Goal: Task Accomplishment & Management: Use online tool/utility

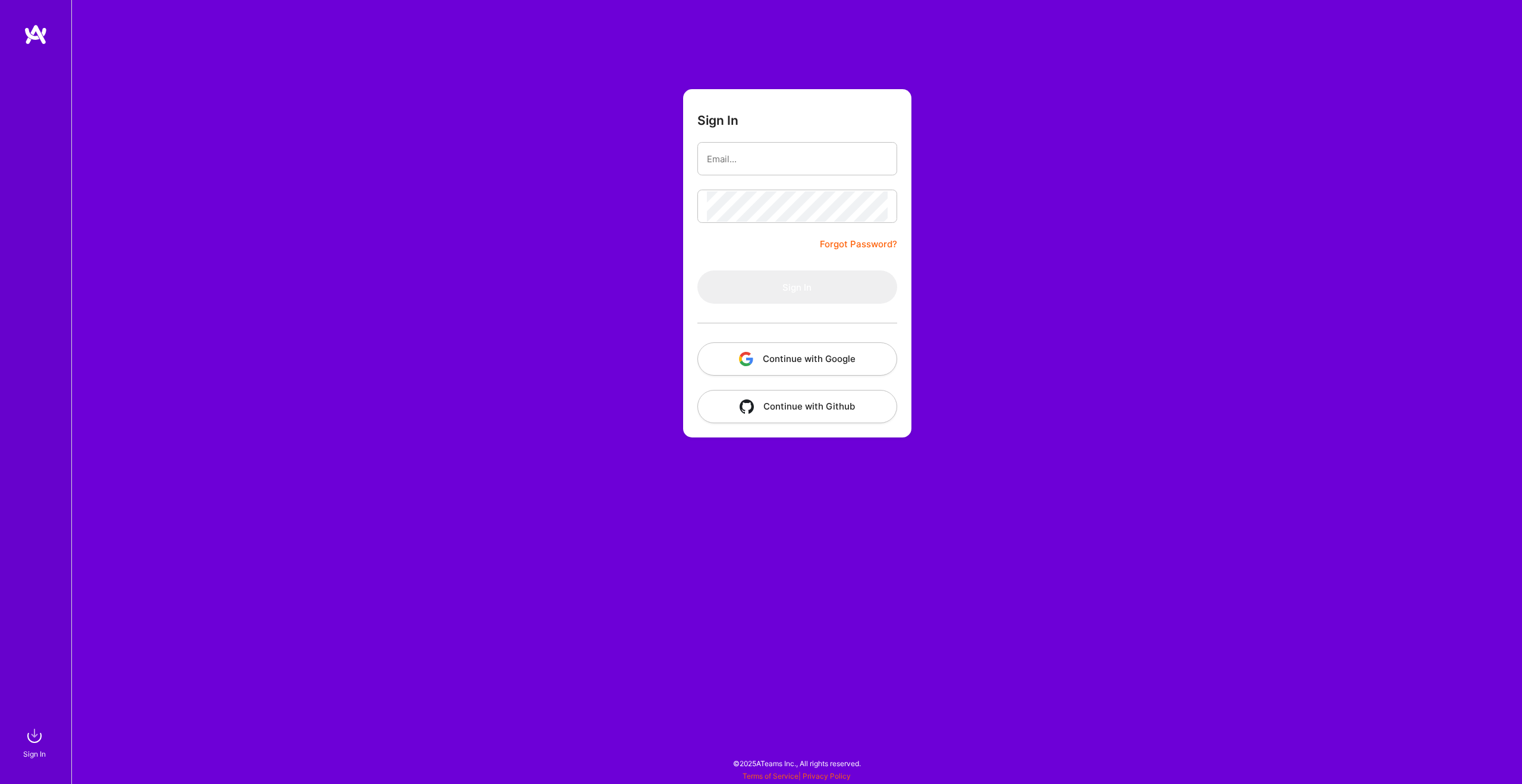
click at [839, 358] on button "Continue with Google" at bounding box center [797, 358] width 200 height 34
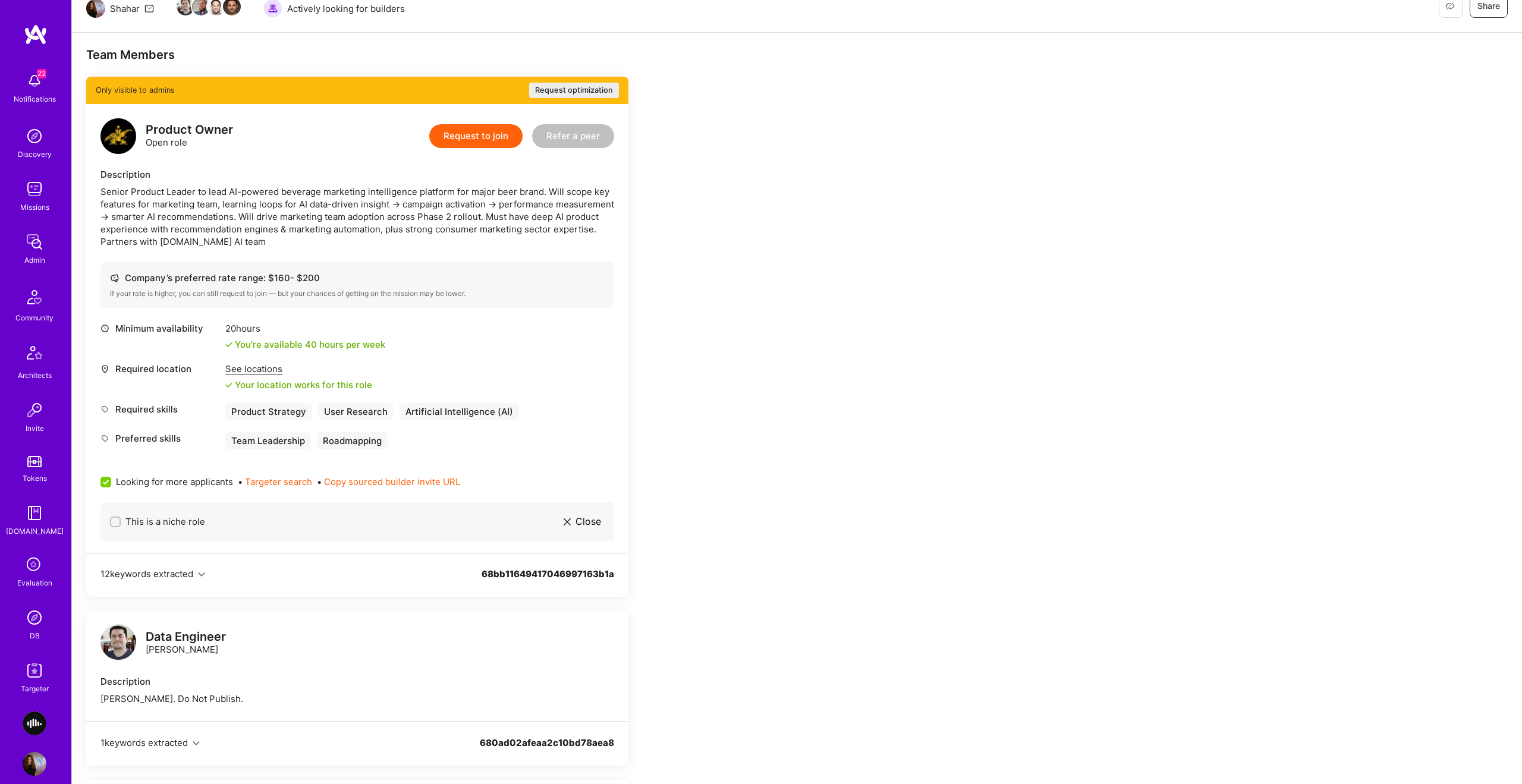
scroll to position [199, 0]
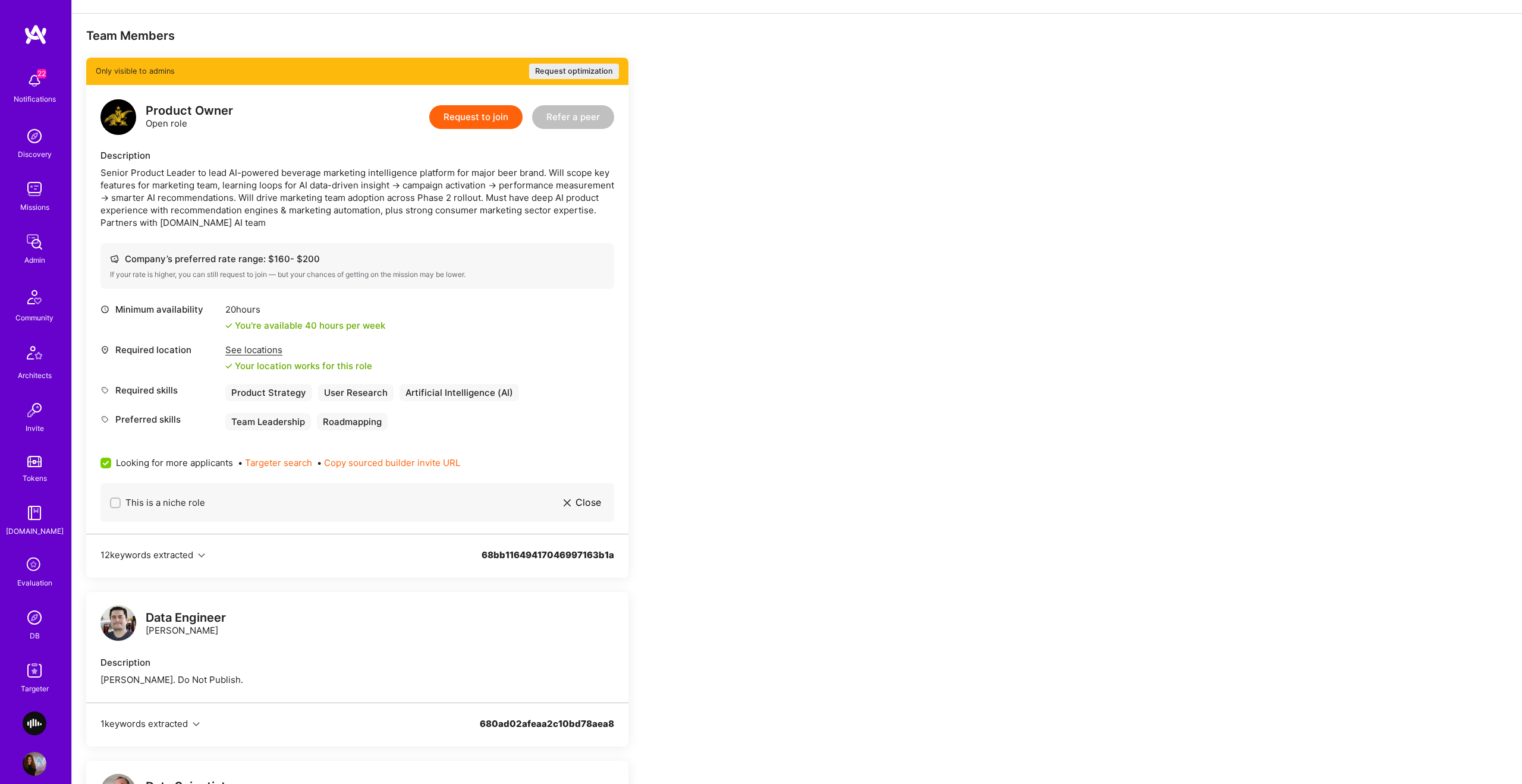
click at [259, 354] on div "See locations" at bounding box center [298, 349] width 147 height 12
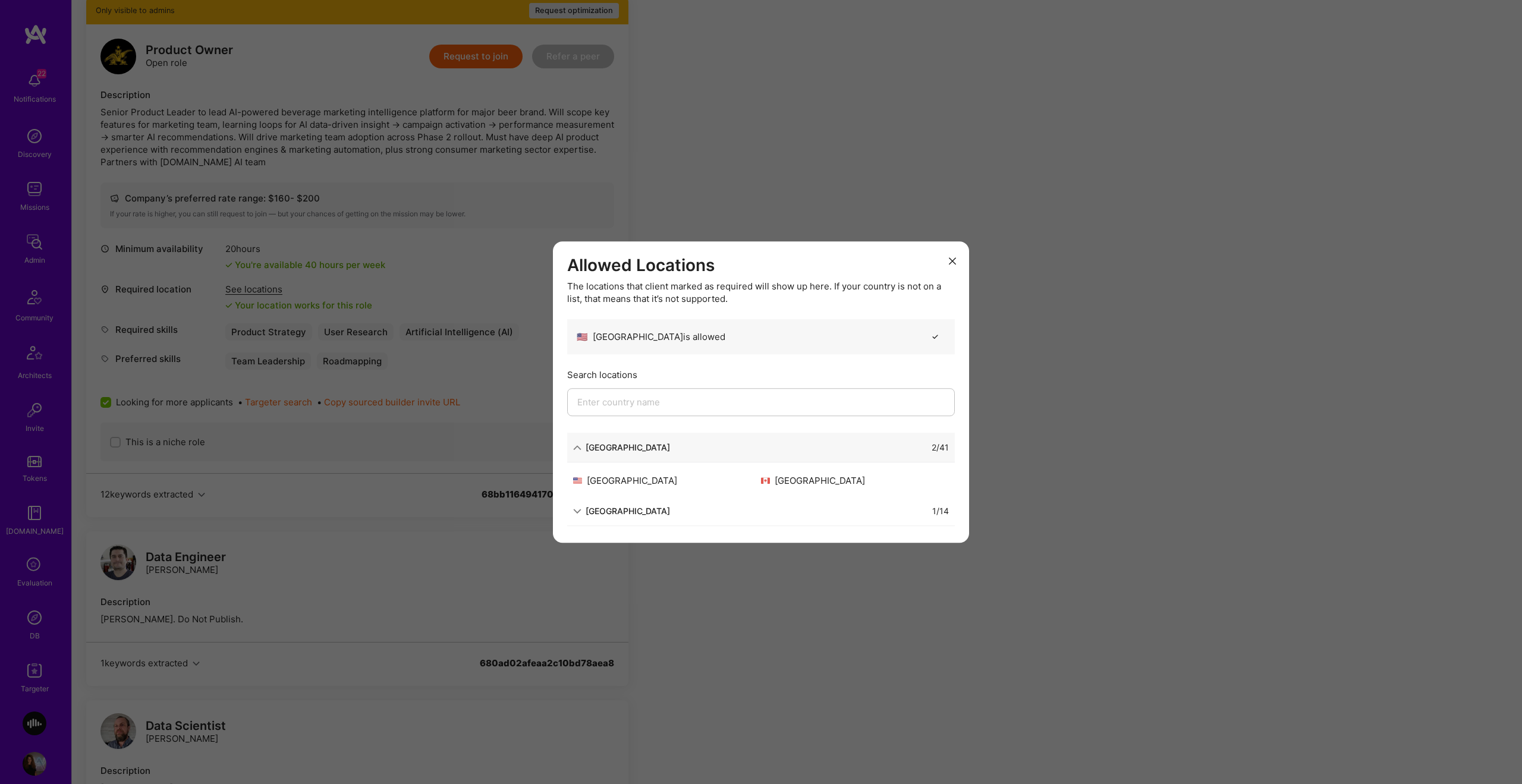
scroll to position [255, 0]
click at [635, 462] on div "South America 1 / 14" at bounding box center [761, 511] width 388 height 29
click at [631, 462] on div "South America" at bounding box center [627, 511] width 84 height 12
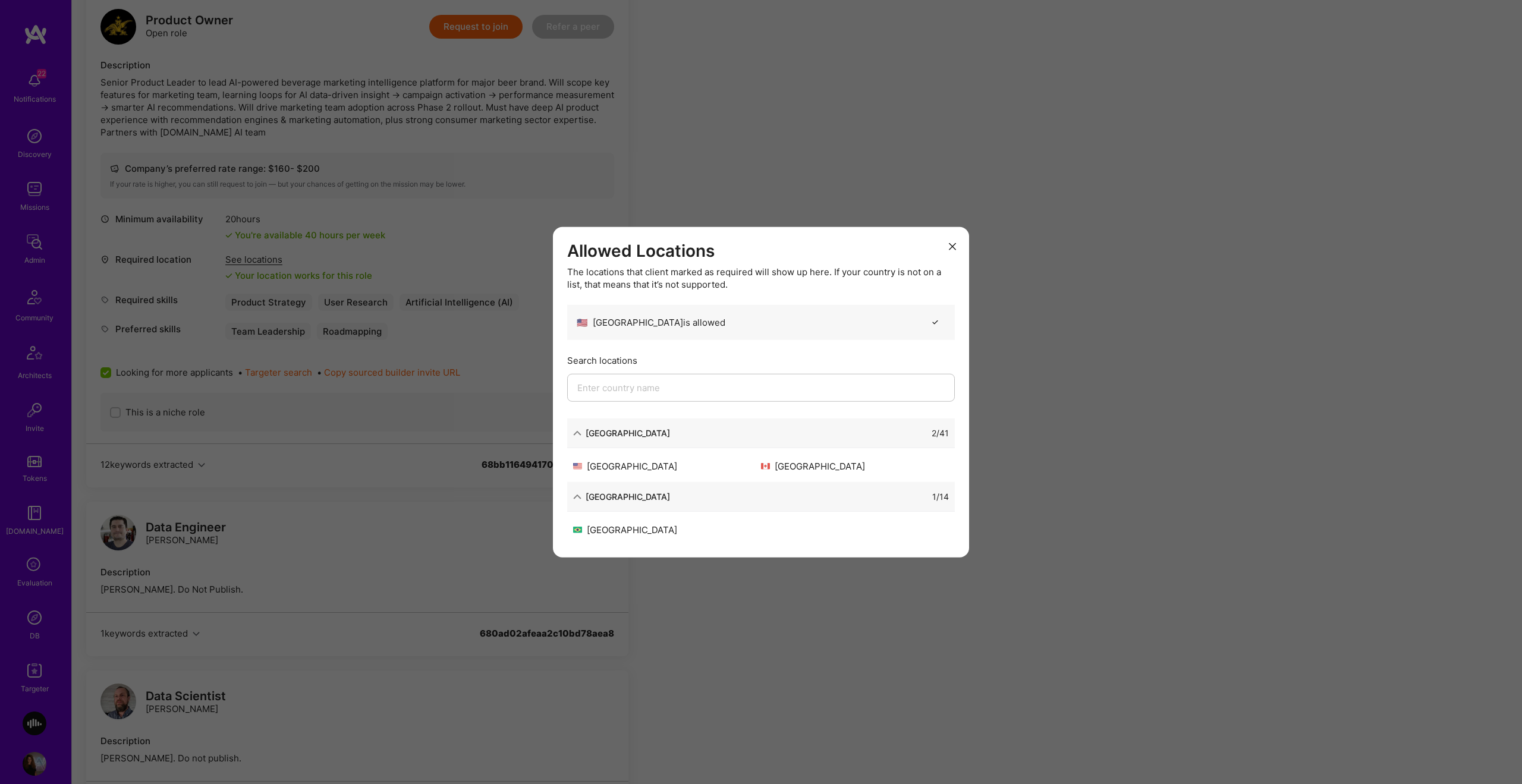
scroll to position [294, 0]
click at [856, 450] on div "Allowed Locations The locations that client marked as required will show up her…" at bounding box center [761, 392] width 1522 height 784
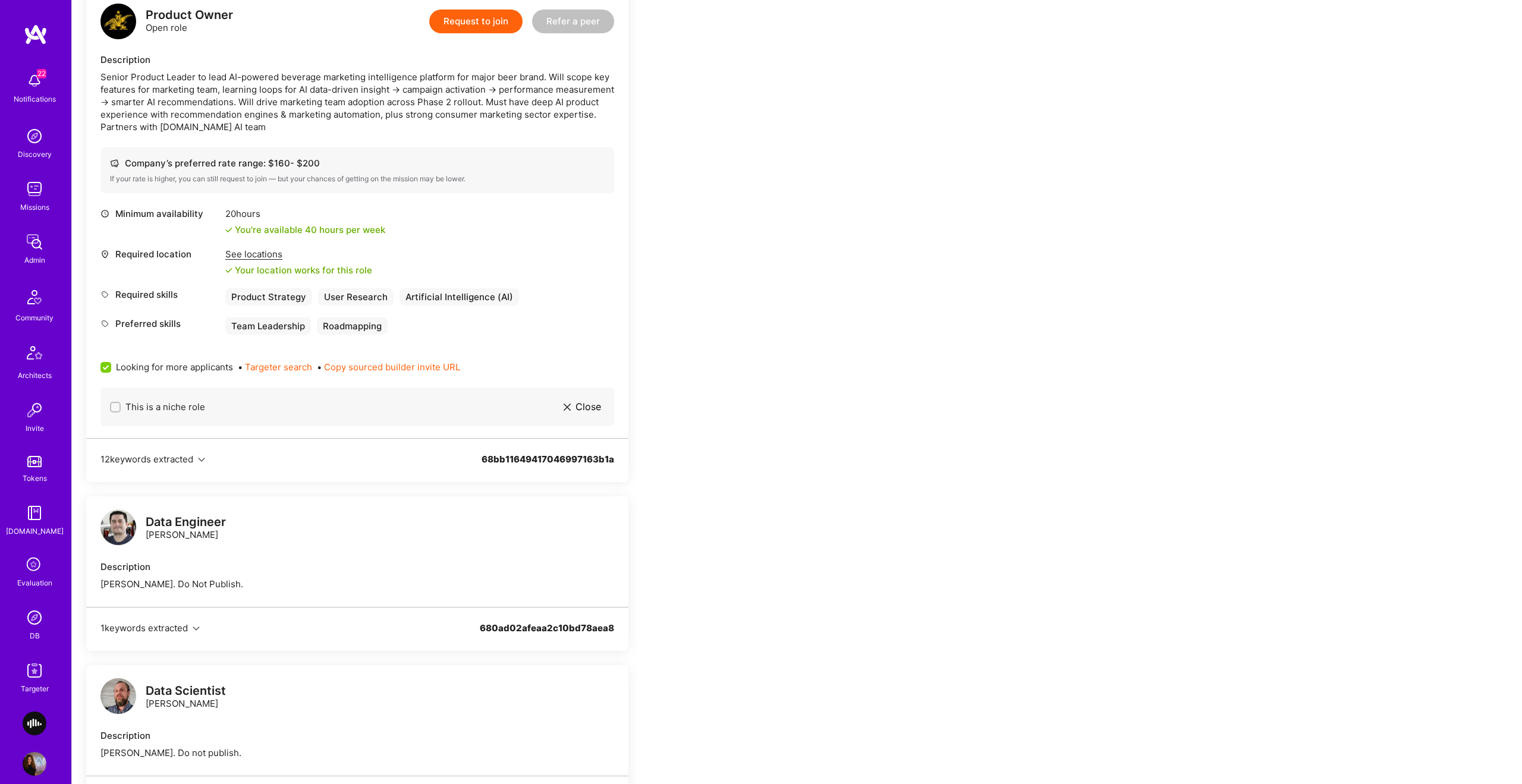
scroll to position [0, 0]
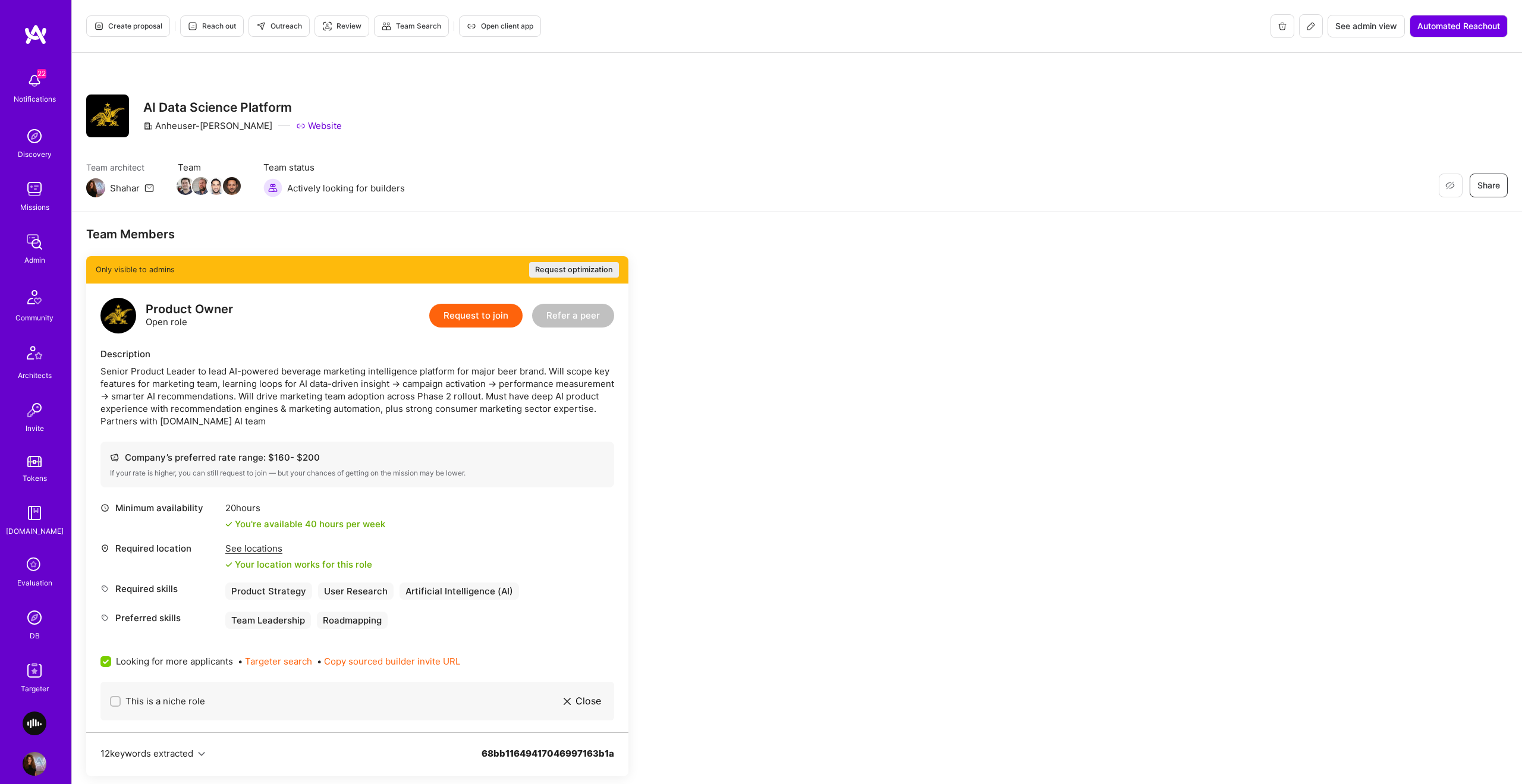
click at [856, 26] on icon at bounding box center [1312, 26] width 10 height 10
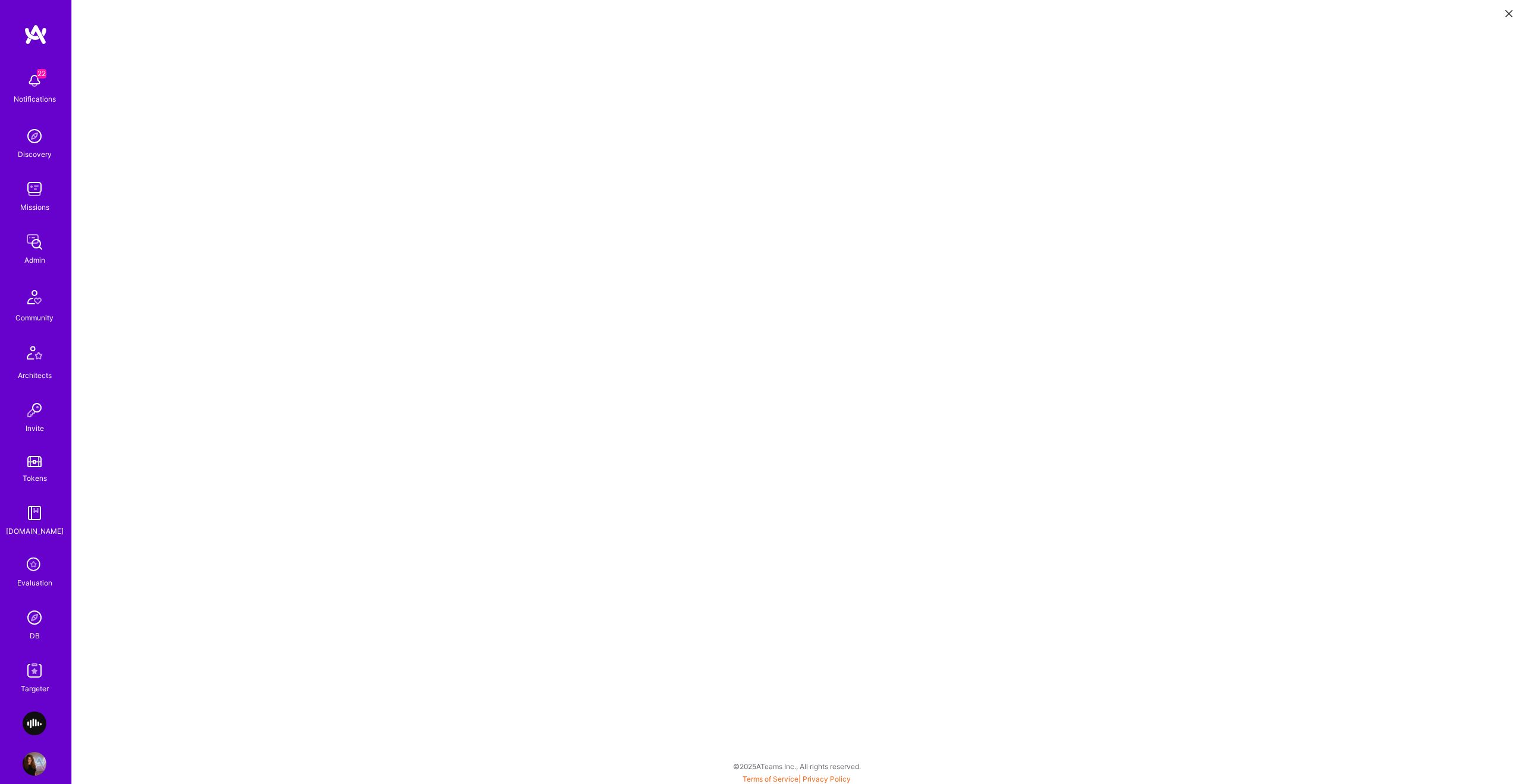
click at [856, 12] on icon at bounding box center [1509, 13] width 7 height 7
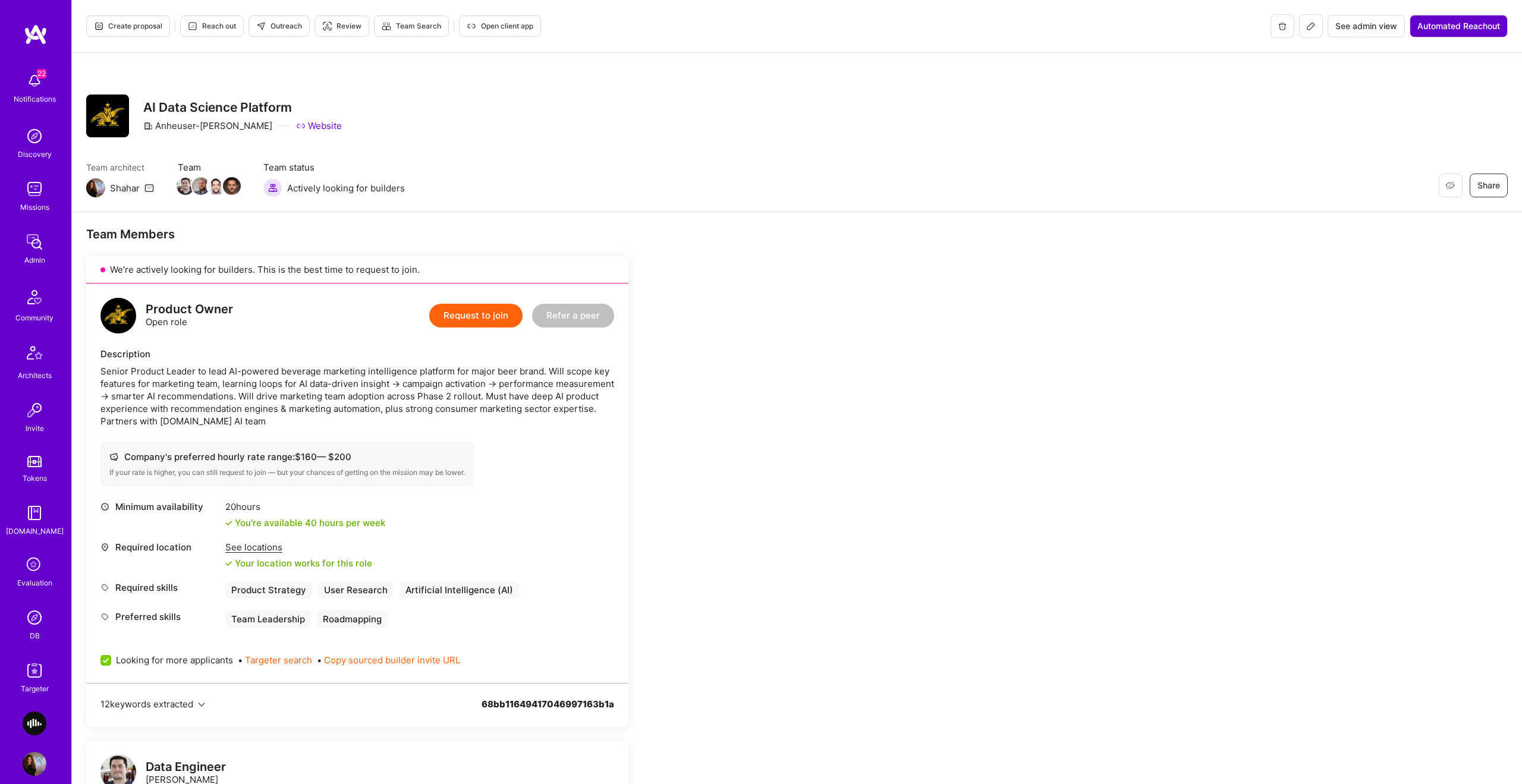
click at [856, 25] on span "Automated Reachout" at bounding box center [1458, 26] width 83 height 12
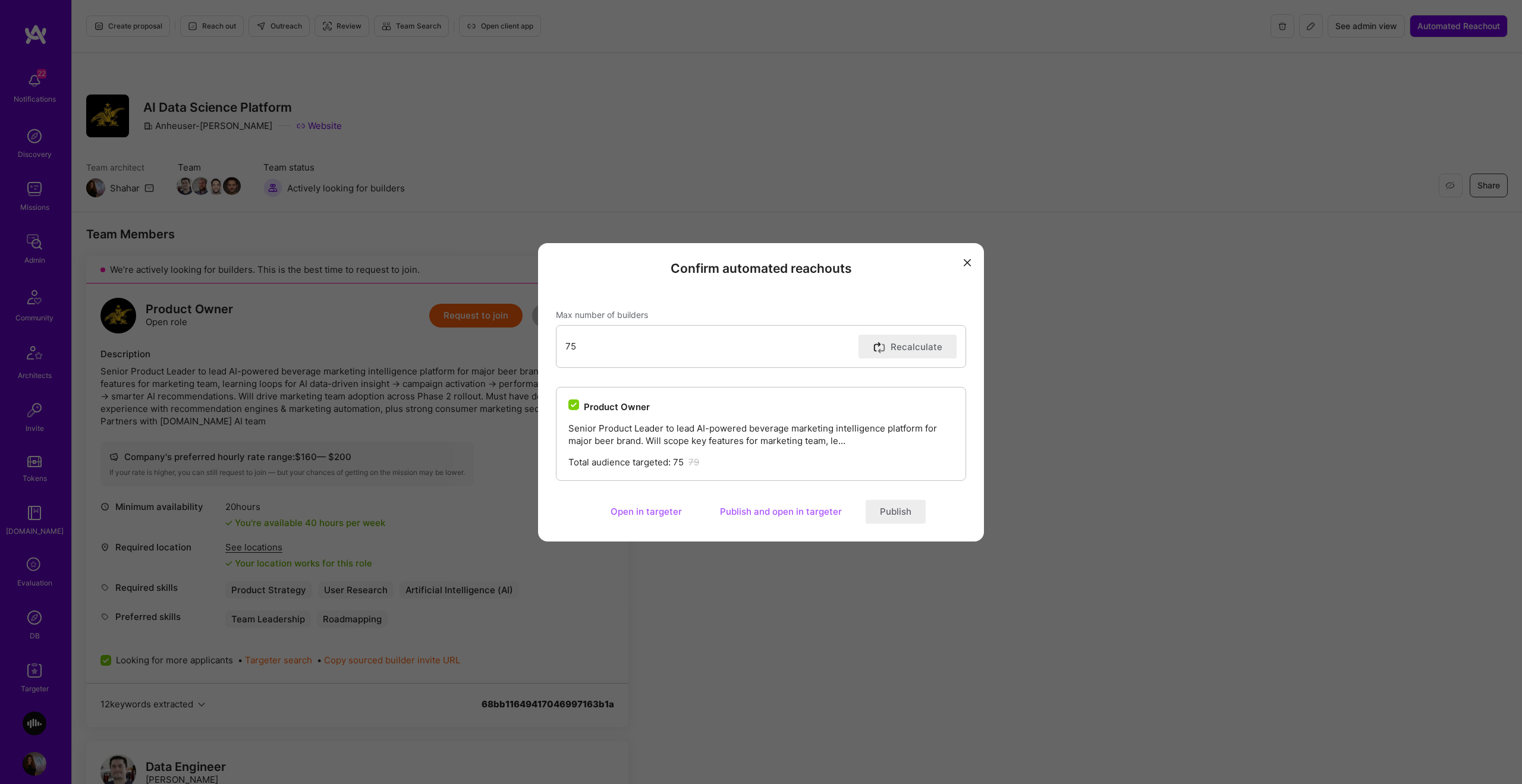
scroll to position [1, 0]
click at [657, 462] on button "Open in targeter" at bounding box center [646, 511] width 100 height 24
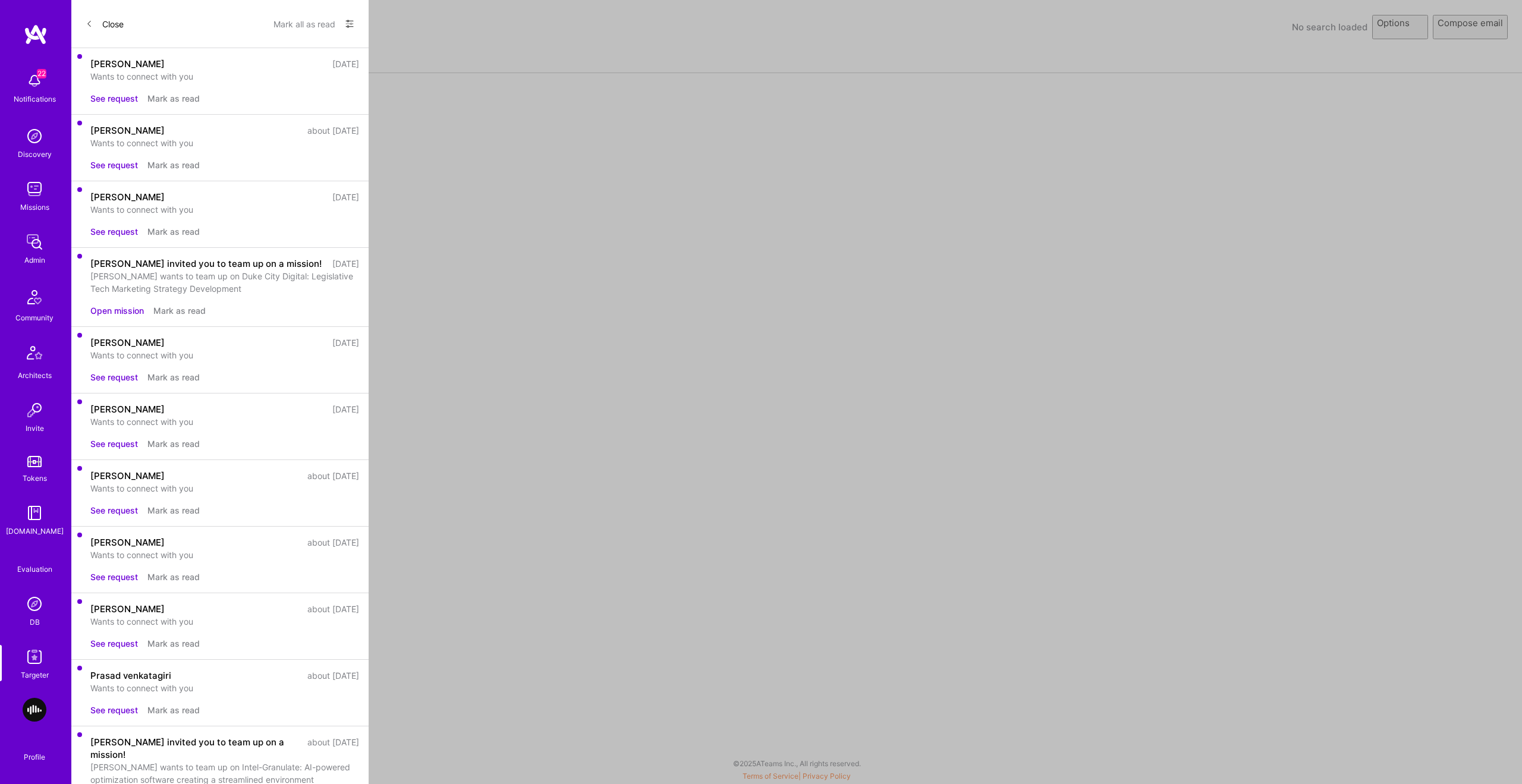
select select "rich-reachout"
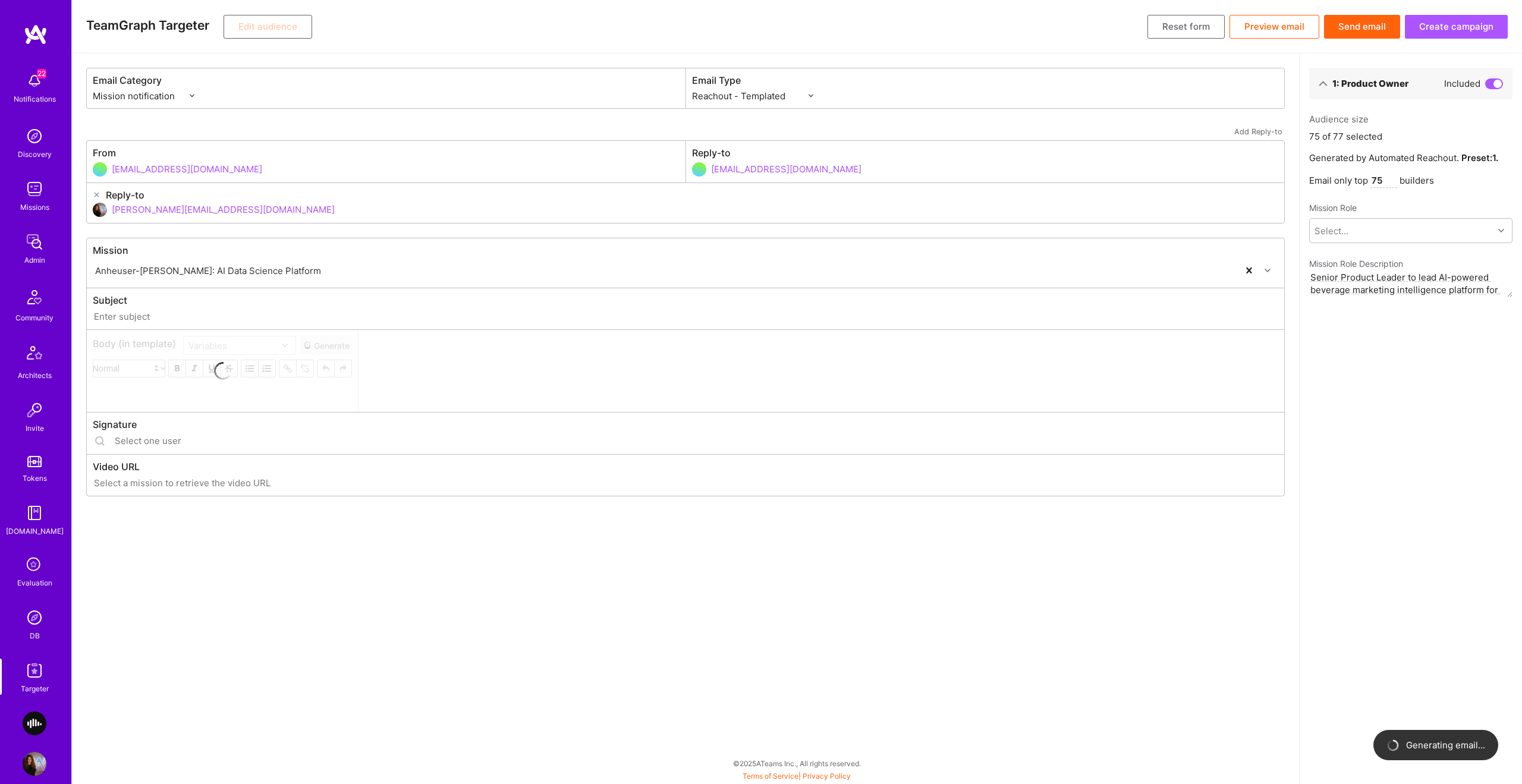
type input "A.Team // Anheuser-Busch: AI Data Science Platform"
type input "shahar@a.team"
type input "https://ucarecdn.com/c31660ee-8029-4a53-b497-cb945bd8bb9f/video/-/format/mp4/"
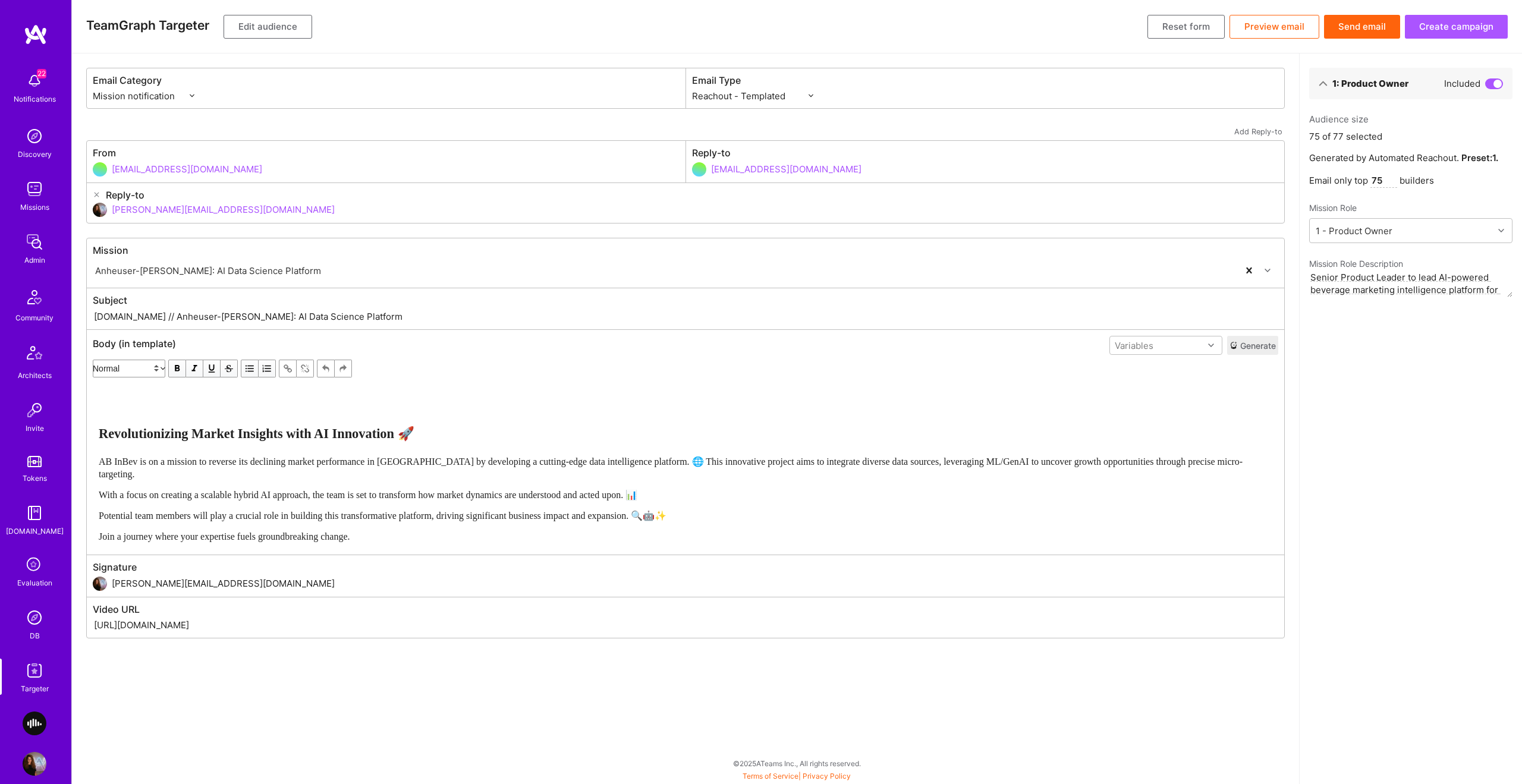
click at [260, 29] on button "Edit audience" at bounding box center [268, 26] width 88 height 24
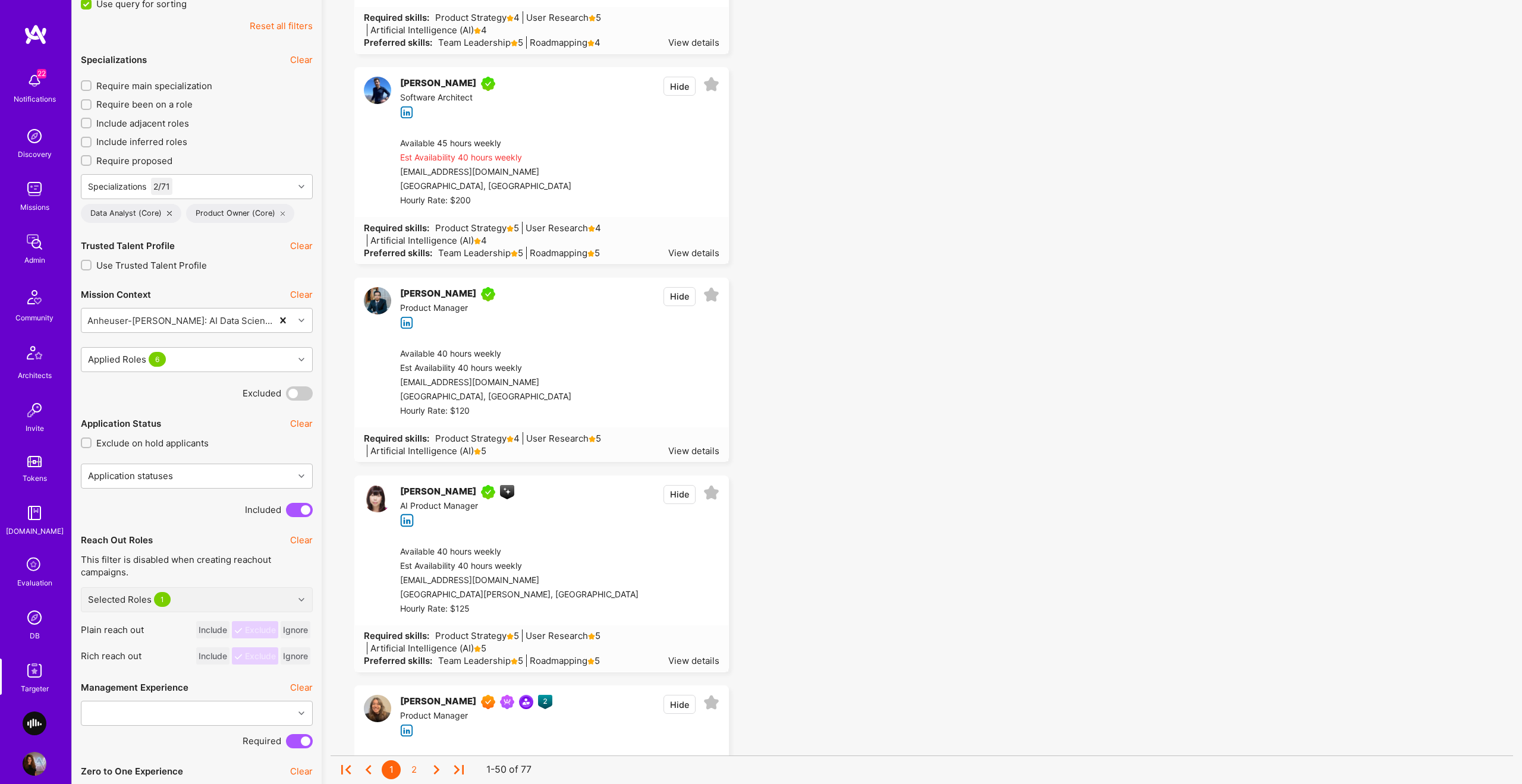
scroll to position [499, 0]
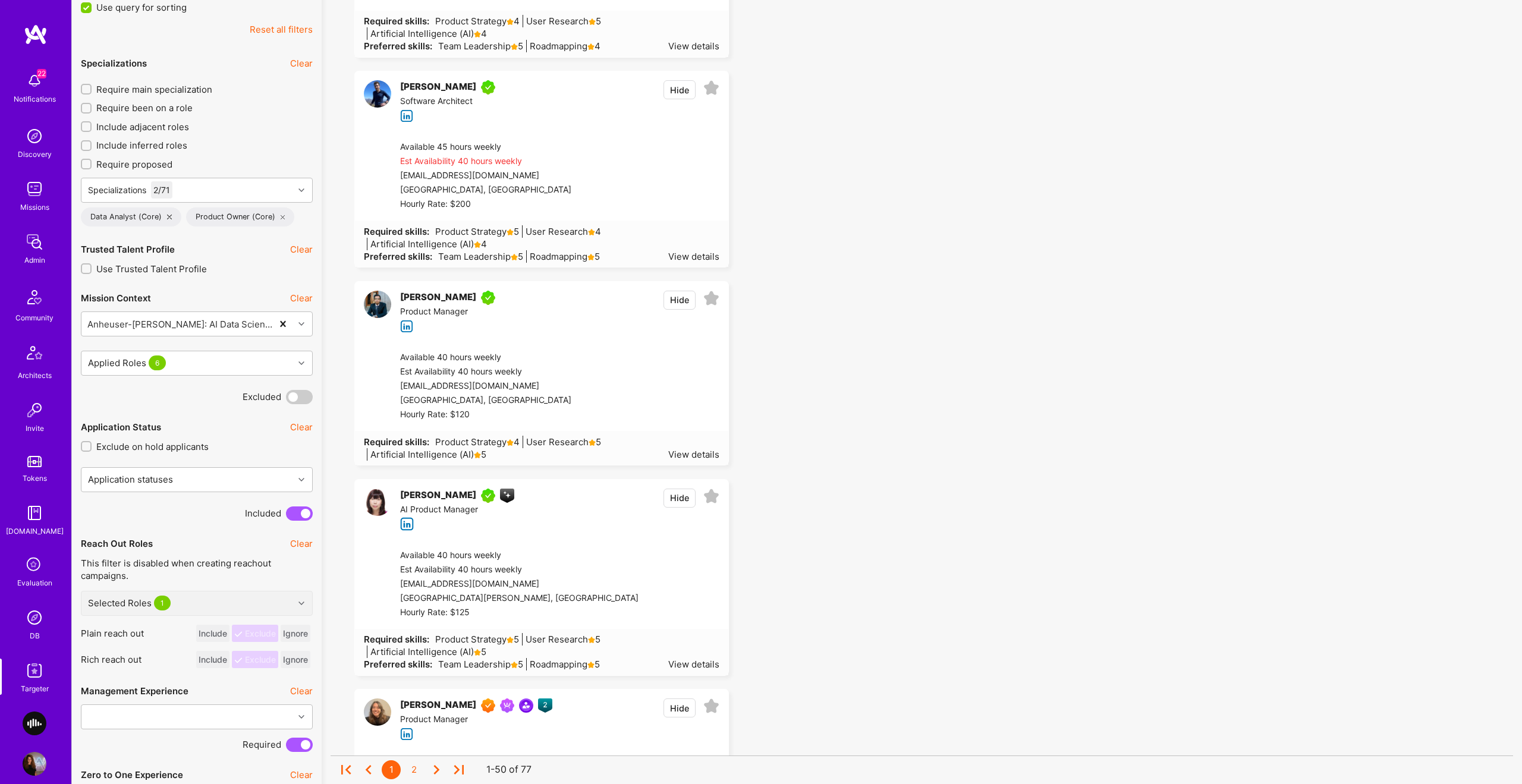
click at [169, 214] on icon at bounding box center [169, 217] width 5 height 5
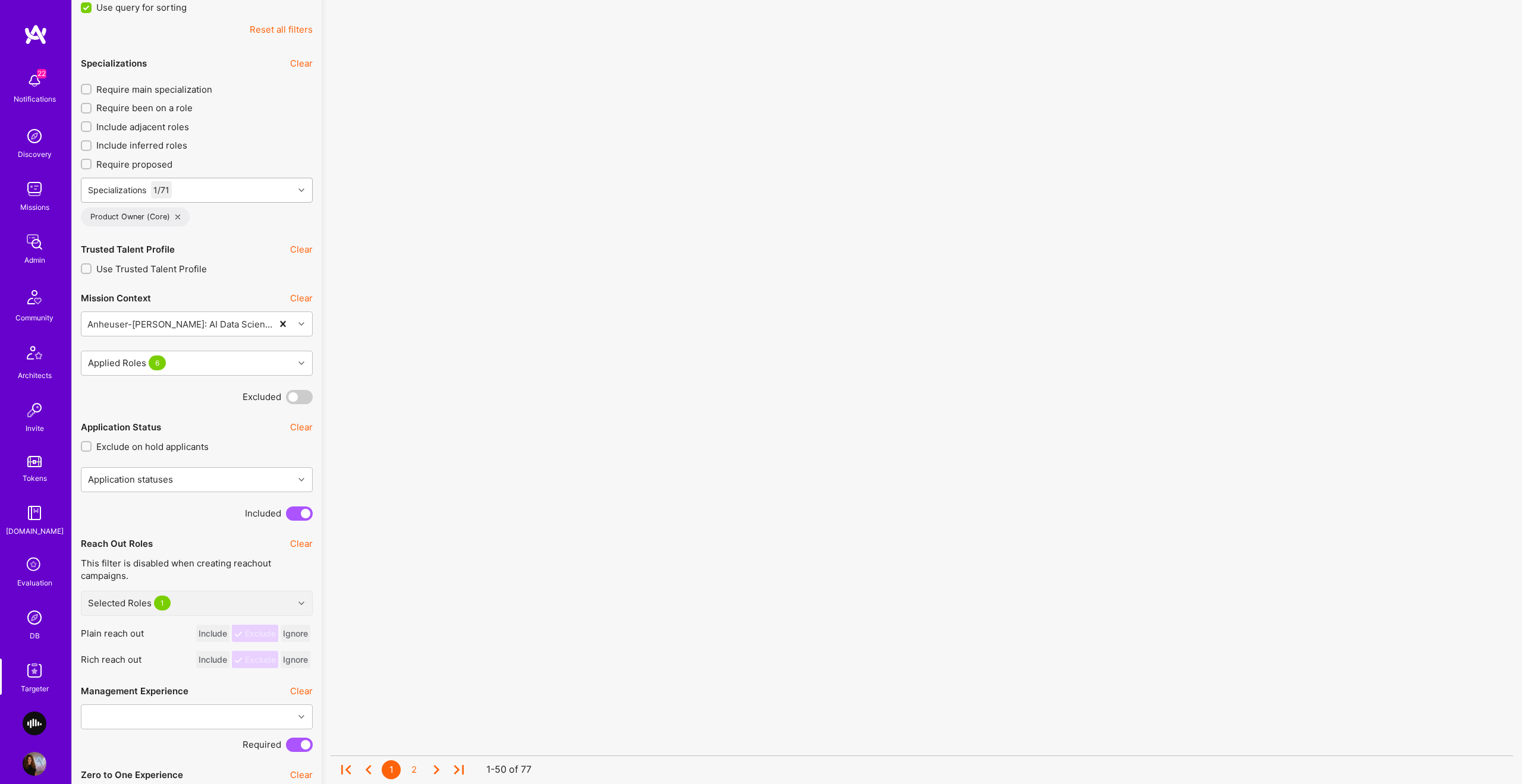
click at [215, 178] on div "Specializations 1 / 71" at bounding box center [187, 190] width 212 height 24
type input "פרםגובא"
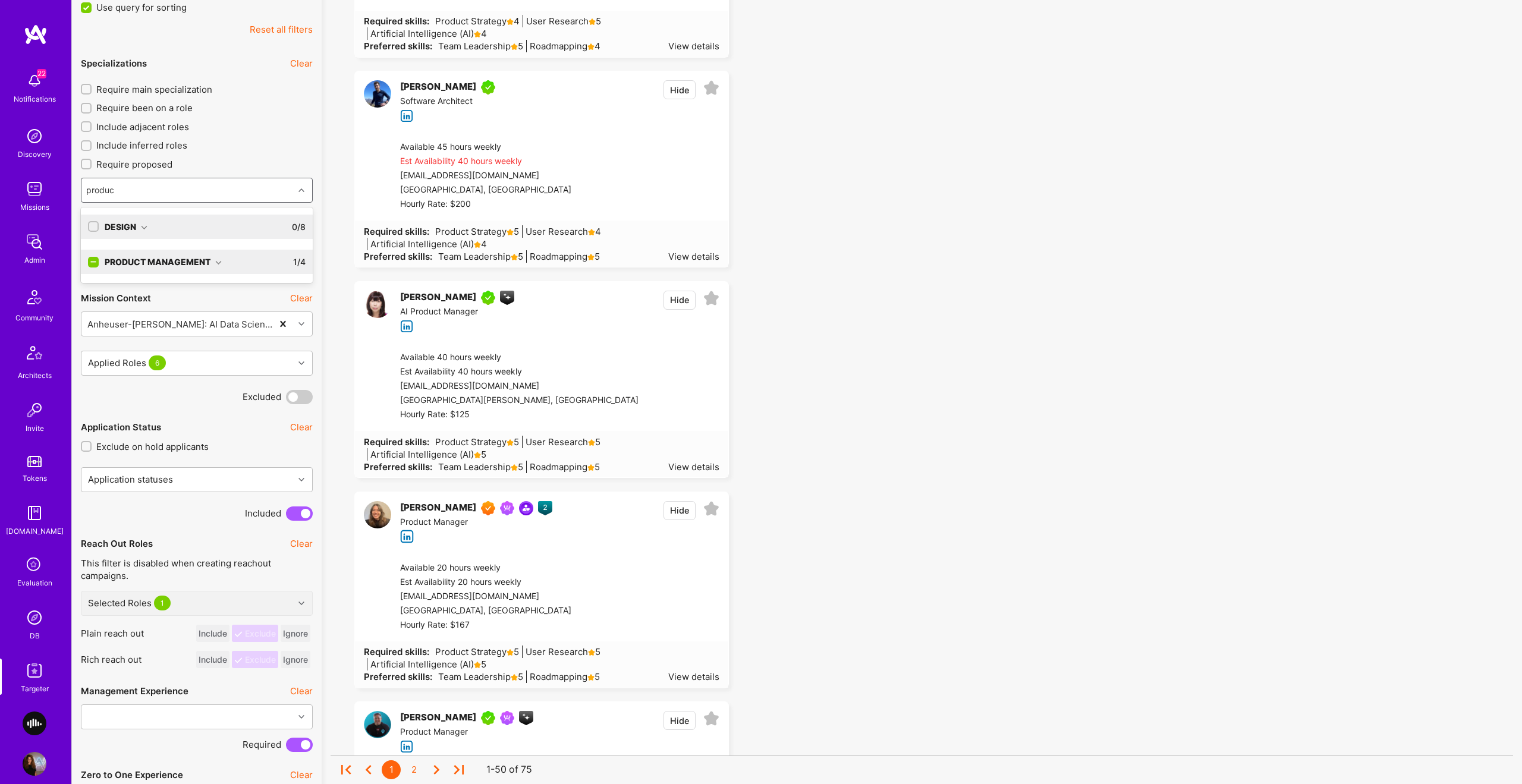
type input "product"
click at [220, 259] on icon at bounding box center [219, 263] width 7 height 7
click at [93, 305] on input "checkbox" at bounding box center [94, 309] width 8 height 8
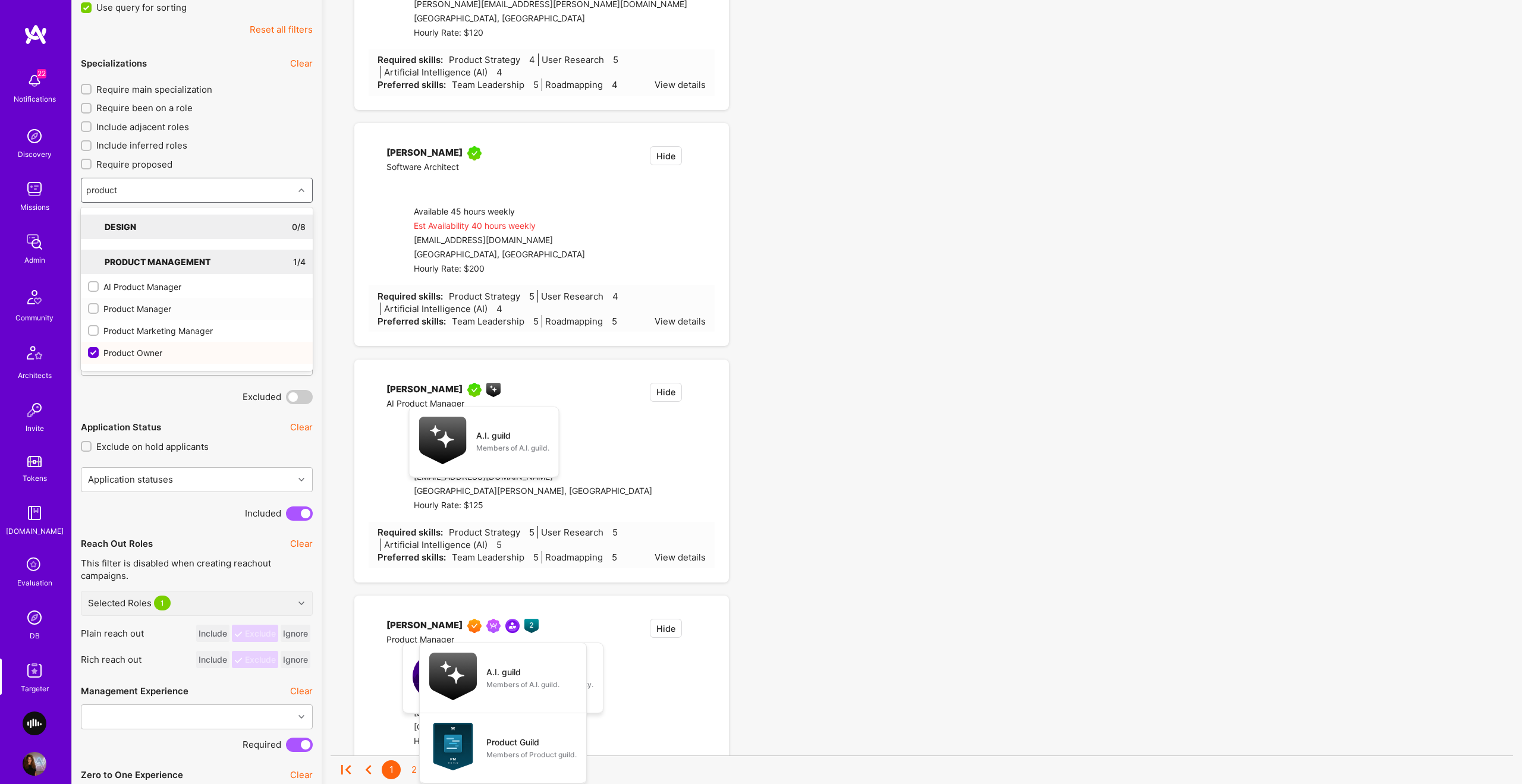
checkbox input "true"
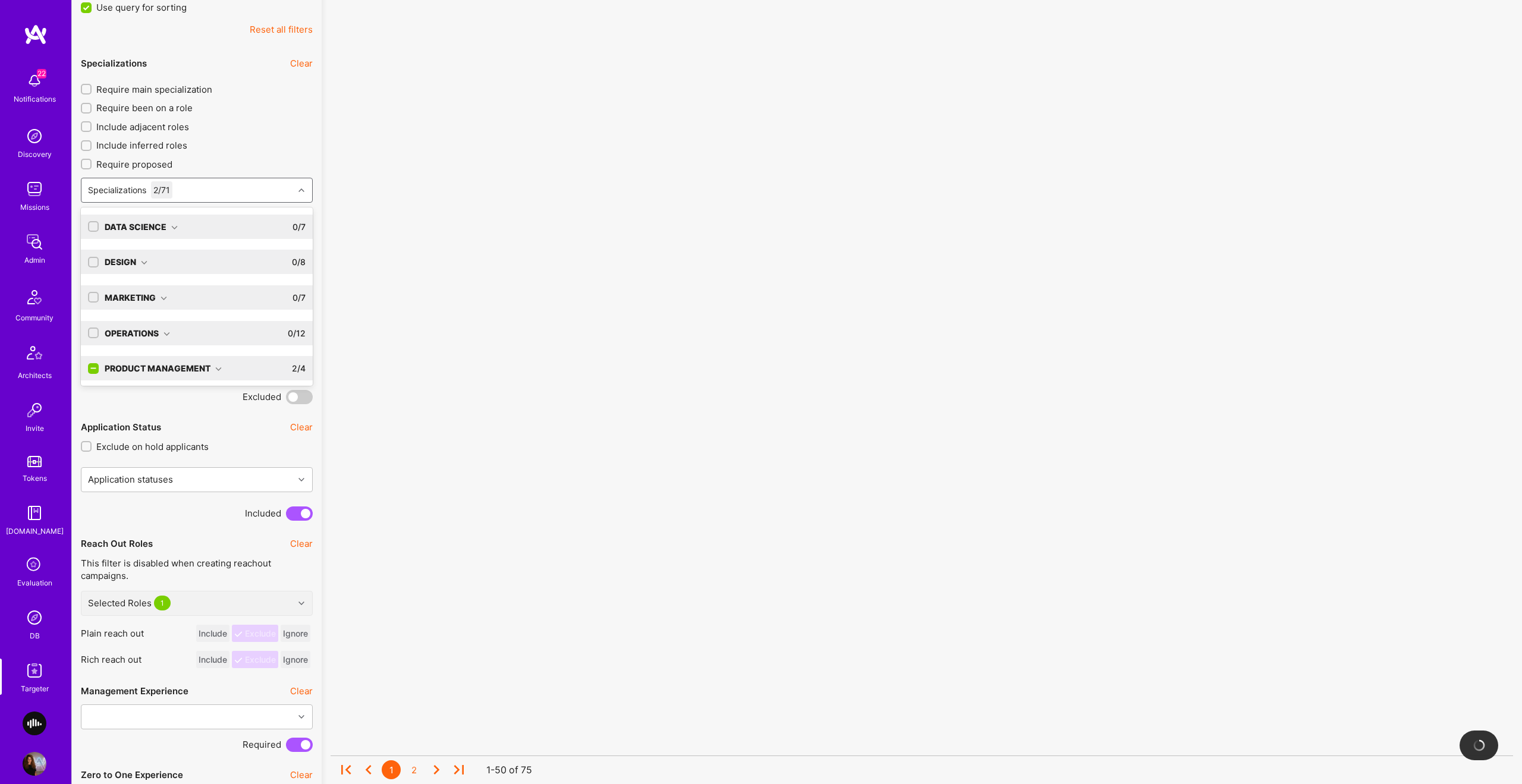
click at [217, 366] on icon at bounding box center [219, 369] width 7 height 7
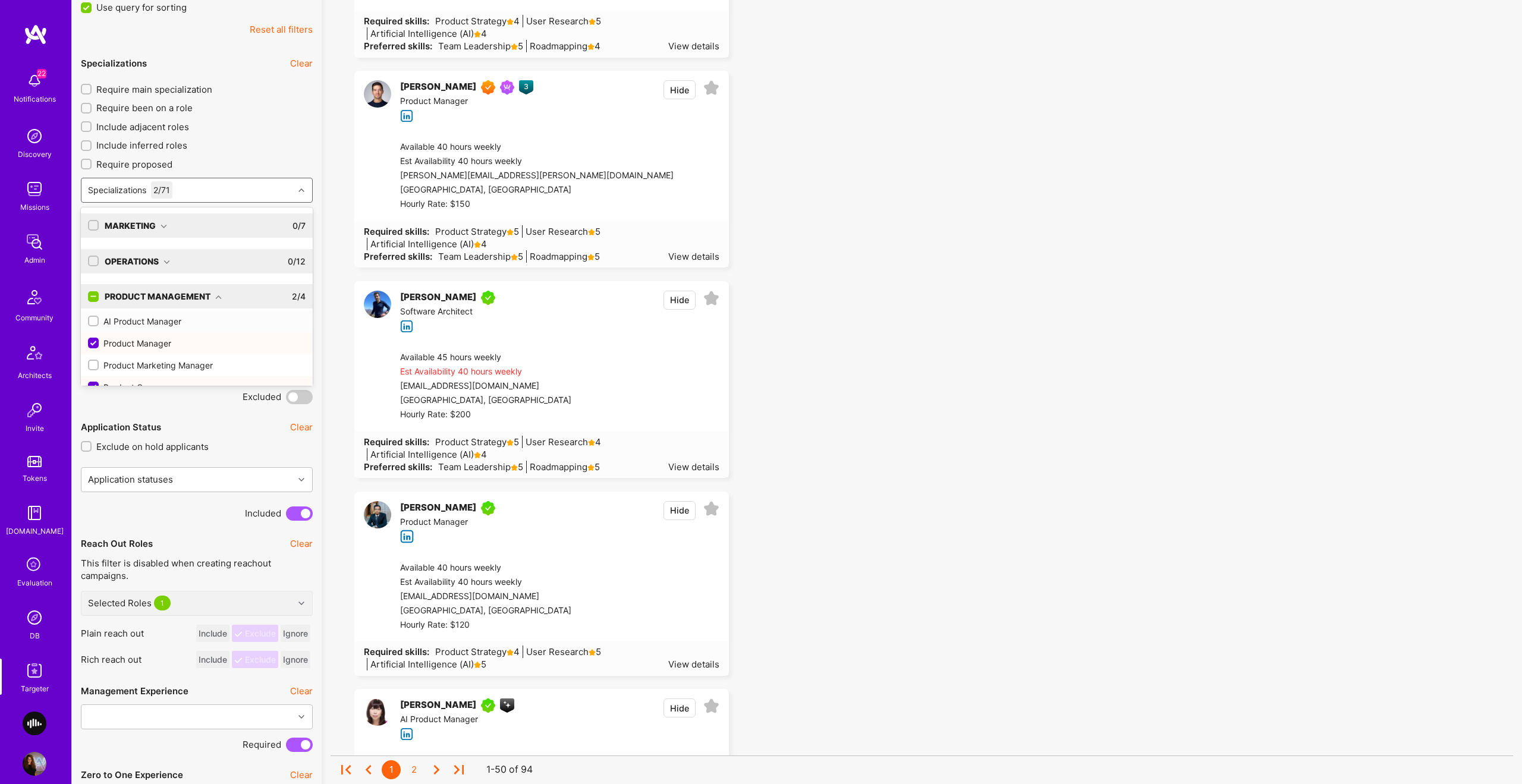
click at [96, 318] on input "checkbox" at bounding box center [94, 322] width 8 height 8
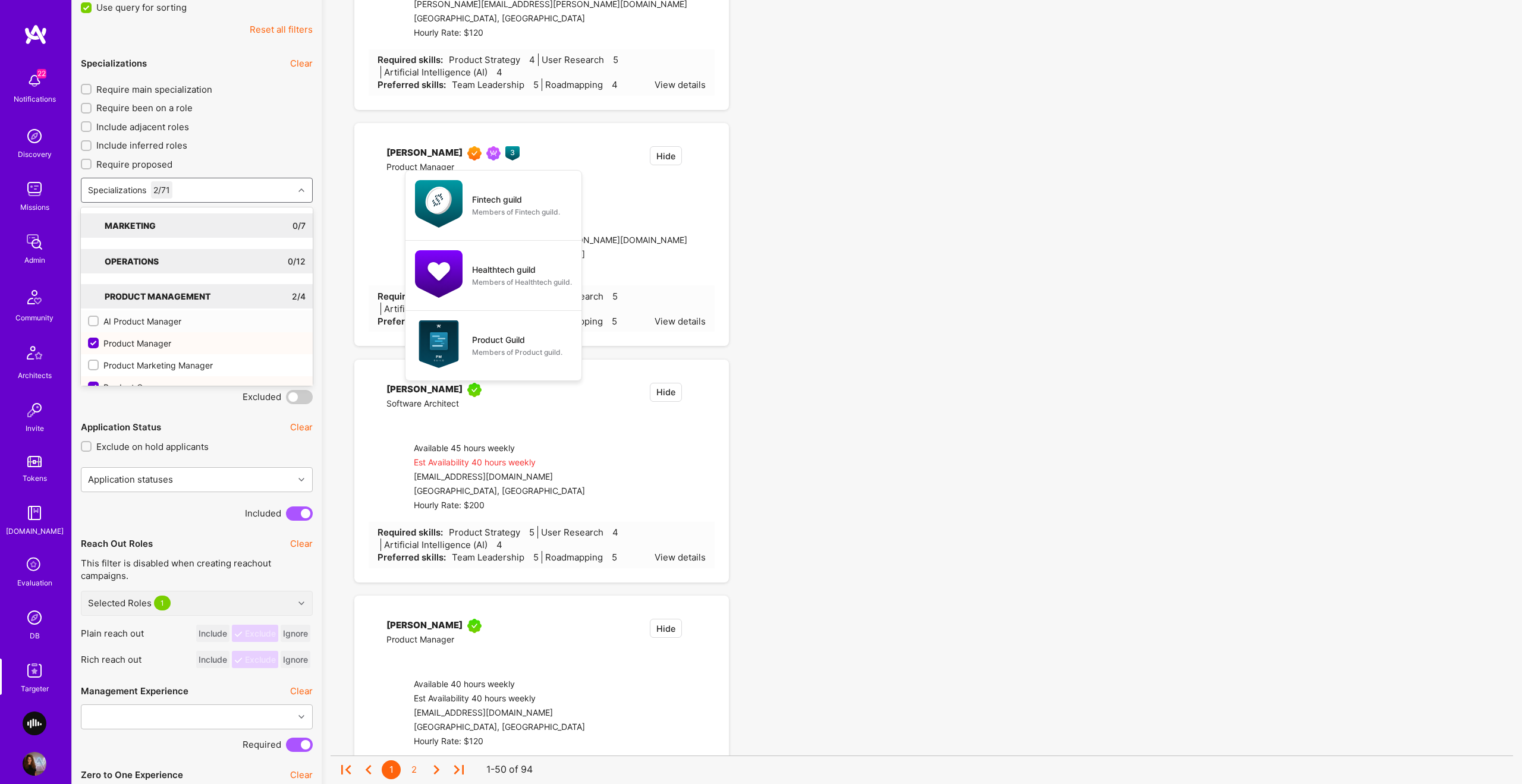
checkbox input "true"
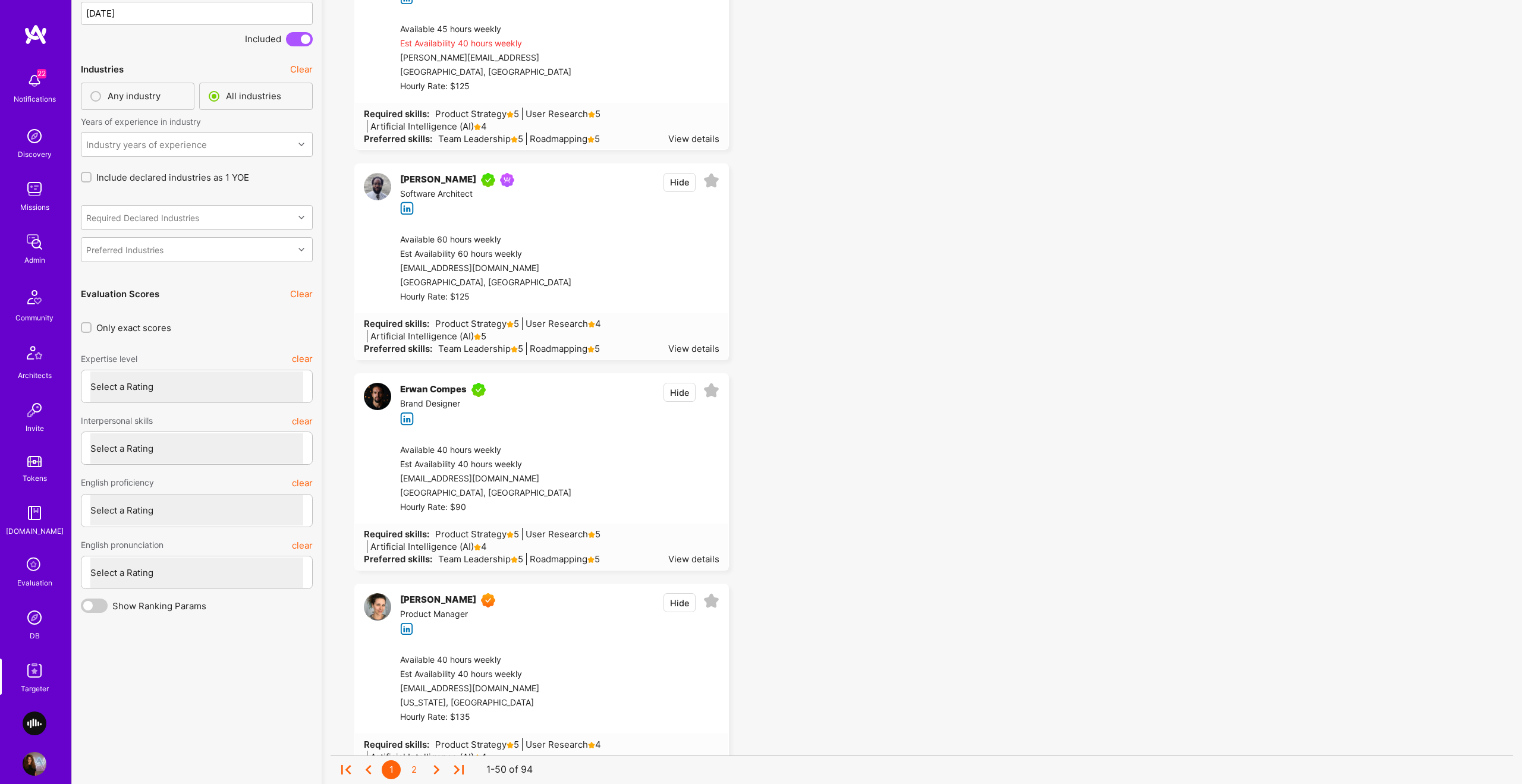
scroll to position [3709, 0]
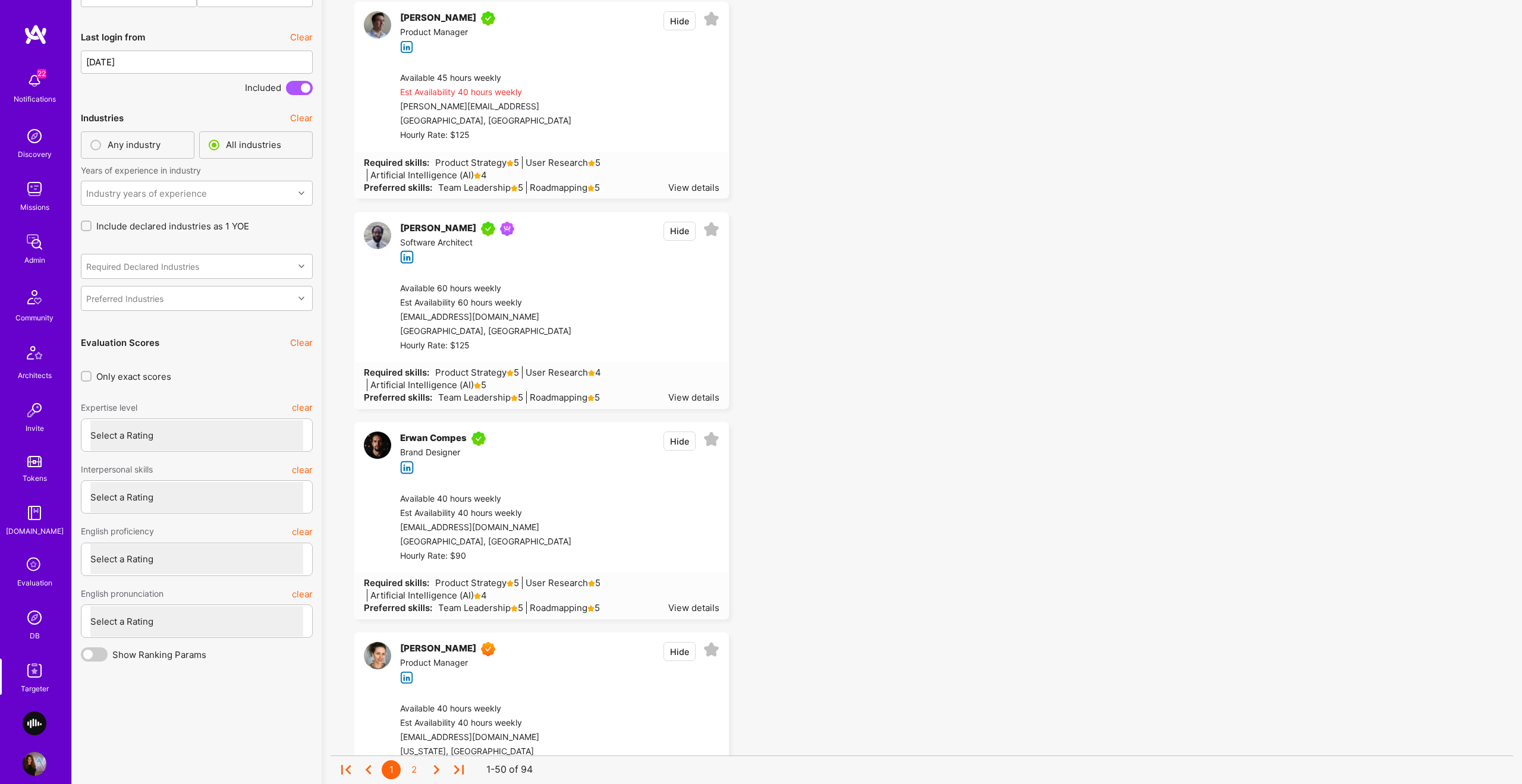
click at [677, 233] on button "Hide" at bounding box center [679, 231] width 32 height 19
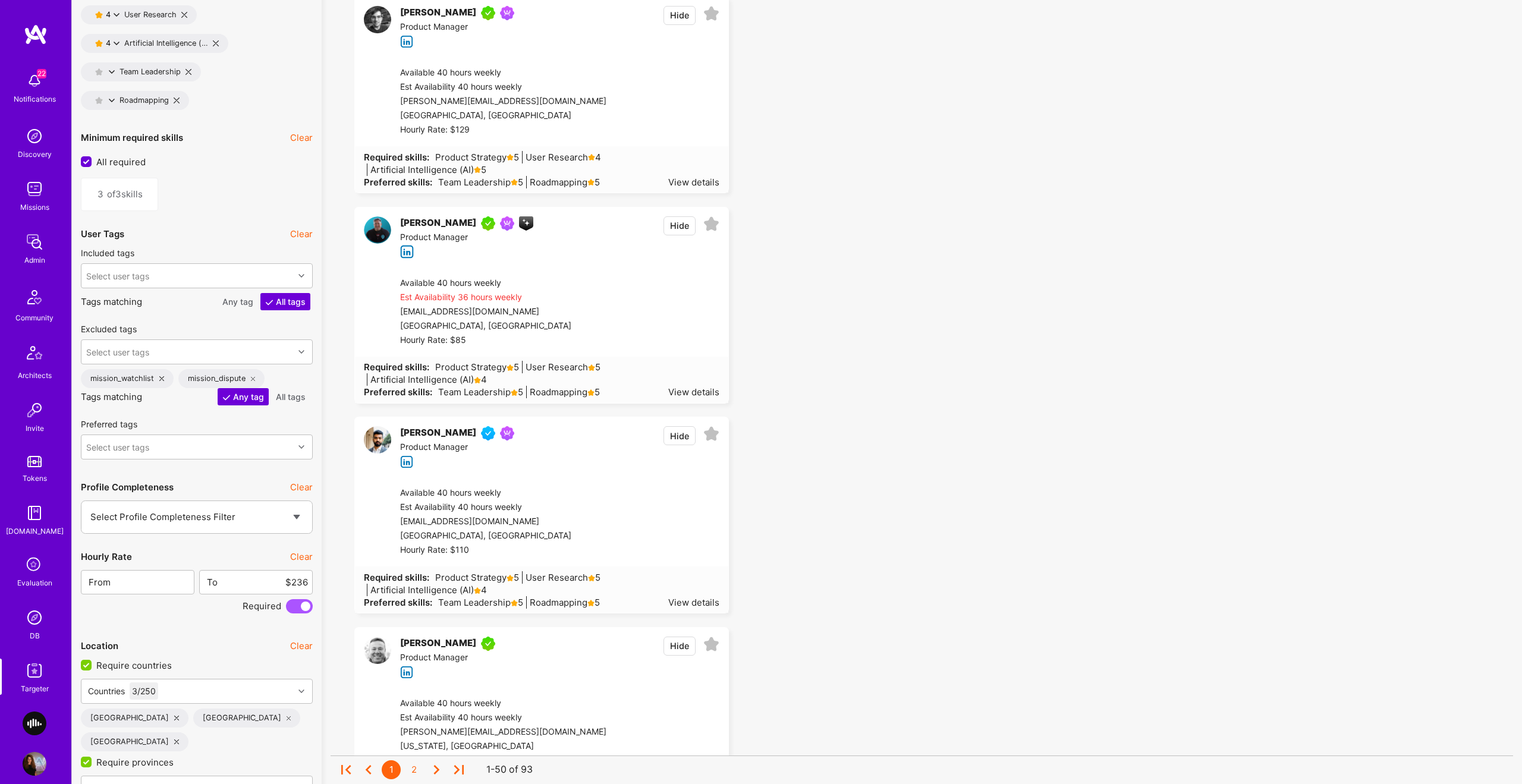
scroll to position [1764, 0]
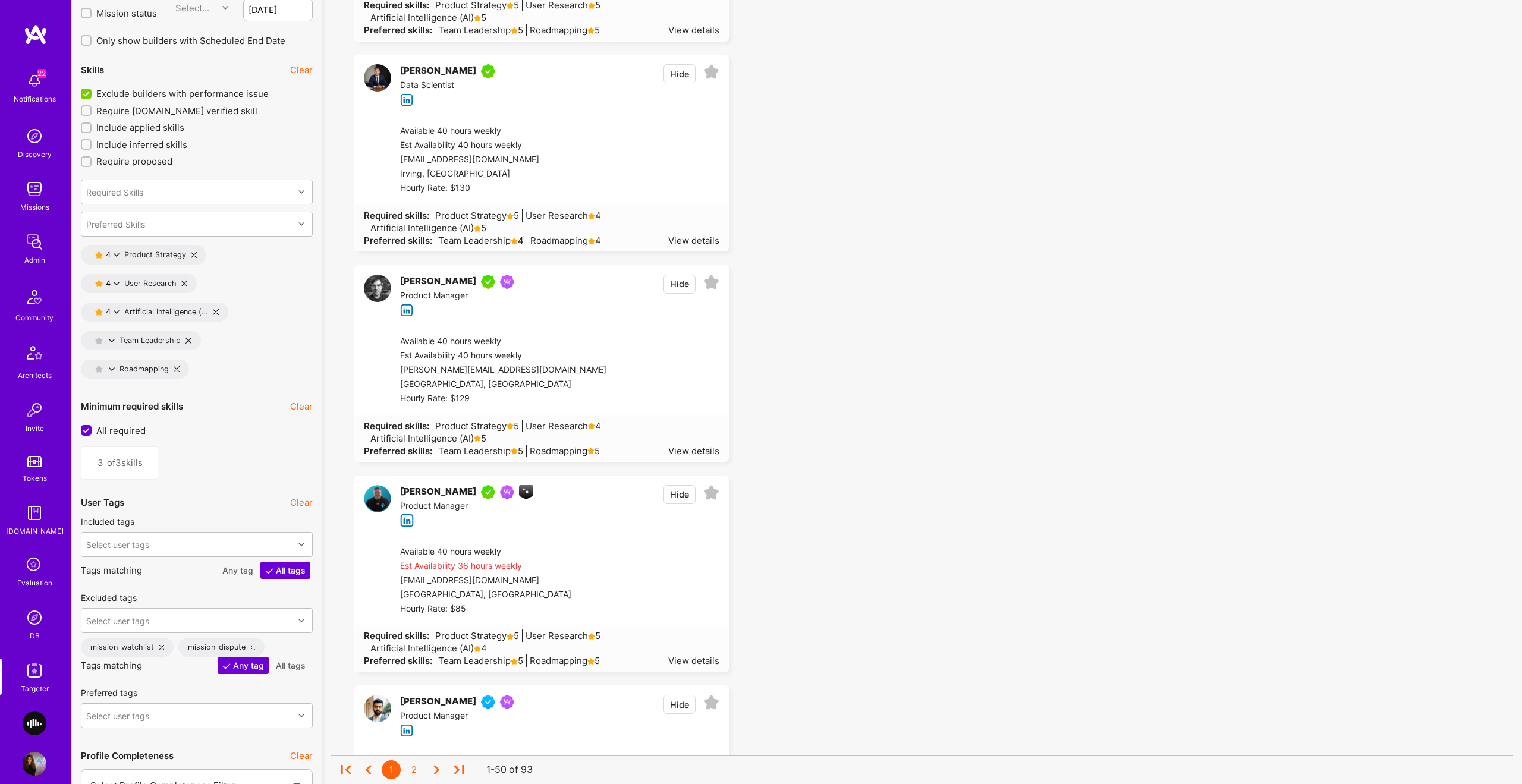
click at [87, 426] on input "All required" at bounding box center [87, 430] width 11 height 11
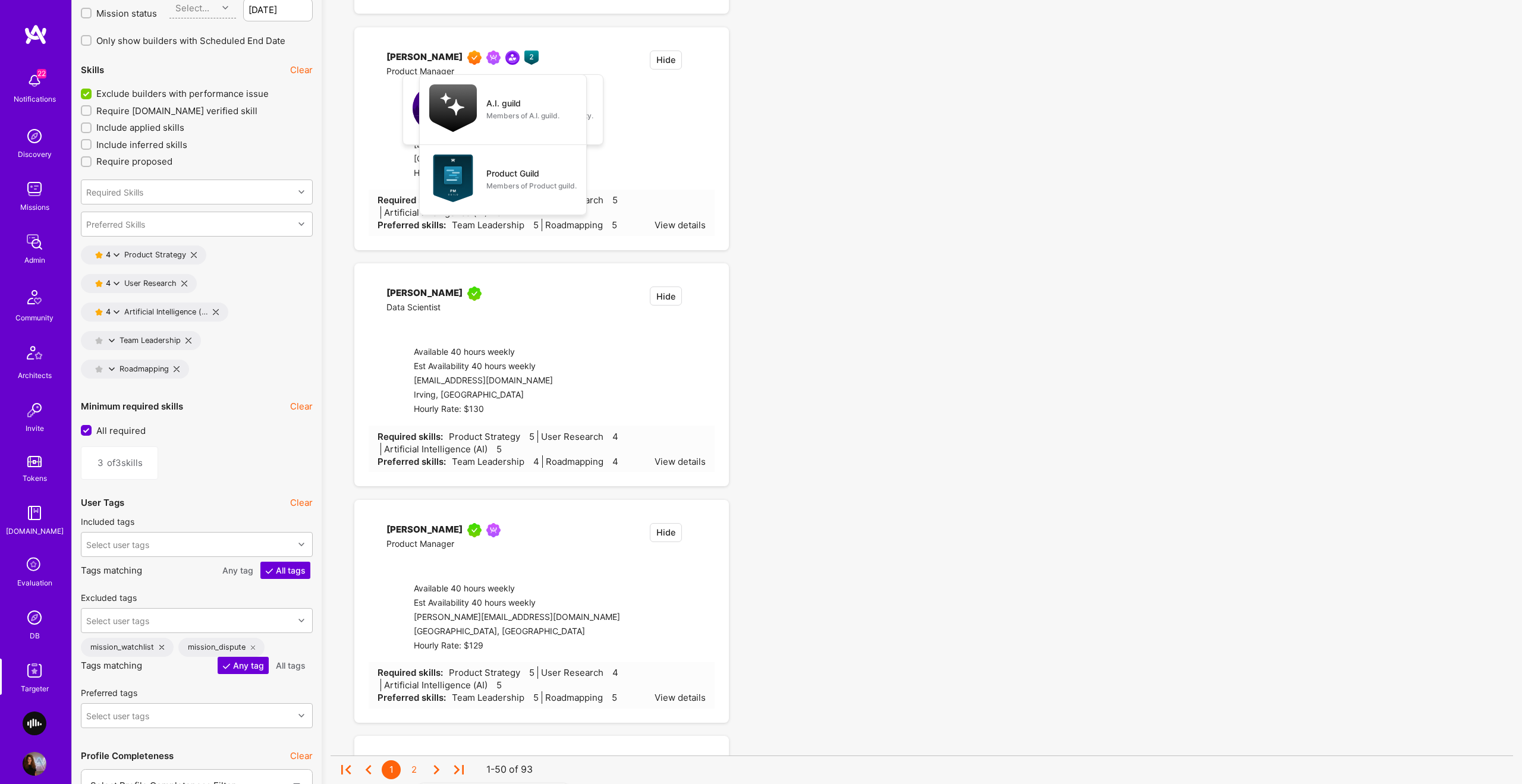
checkbox input "false"
type input "1"
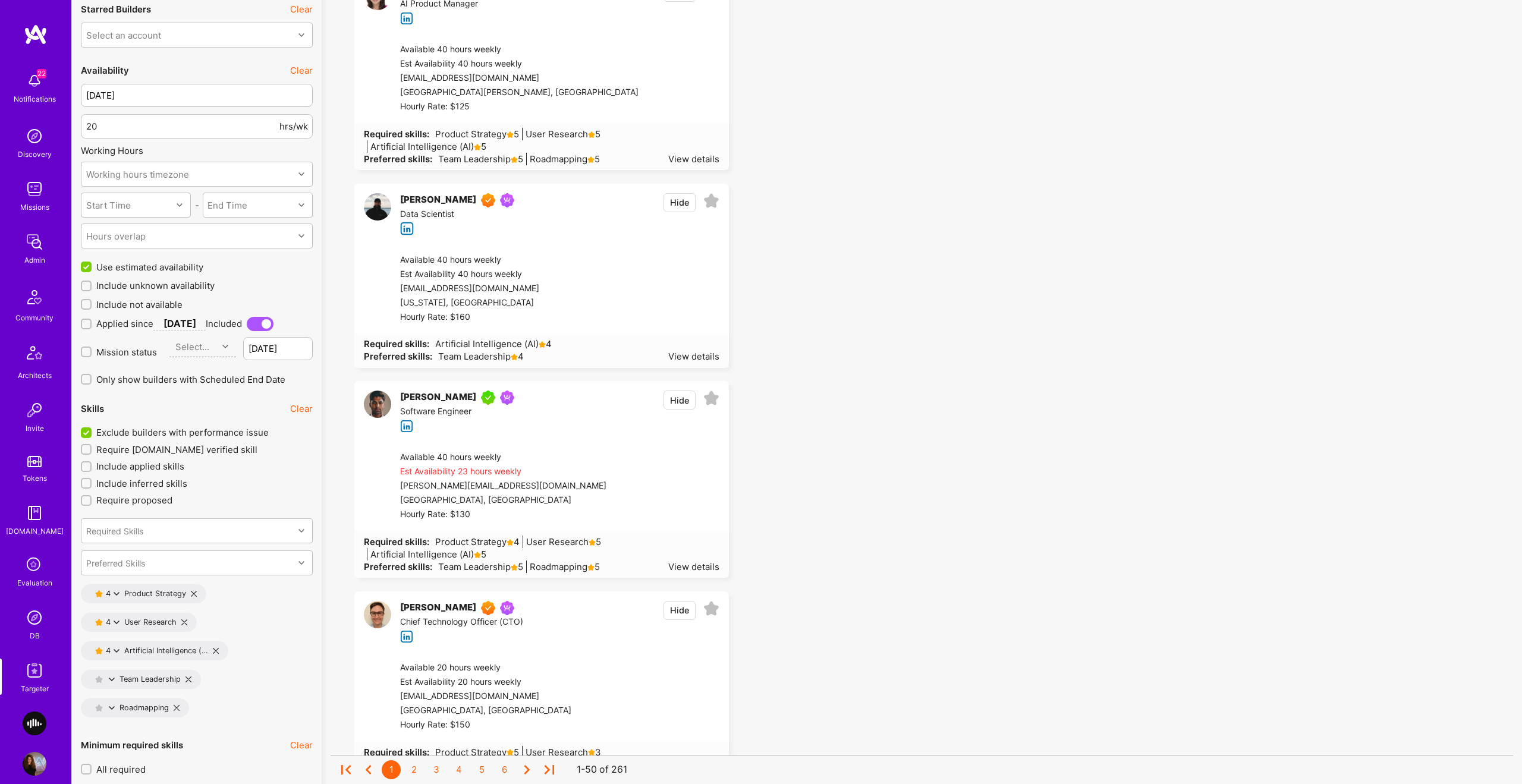
scroll to position [1640, 0]
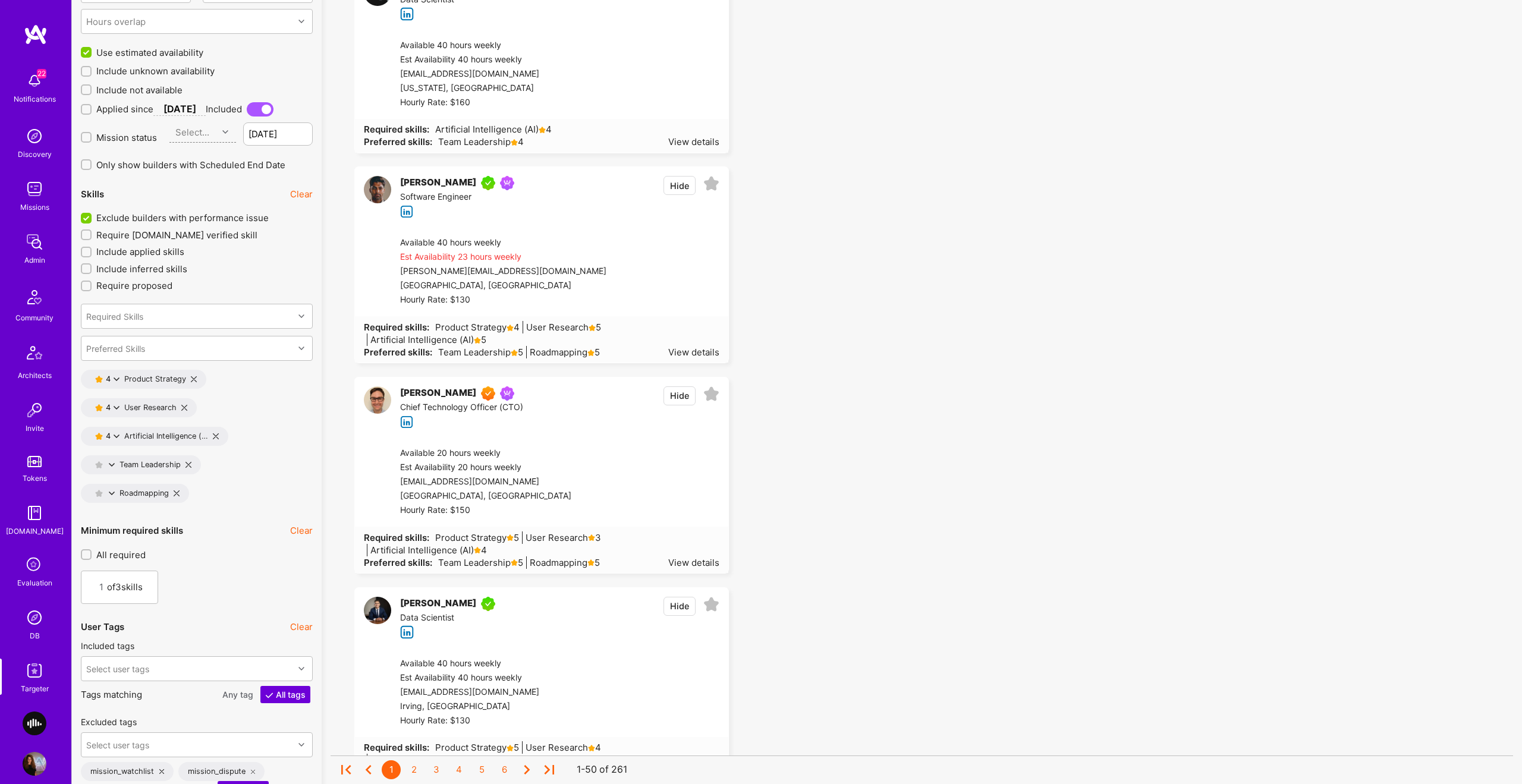
click at [89, 462] on input "All required" at bounding box center [88, 555] width 8 height 8
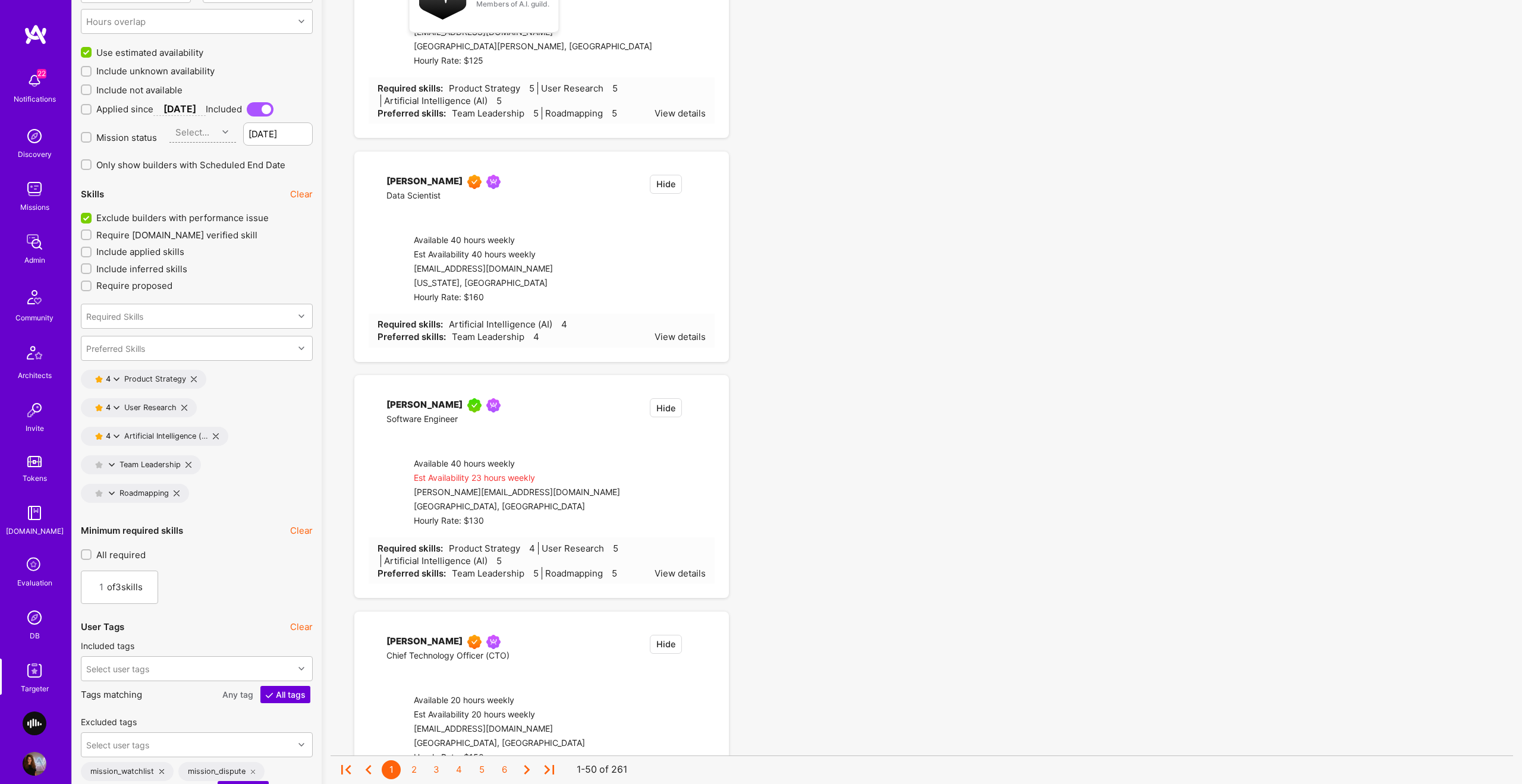
checkbox input "true"
type input "3"
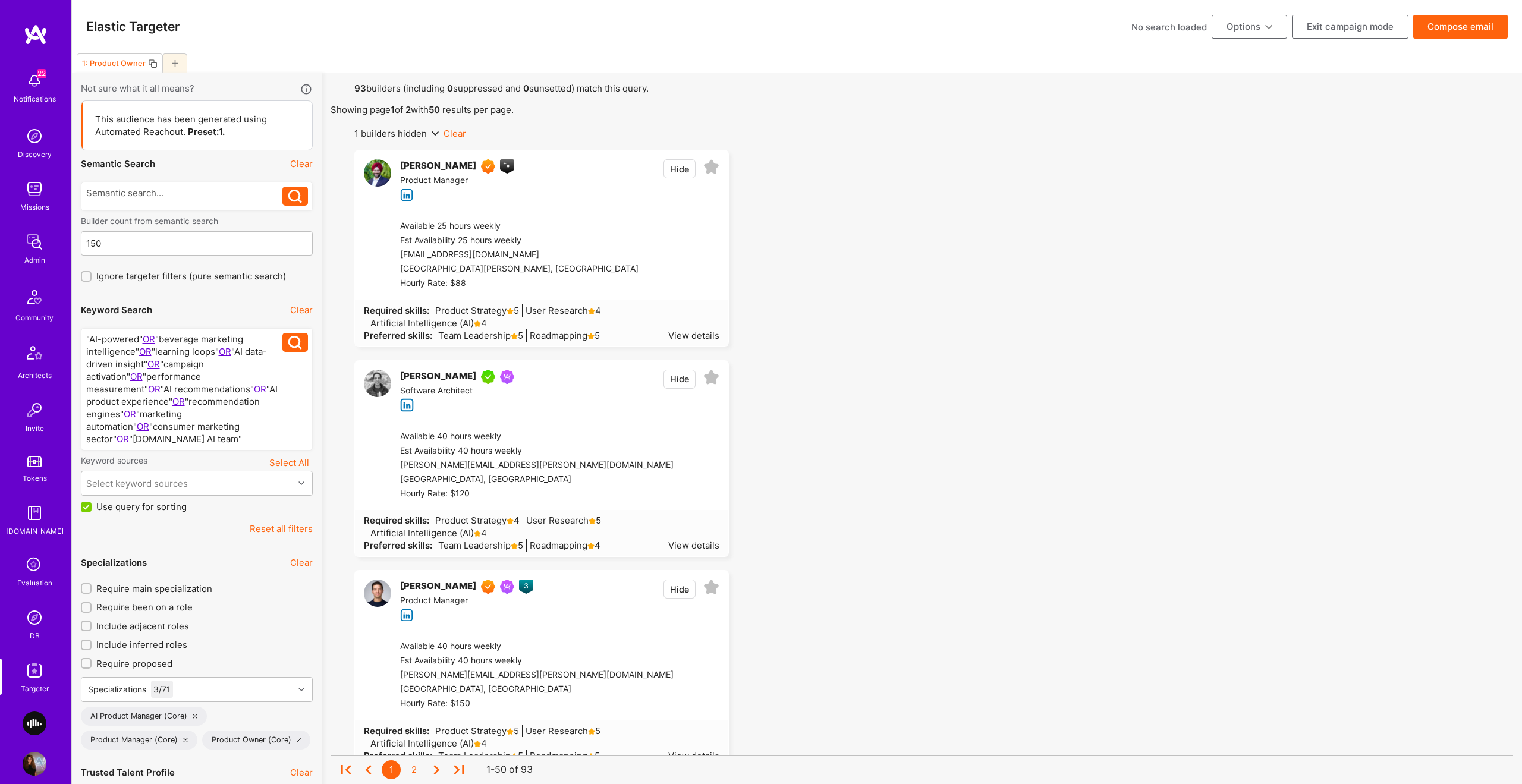
click at [856, 22] on button "Compose email" at bounding box center [1460, 26] width 94 height 24
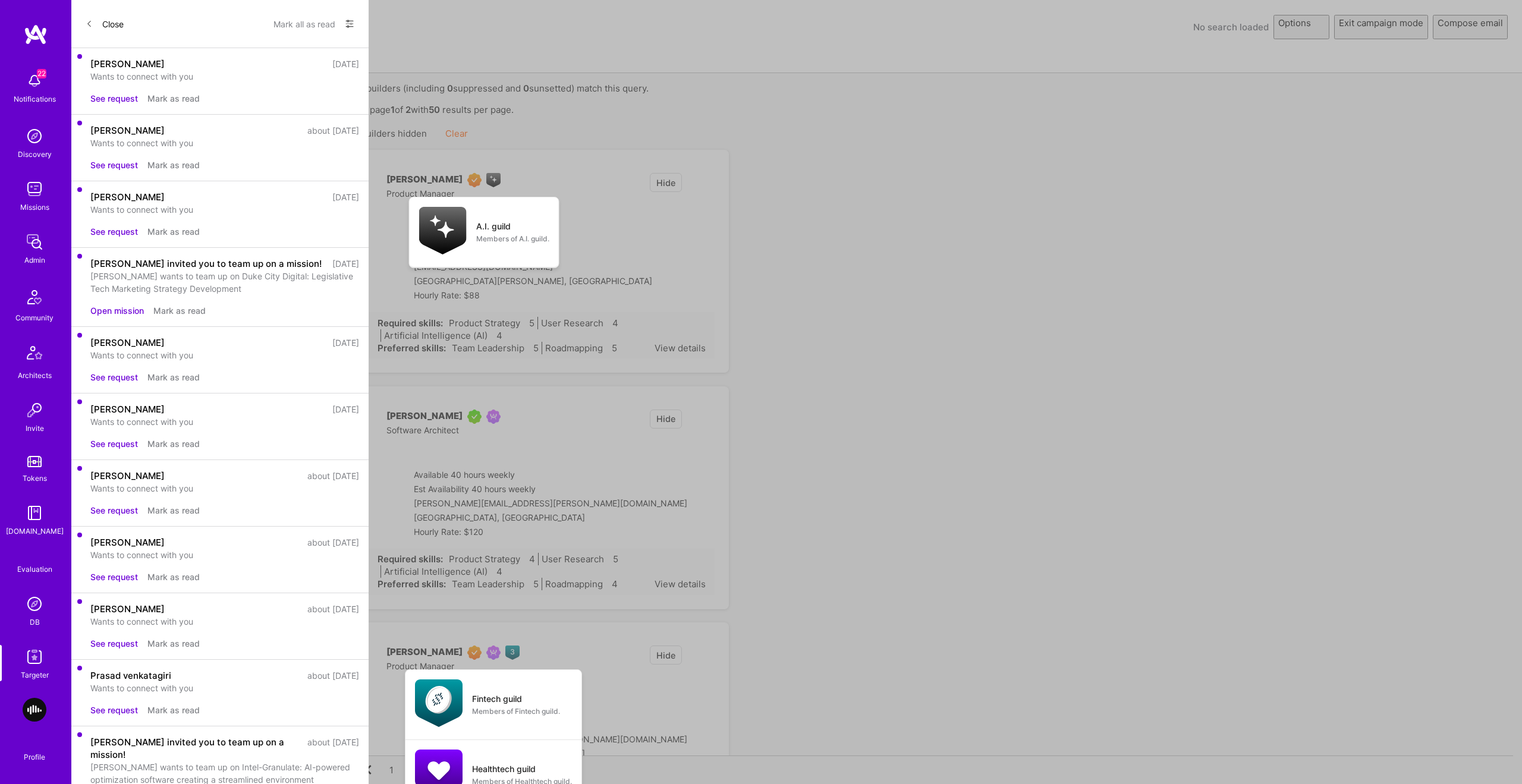
select select "rich-reachout"
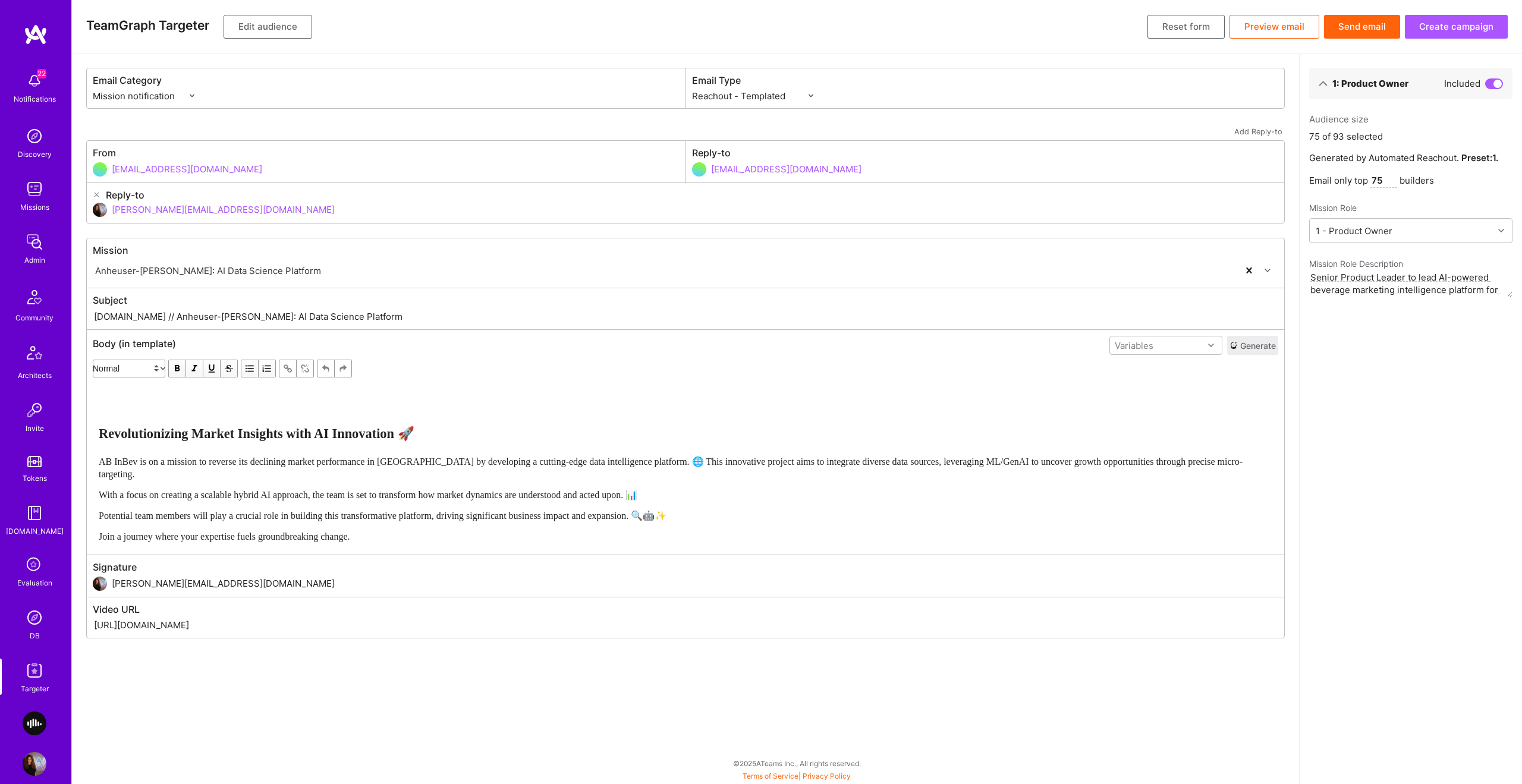
drag, startPoint x: 1375, startPoint y: 182, endPoint x: 1384, endPoint y: 179, distance: 9.5
click at [856, 179] on input "75" at bounding box center [1384, 180] width 27 height 14
click at [856, 180] on input "75" at bounding box center [1384, 180] width 27 height 14
click at [856, 182] on input "75" at bounding box center [1384, 180] width 27 height 14
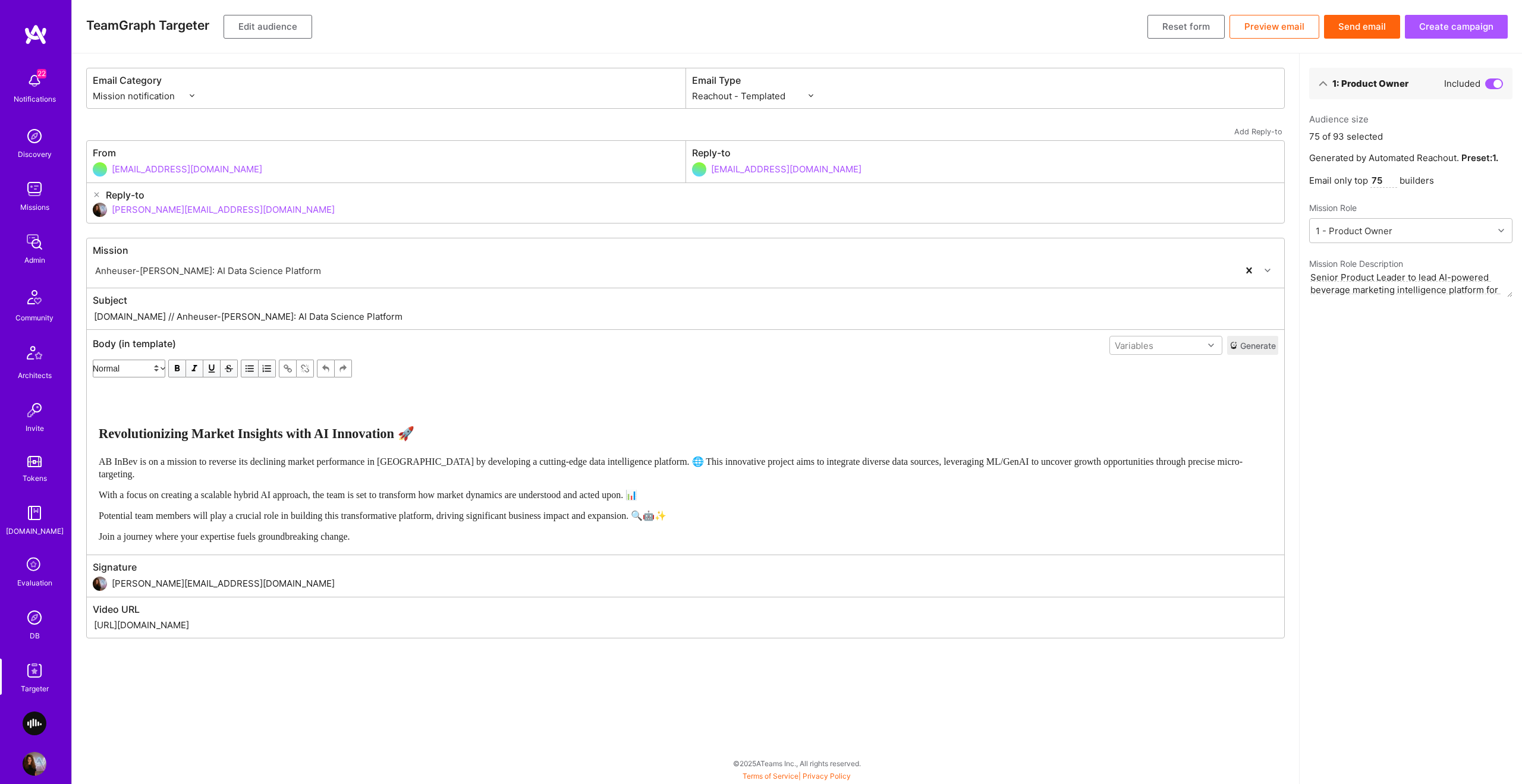
click at [856, 177] on p "Email only top 75 builders" at bounding box center [1411, 180] width 203 height 14
click at [856, 23] on button "Create campaign" at bounding box center [1457, 26] width 103 height 24
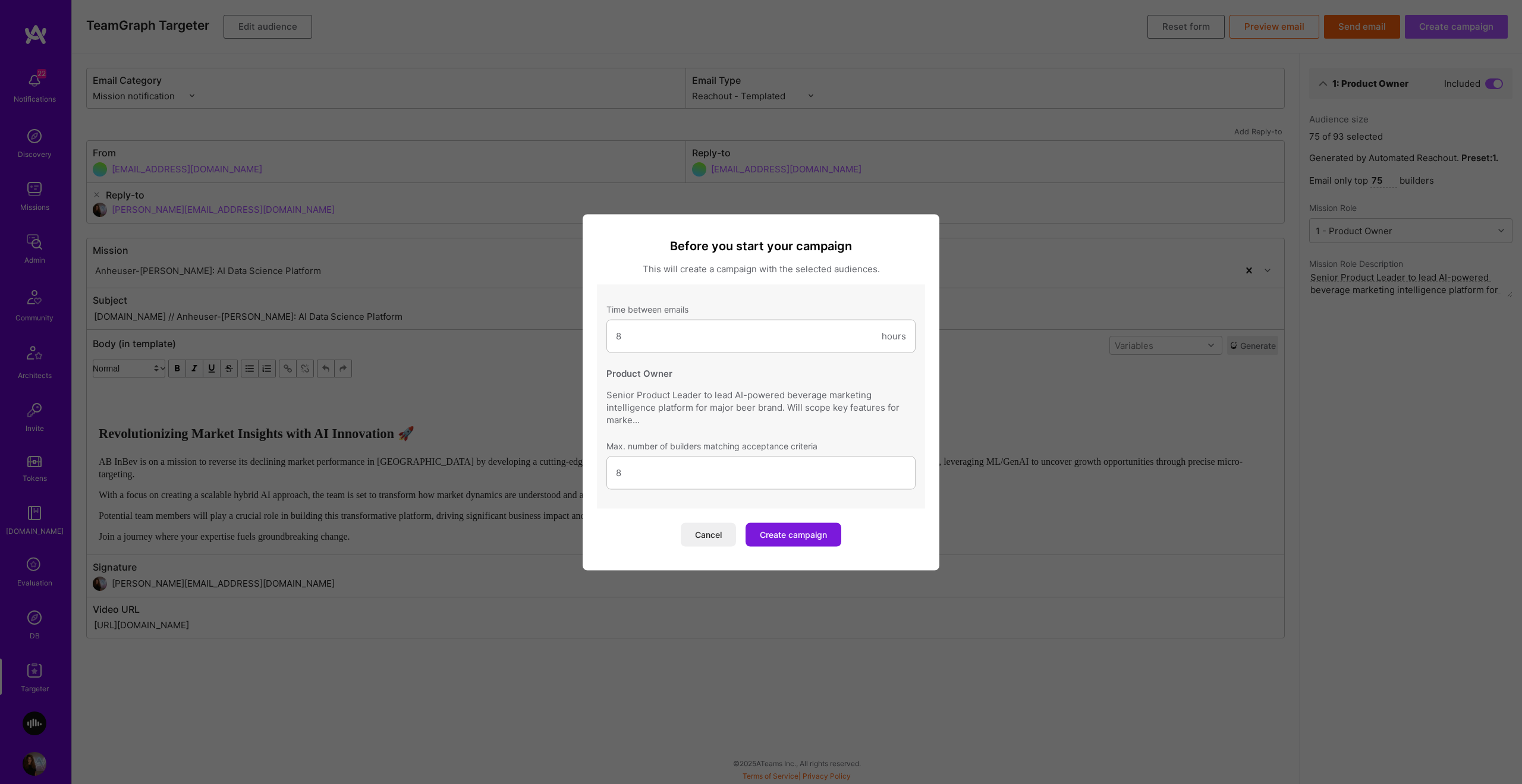
click at [822, 462] on button "Create campaign" at bounding box center [793, 534] width 96 height 24
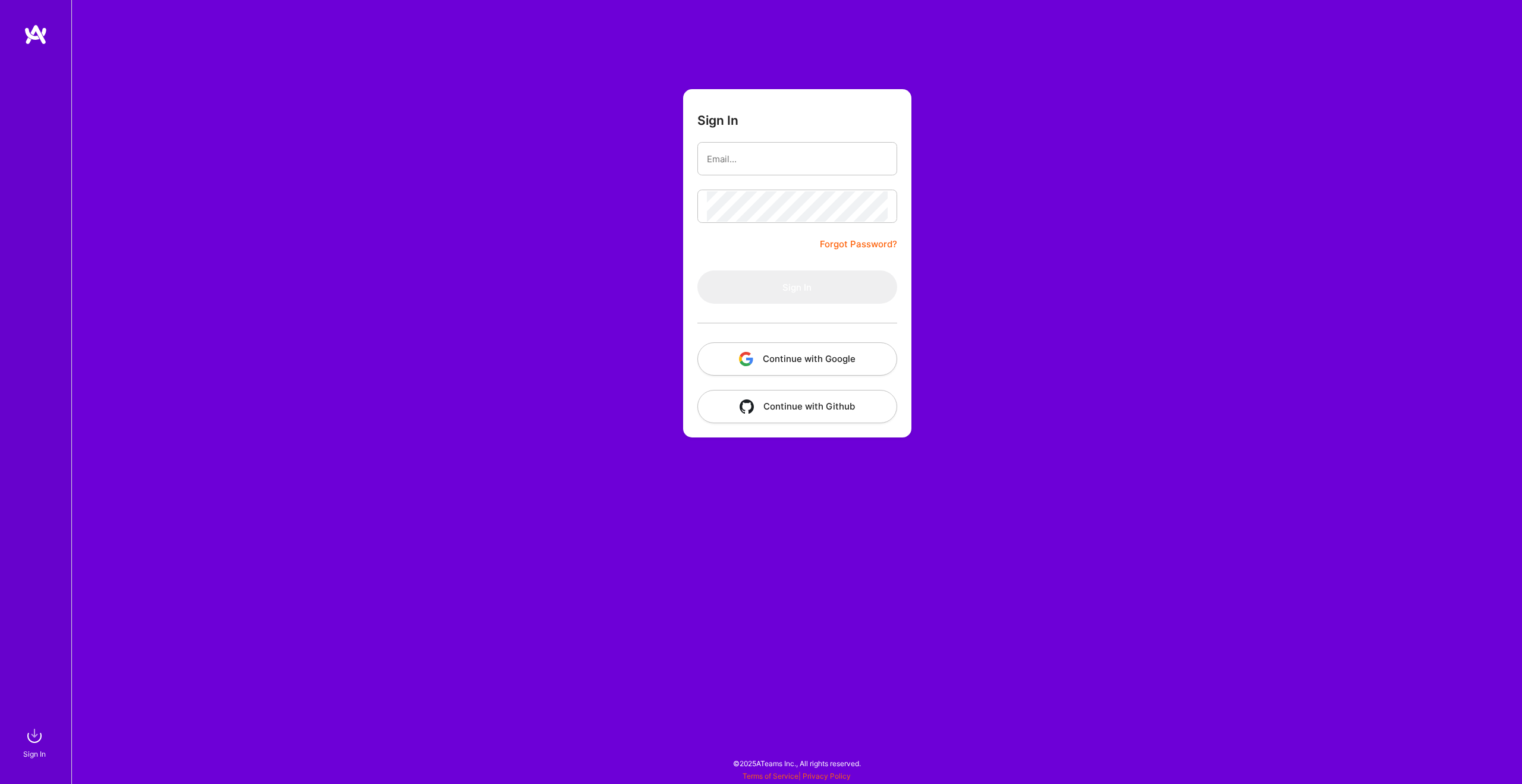
click at [856, 349] on button "Continue with Google" at bounding box center [797, 358] width 200 height 34
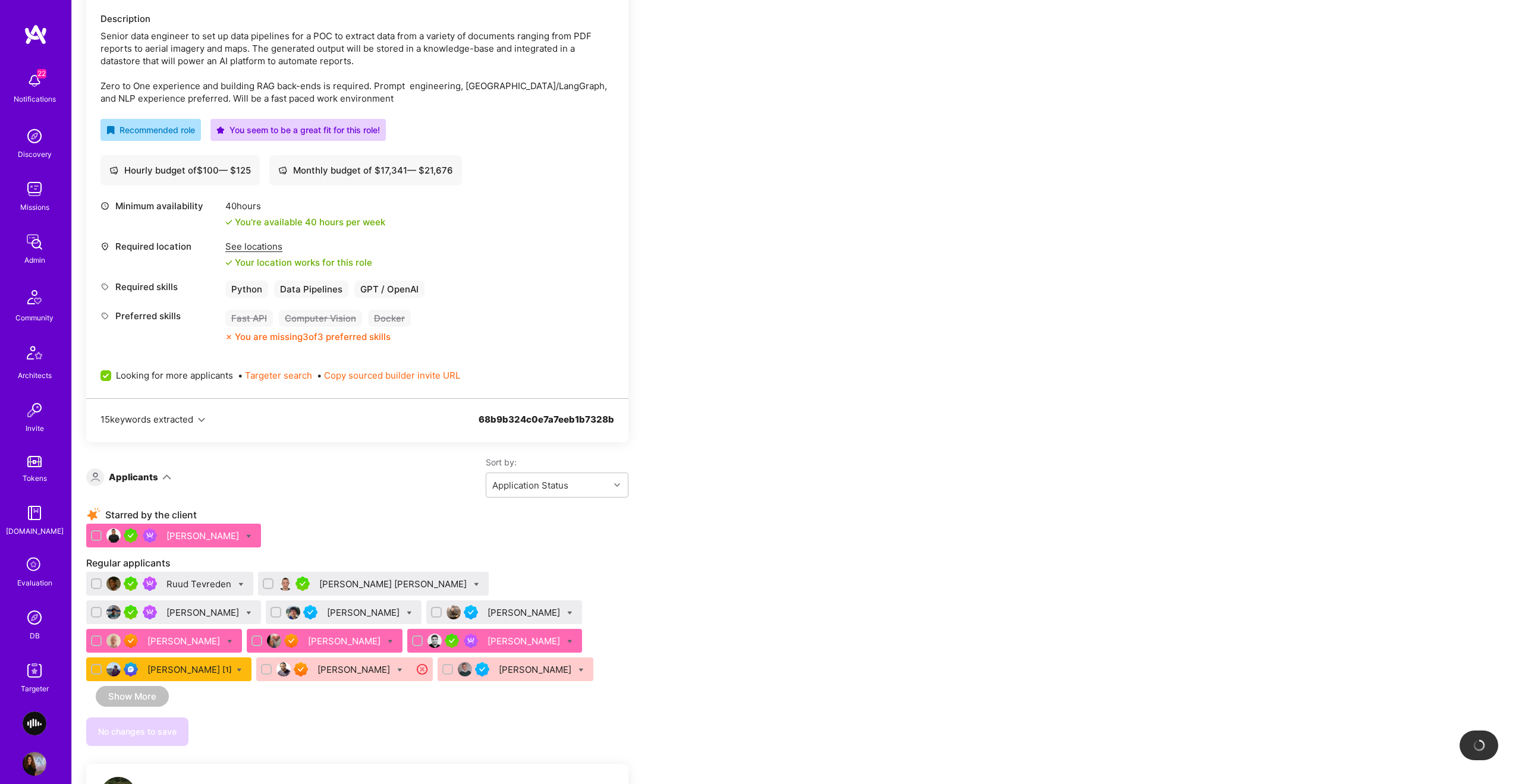
scroll to position [491, 0]
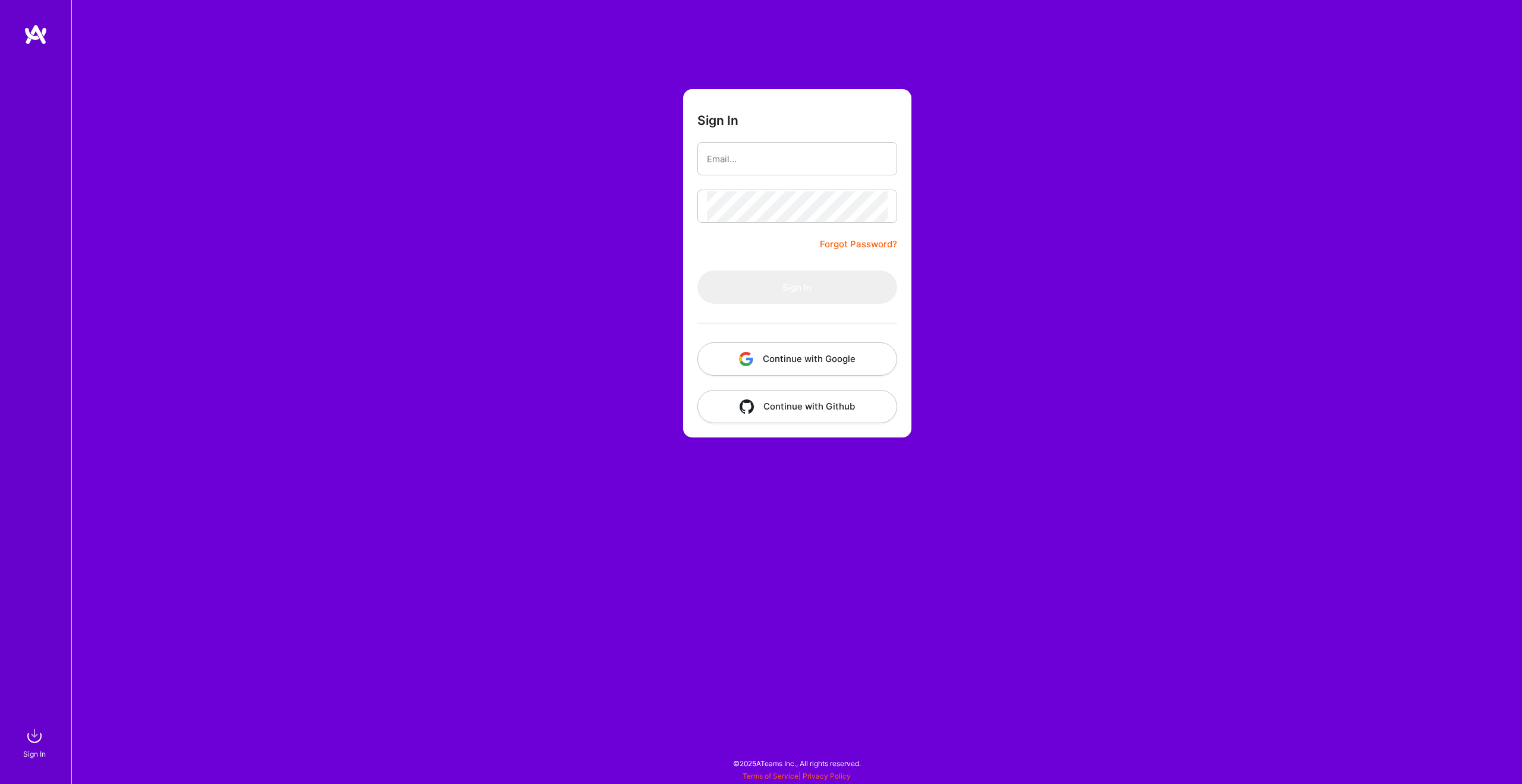
click at [833, 350] on button "Continue with Google" at bounding box center [797, 358] width 200 height 34
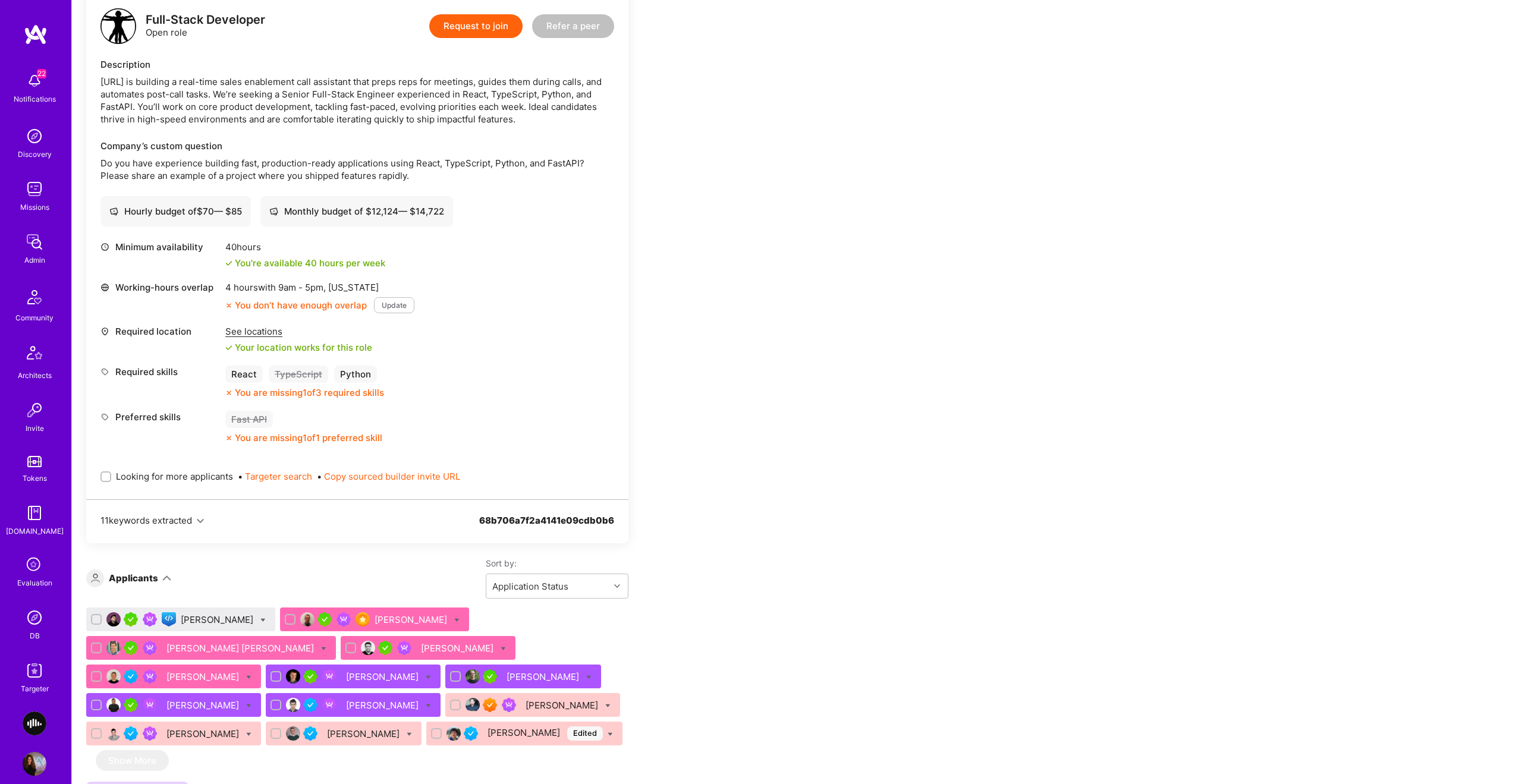
scroll to position [307, 0]
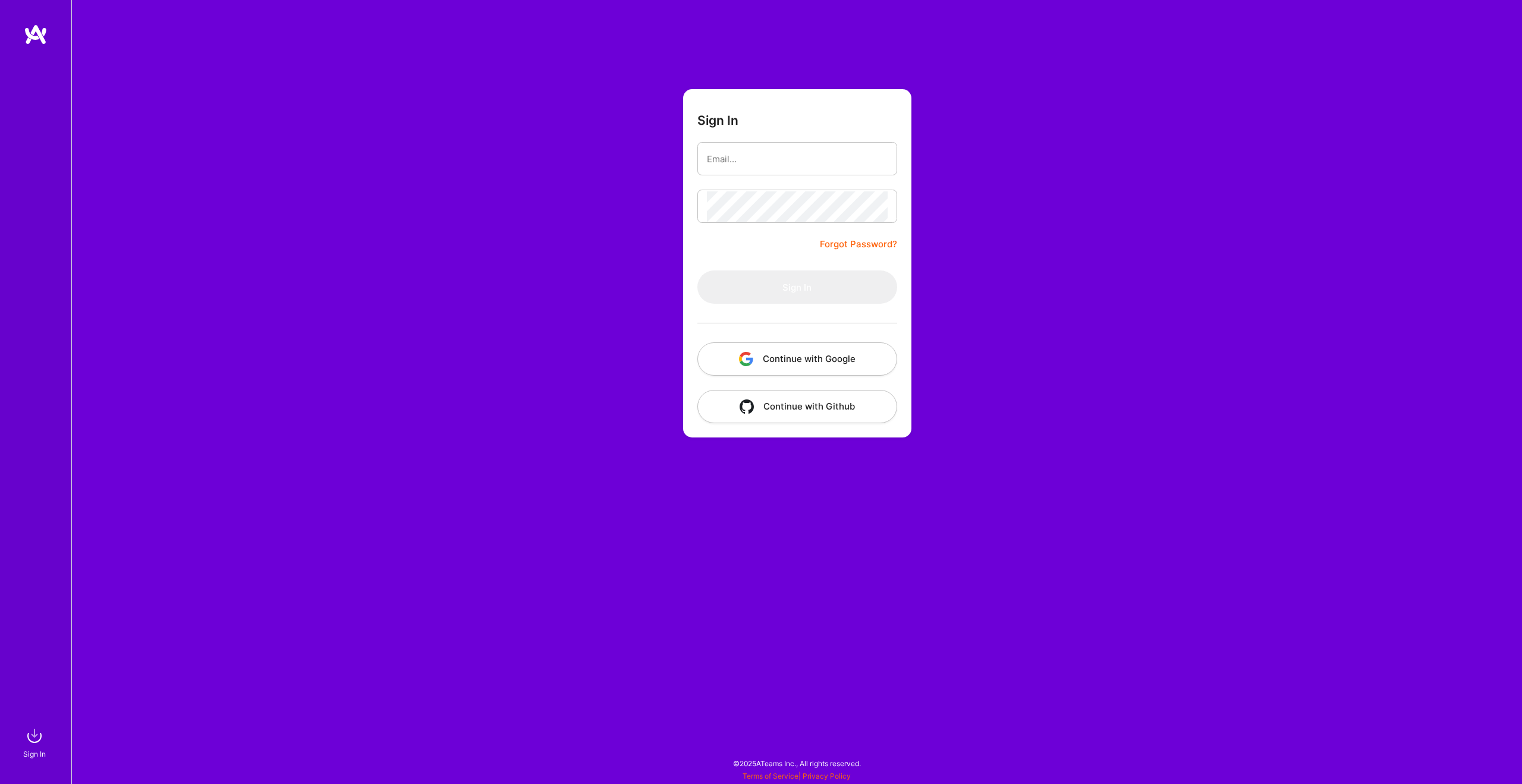
click at [793, 357] on button "Continue with Google" at bounding box center [797, 358] width 200 height 34
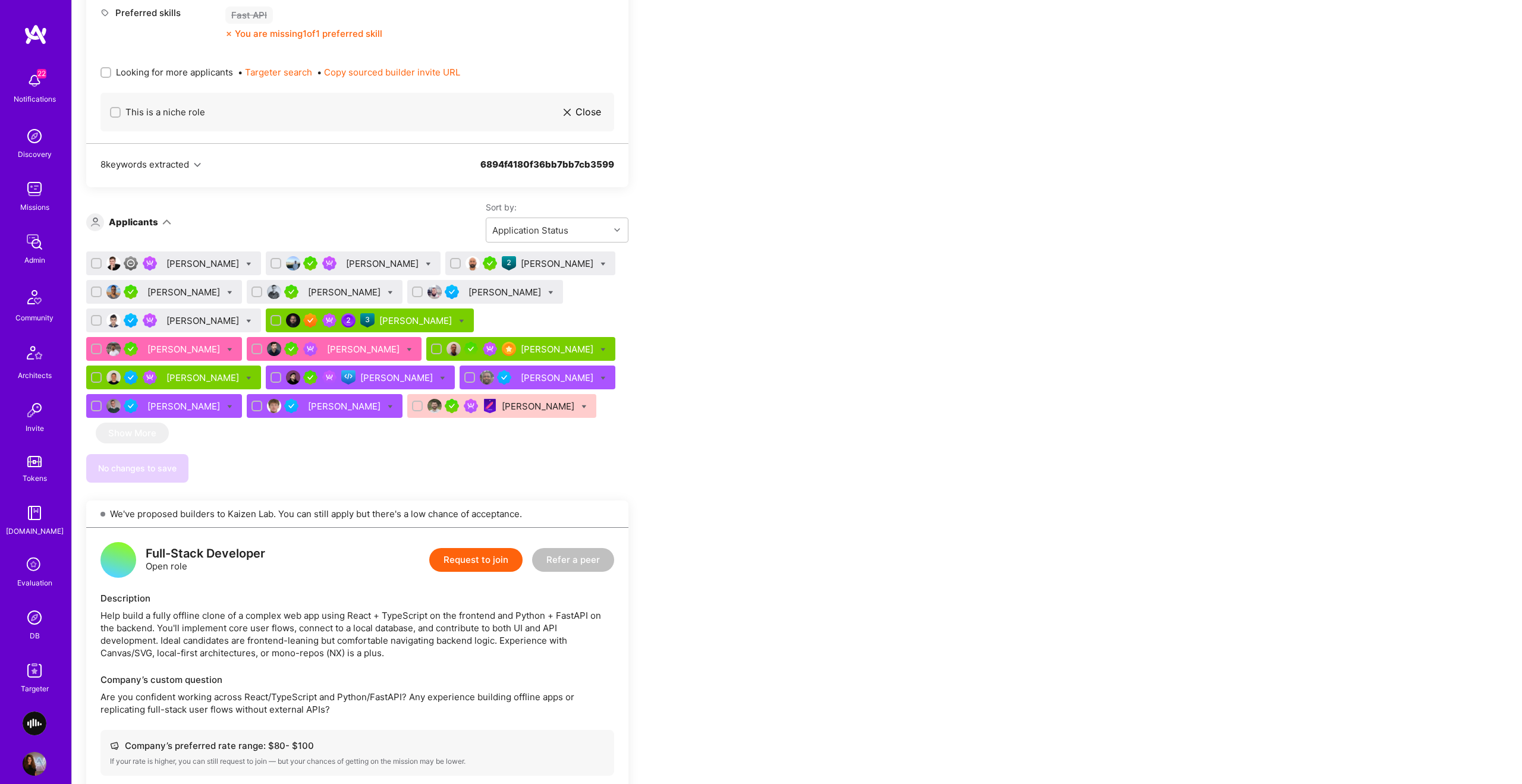
scroll to position [668, 0]
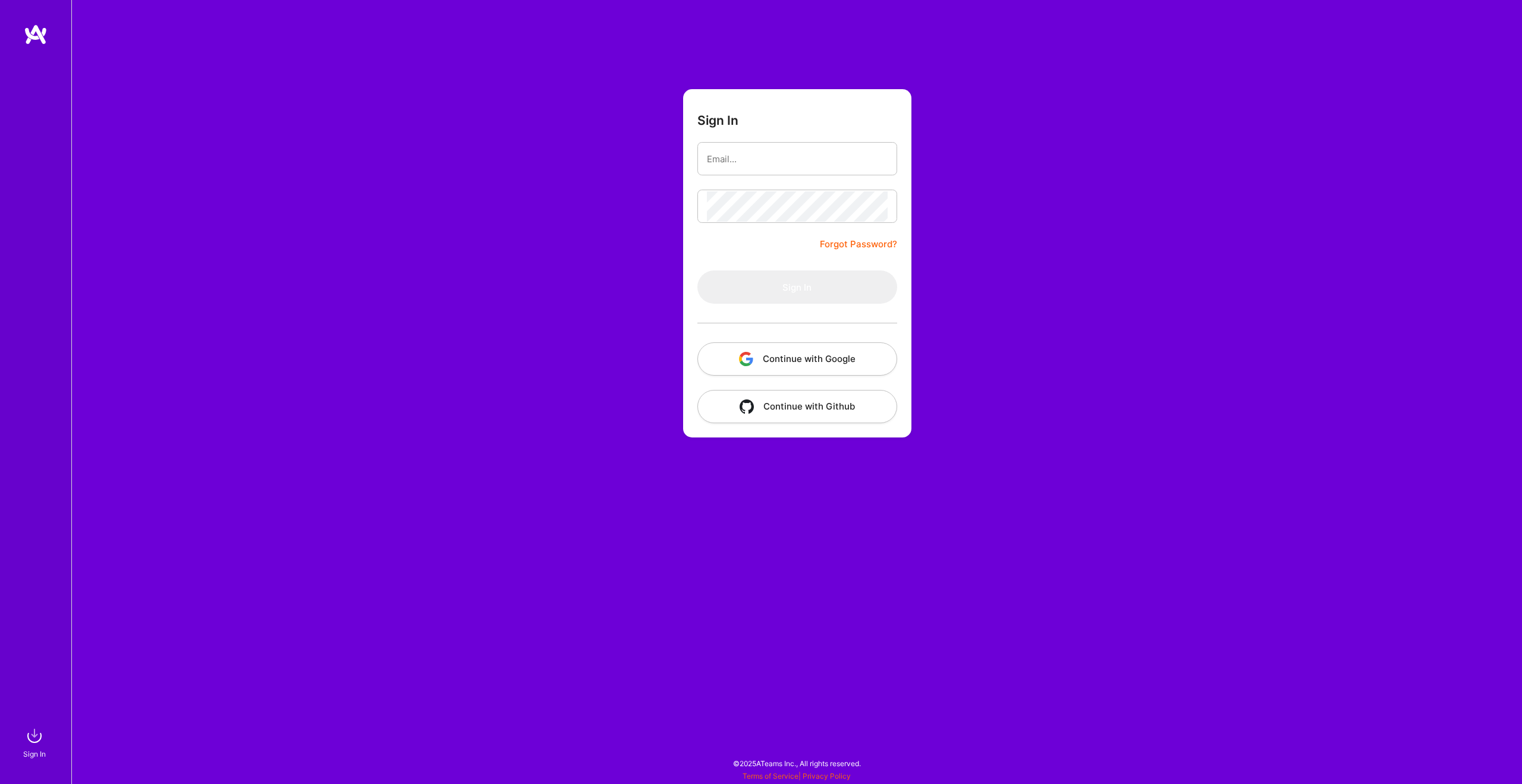
click at [839, 365] on button "Continue with Google" at bounding box center [797, 358] width 200 height 34
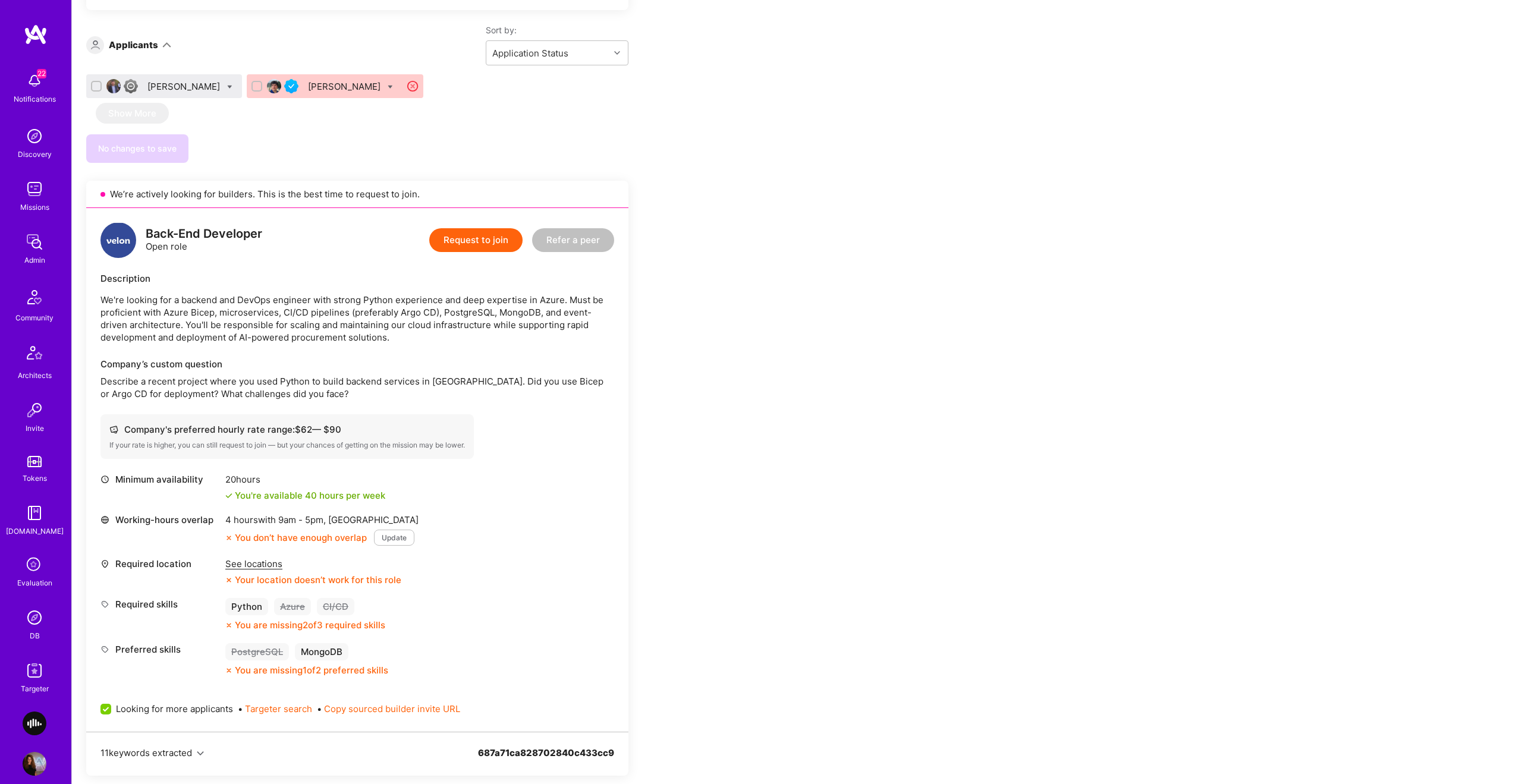
scroll to position [778, 0]
click at [229, 90] on icon at bounding box center [229, 88] width 6 height 6
checkbox input "true"
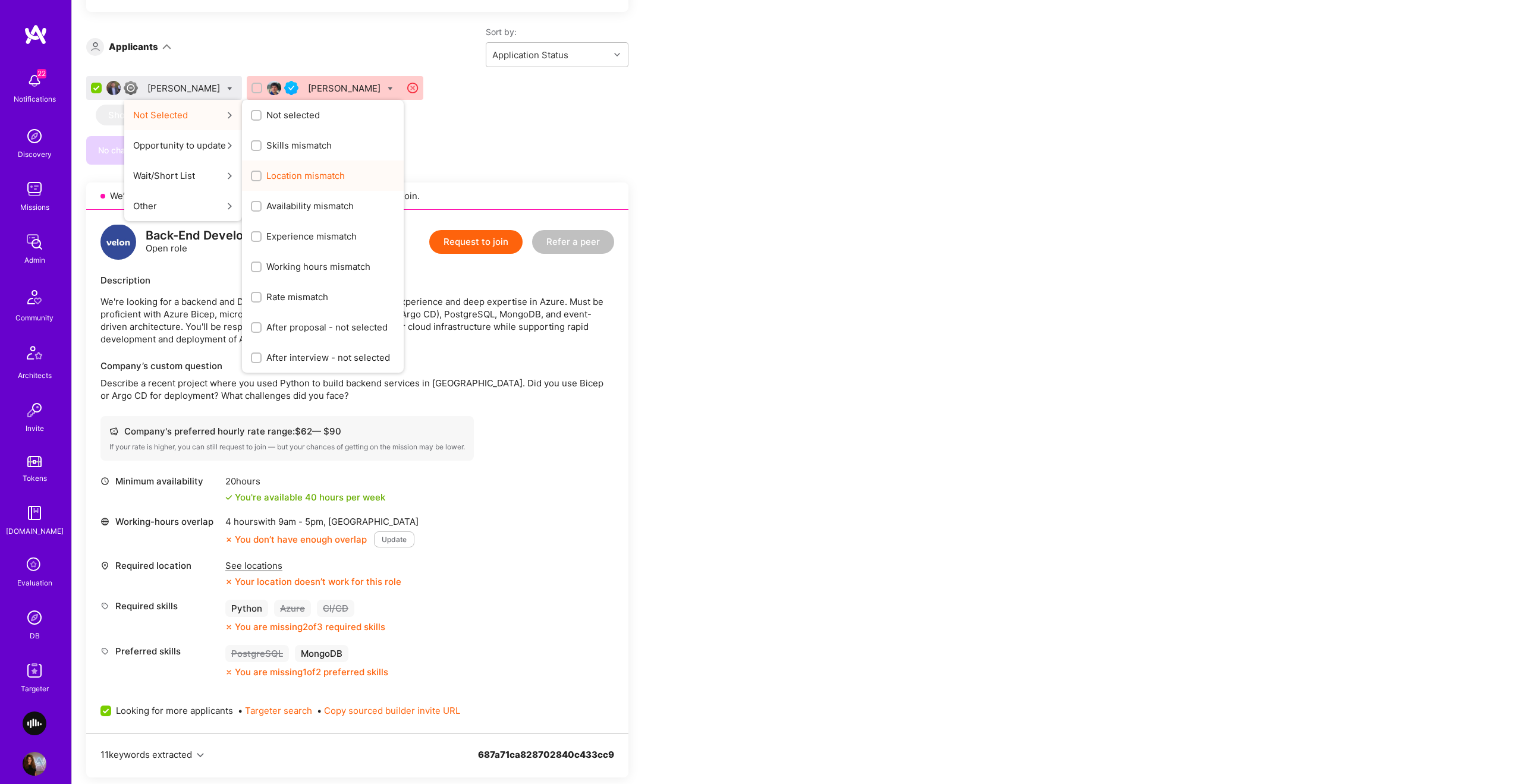
click at [286, 170] on span "Location mismatch" at bounding box center [305, 175] width 79 height 12
click at [262, 173] on input "Location mismatch" at bounding box center [257, 177] width 8 height 8
checkbox input "true"
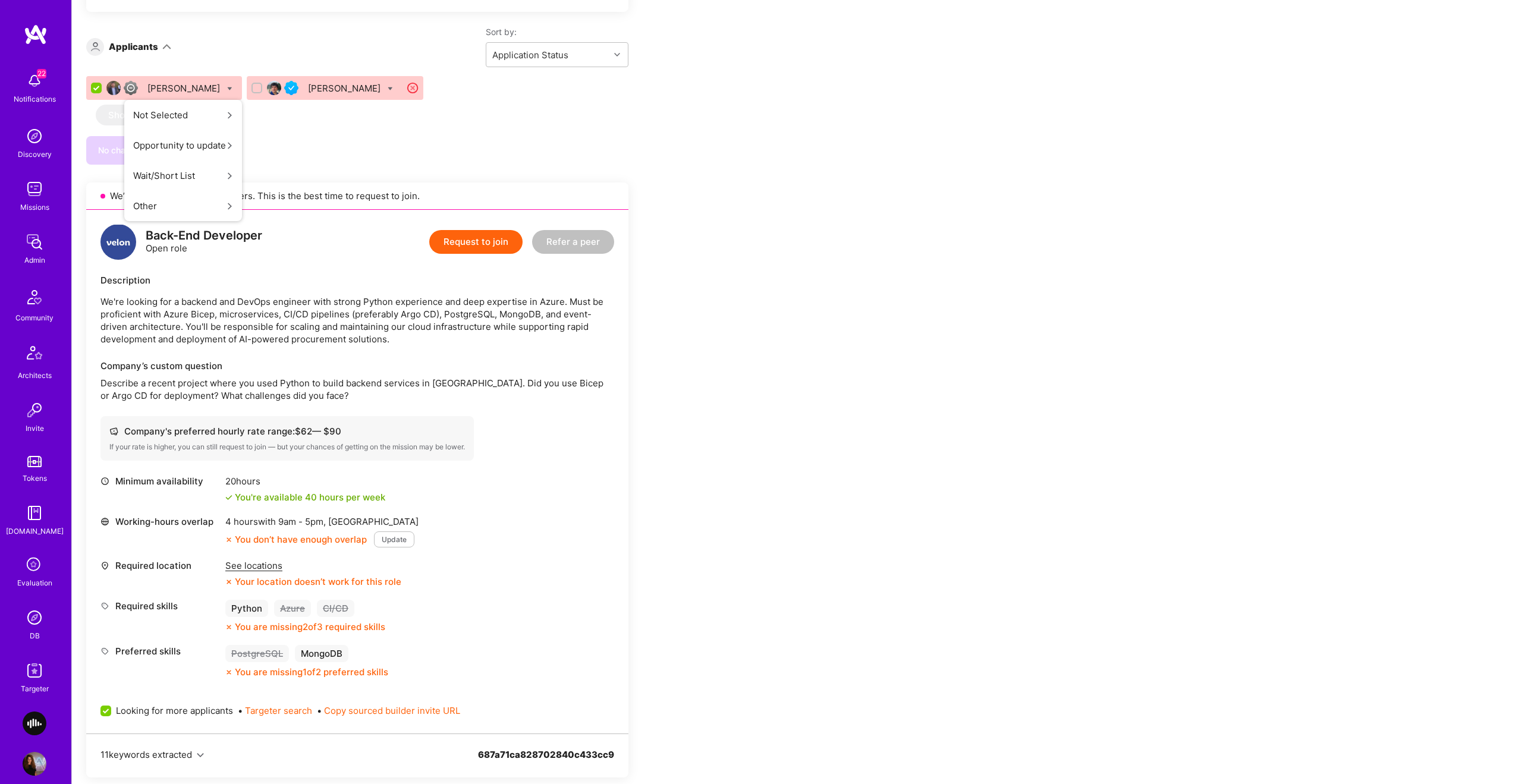
scroll to position [0, 0]
checkbox input "false"
drag, startPoint x: 607, startPoint y: 137, endPoint x: 243, endPoint y: 146, distance: 364.1
click at [589, 137] on div "No changes to save" at bounding box center [357, 150] width 542 height 29
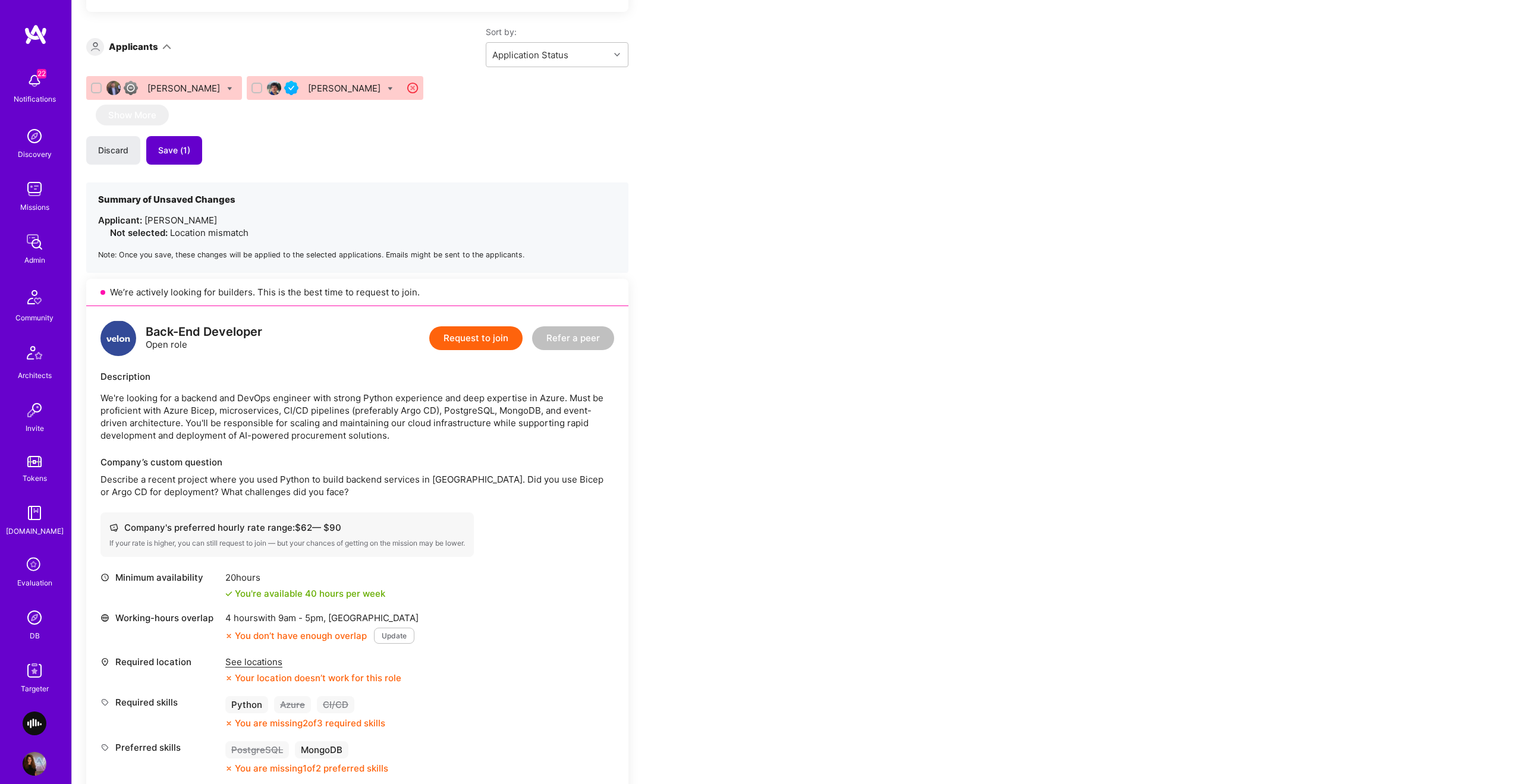
click at [153, 146] on button "Save (1)" at bounding box center [174, 150] width 56 height 29
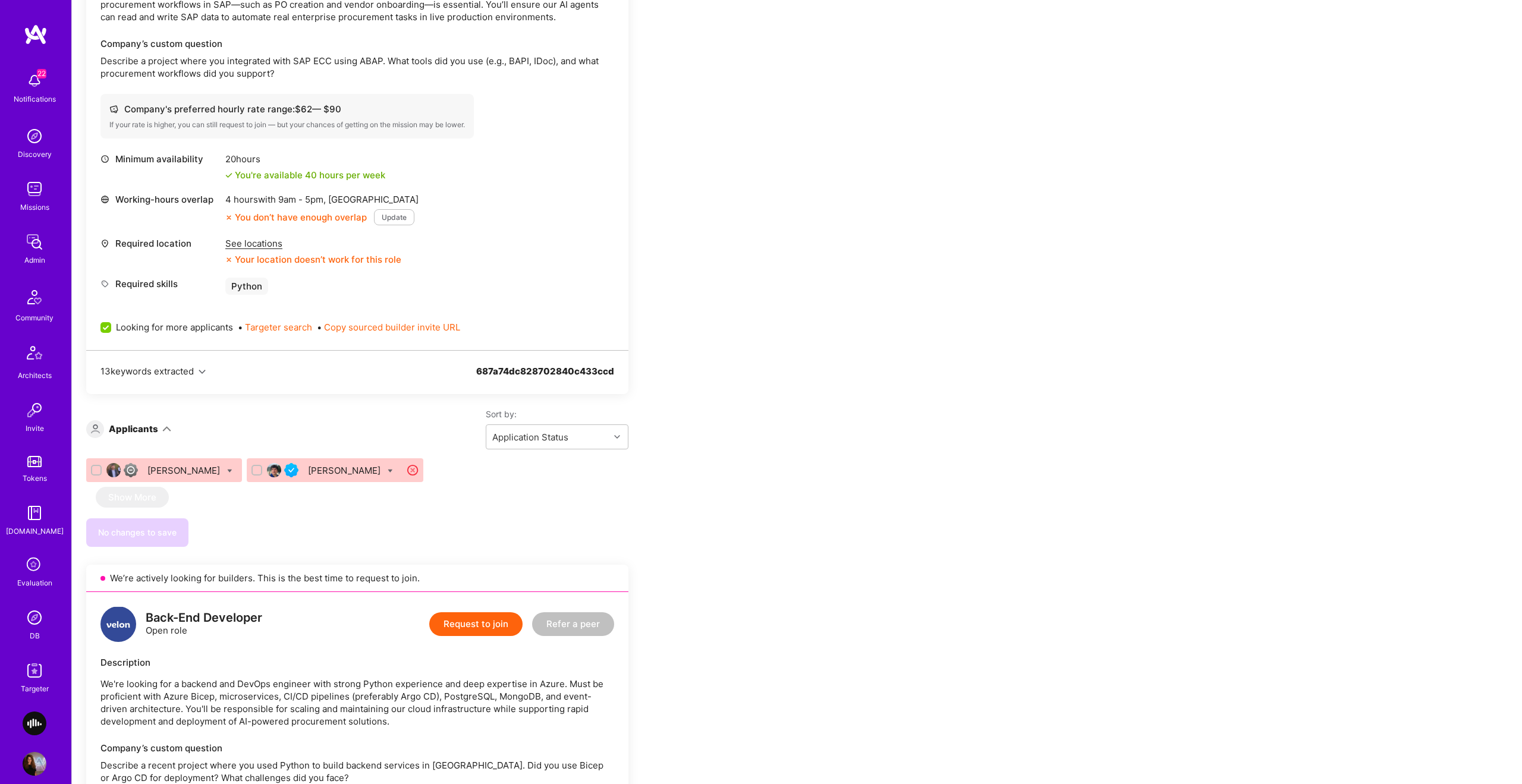
scroll to position [265, 0]
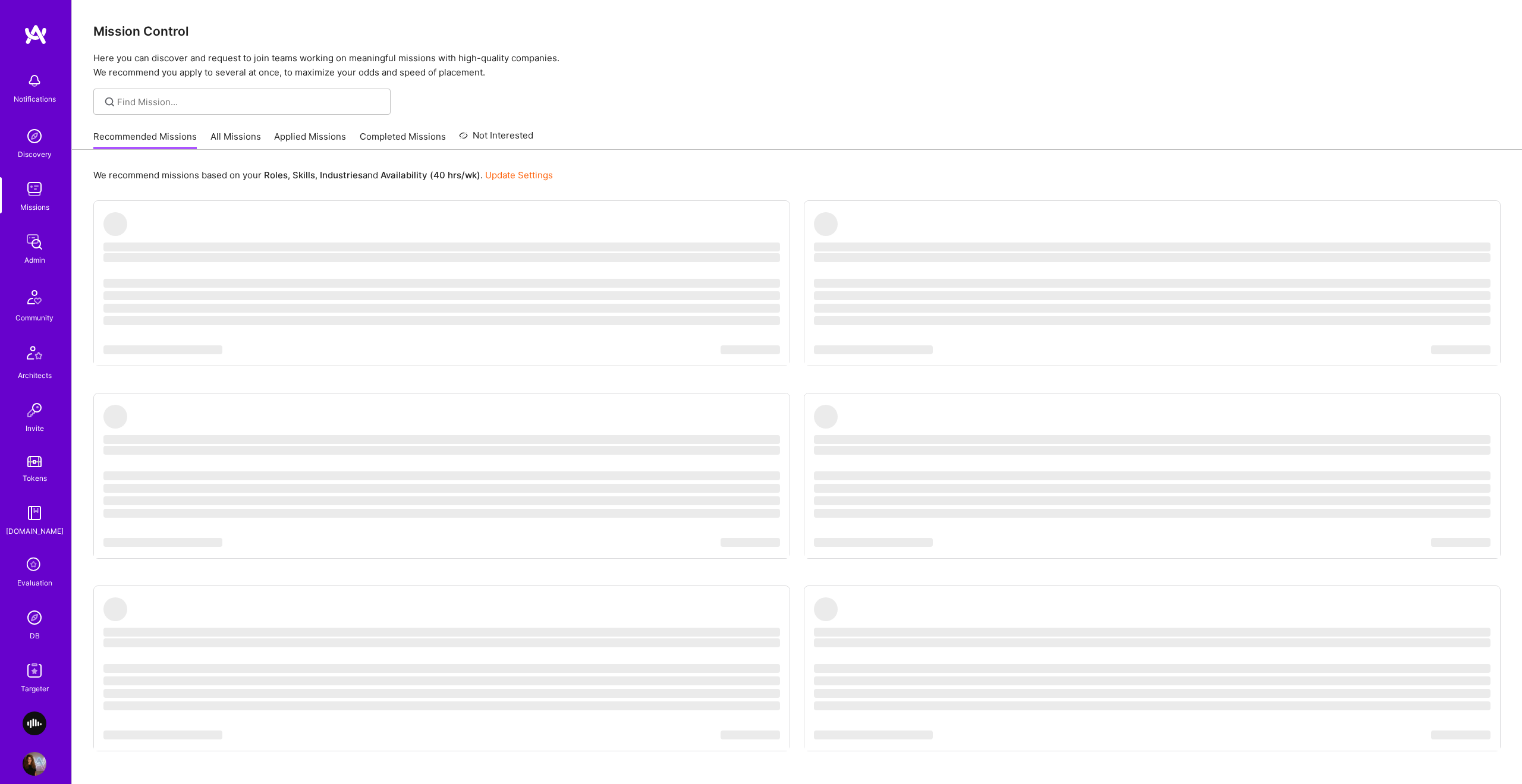
click at [31, 626] on img at bounding box center [34, 617] width 24 height 24
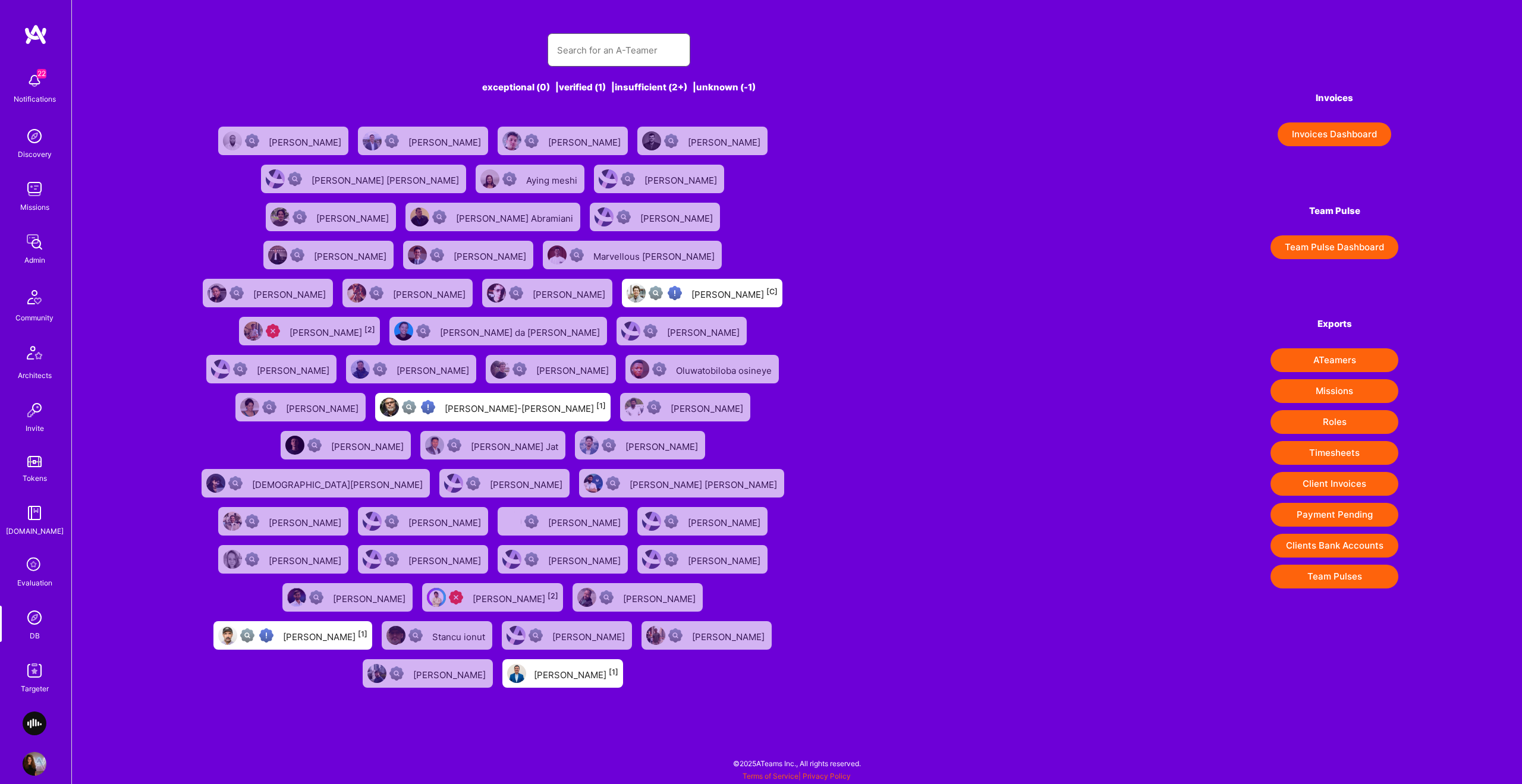
click at [580, 54] on input "text" at bounding box center [618, 50] width 124 height 30
type input "luve"
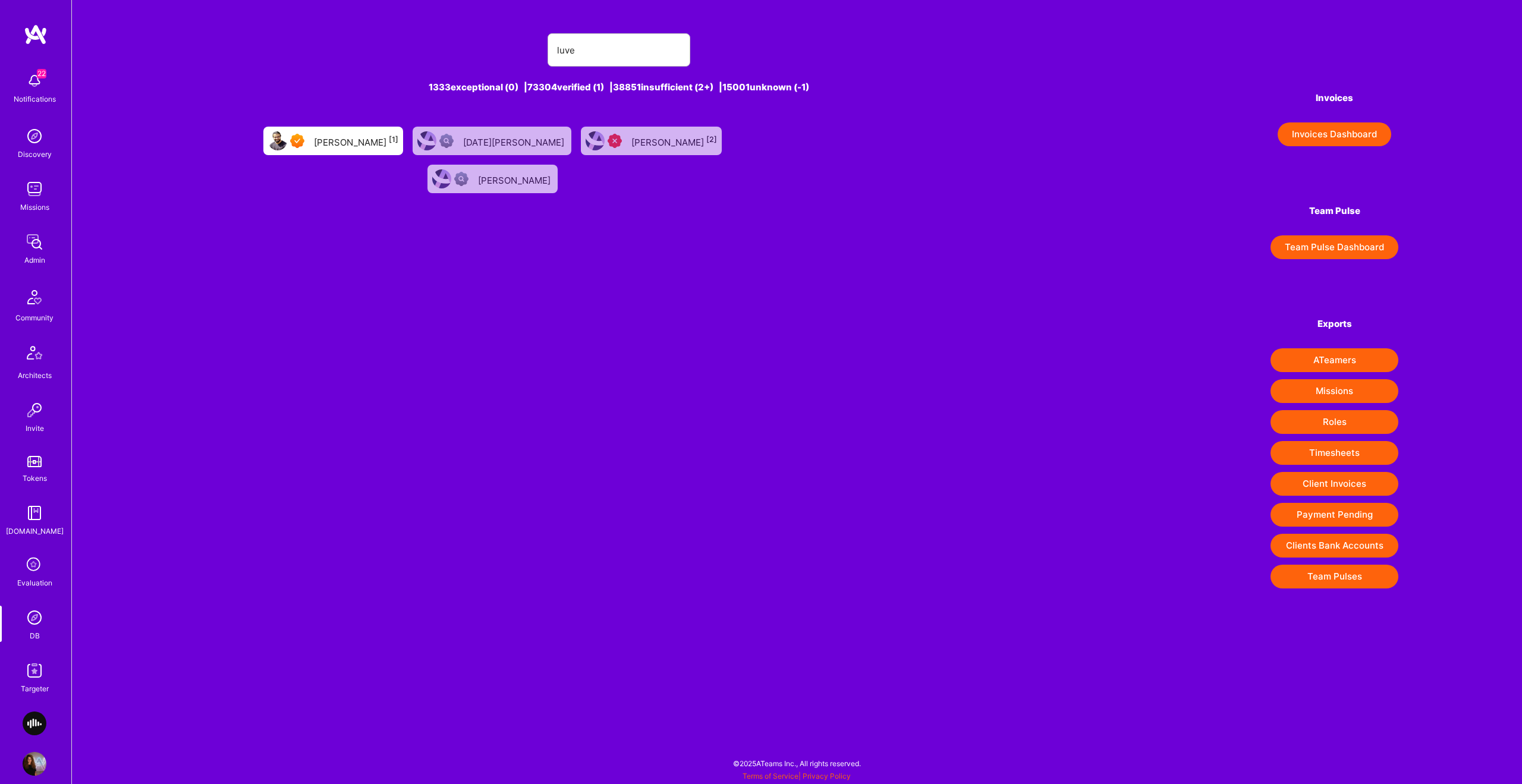
click at [331, 136] on div "[PERSON_NAME] [1]" at bounding box center [355, 141] width 84 height 16
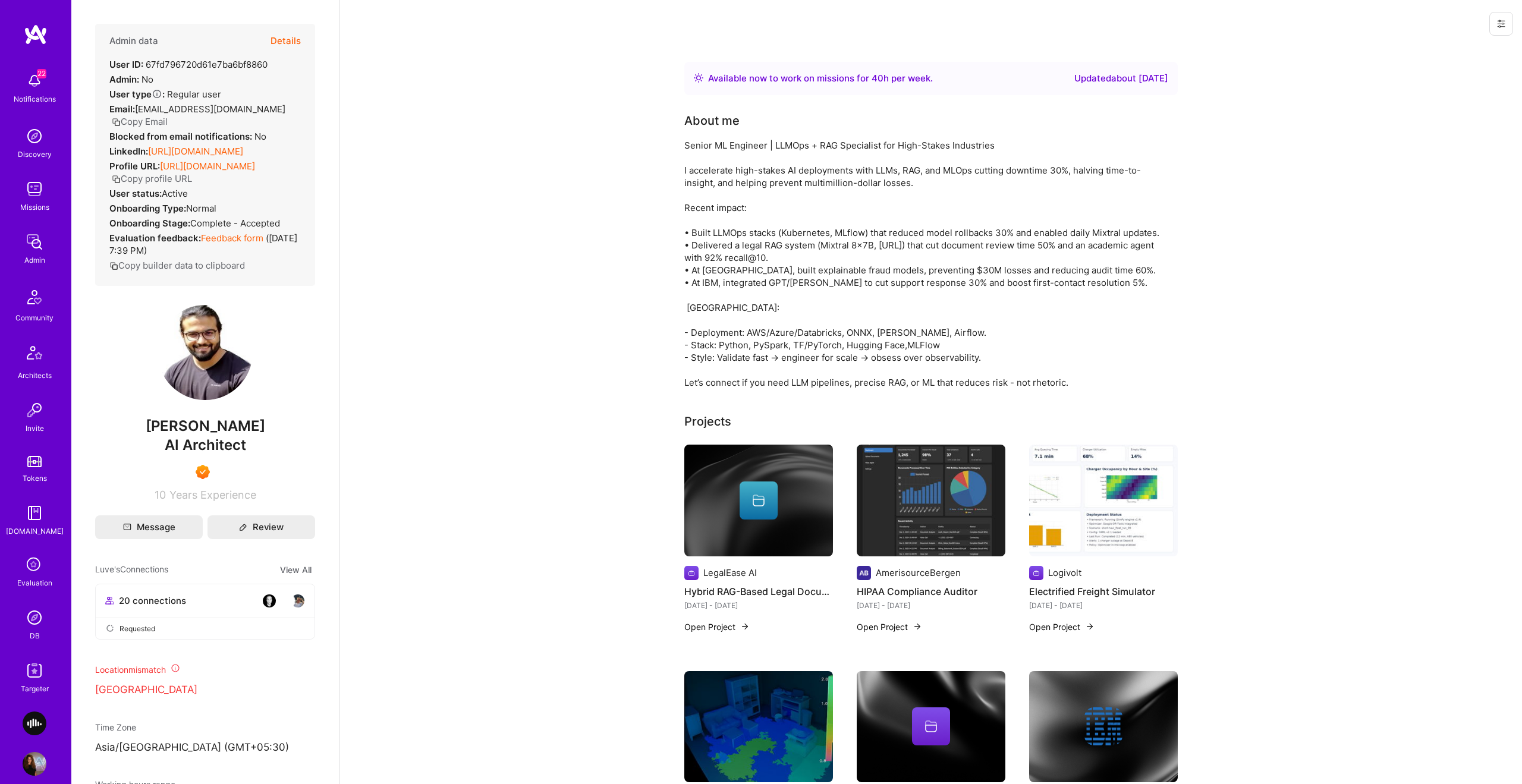
click at [290, 35] on button "Details" at bounding box center [285, 41] width 30 height 34
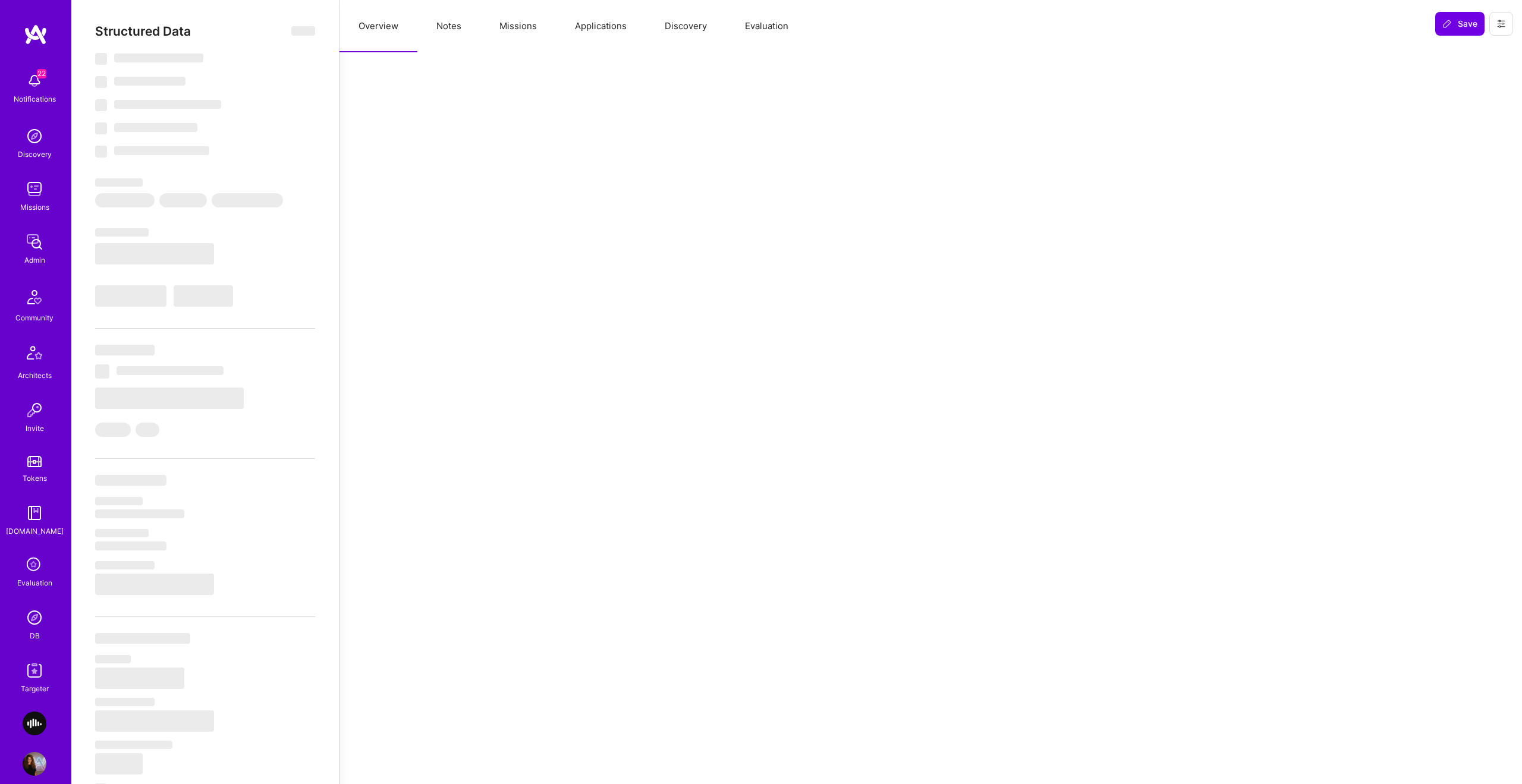
click at [610, 28] on button "Applications" at bounding box center [601, 26] width 90 height 52
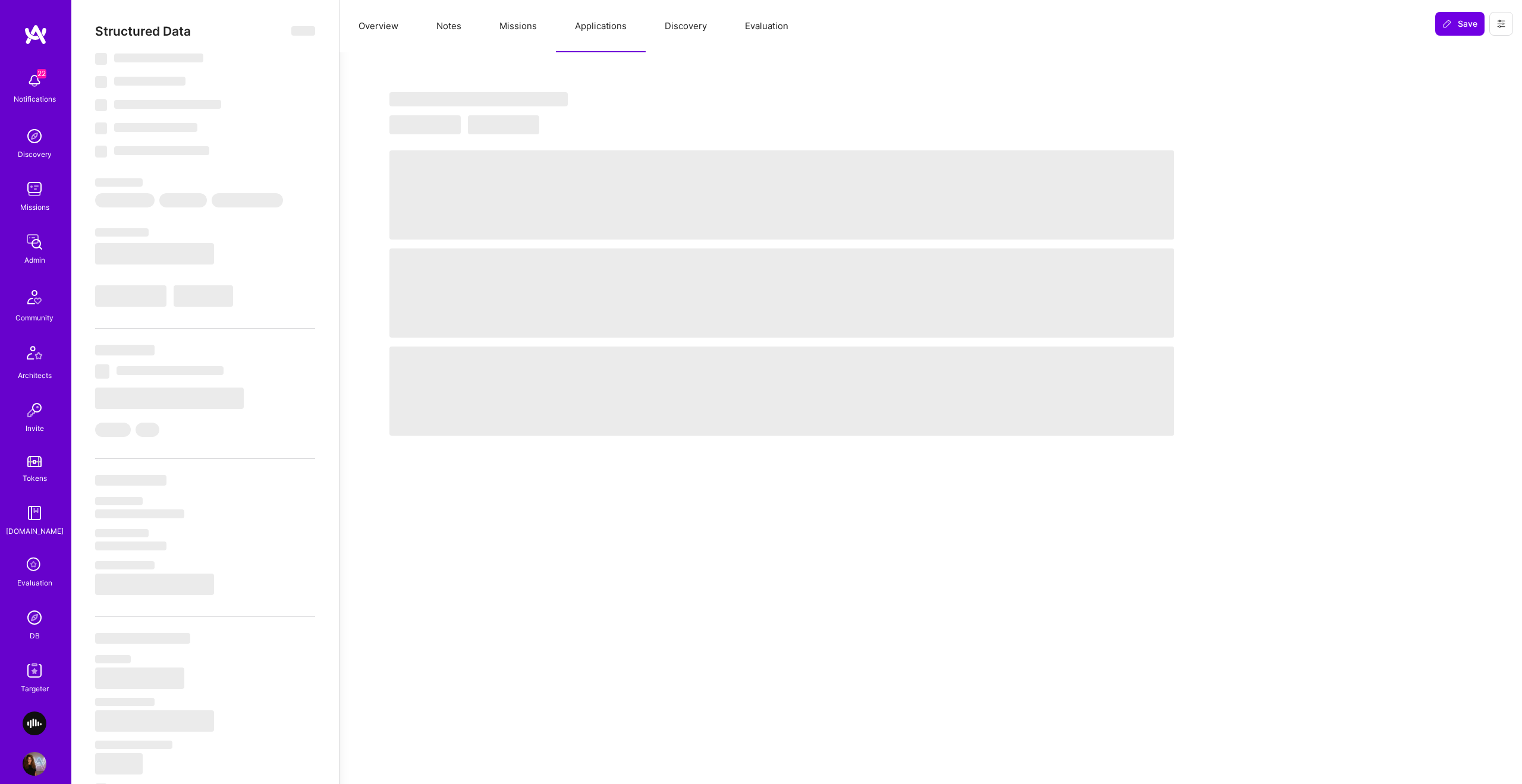
click at [436, 38] on button "Notes" at bounding box center [449, 26] width 63 height 52
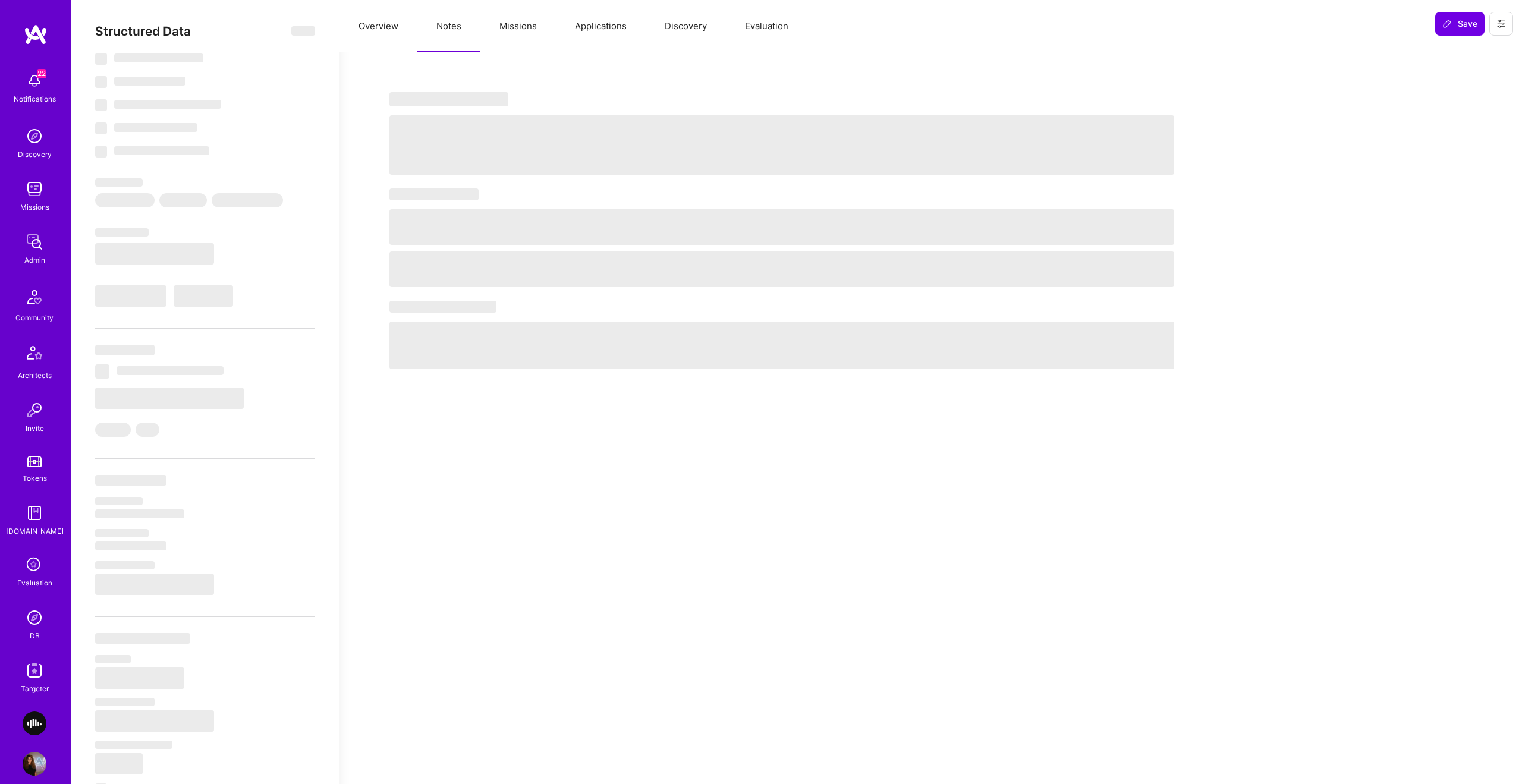
select select "Right Now"
select select "7"
select select "6"
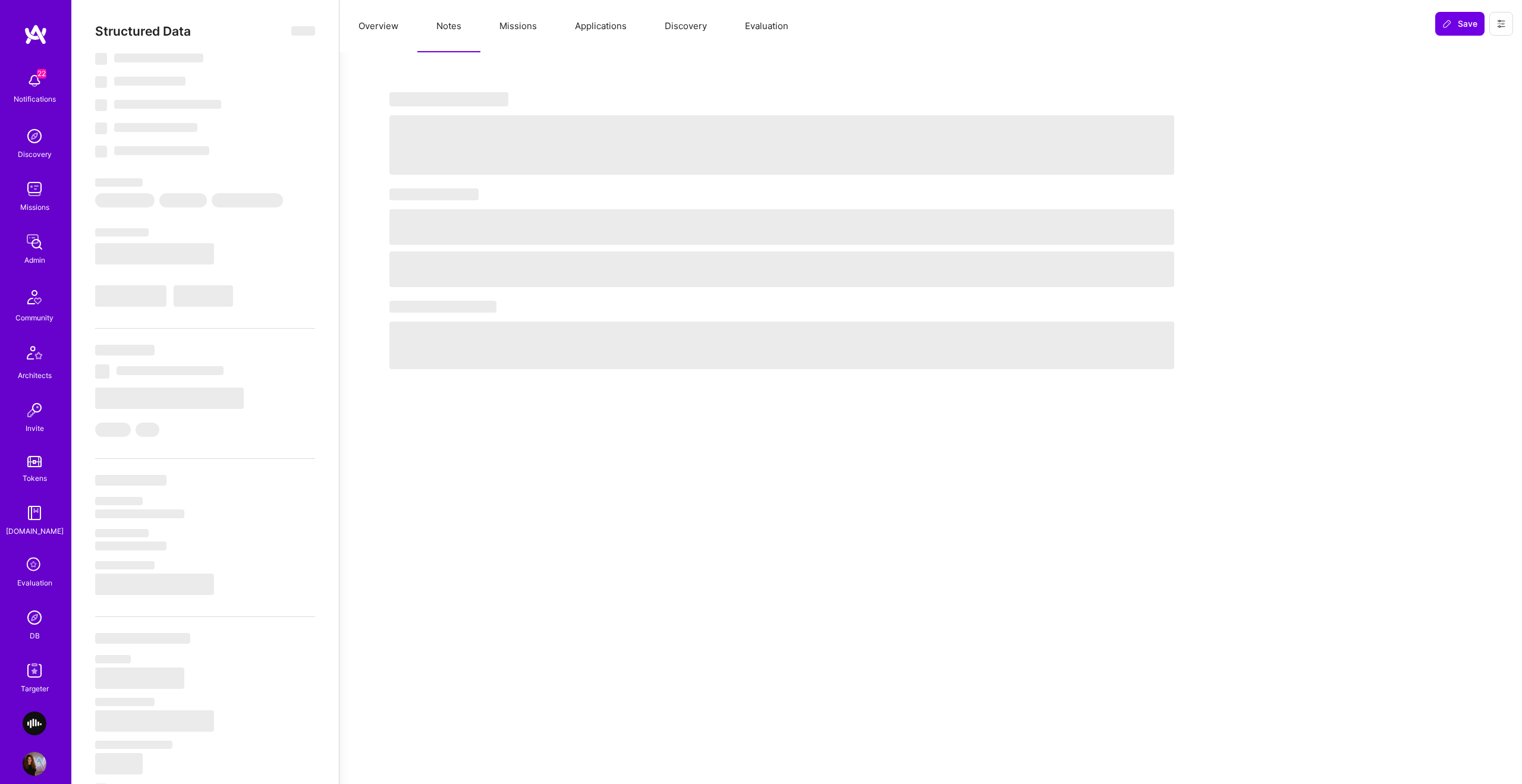
select select "IN"
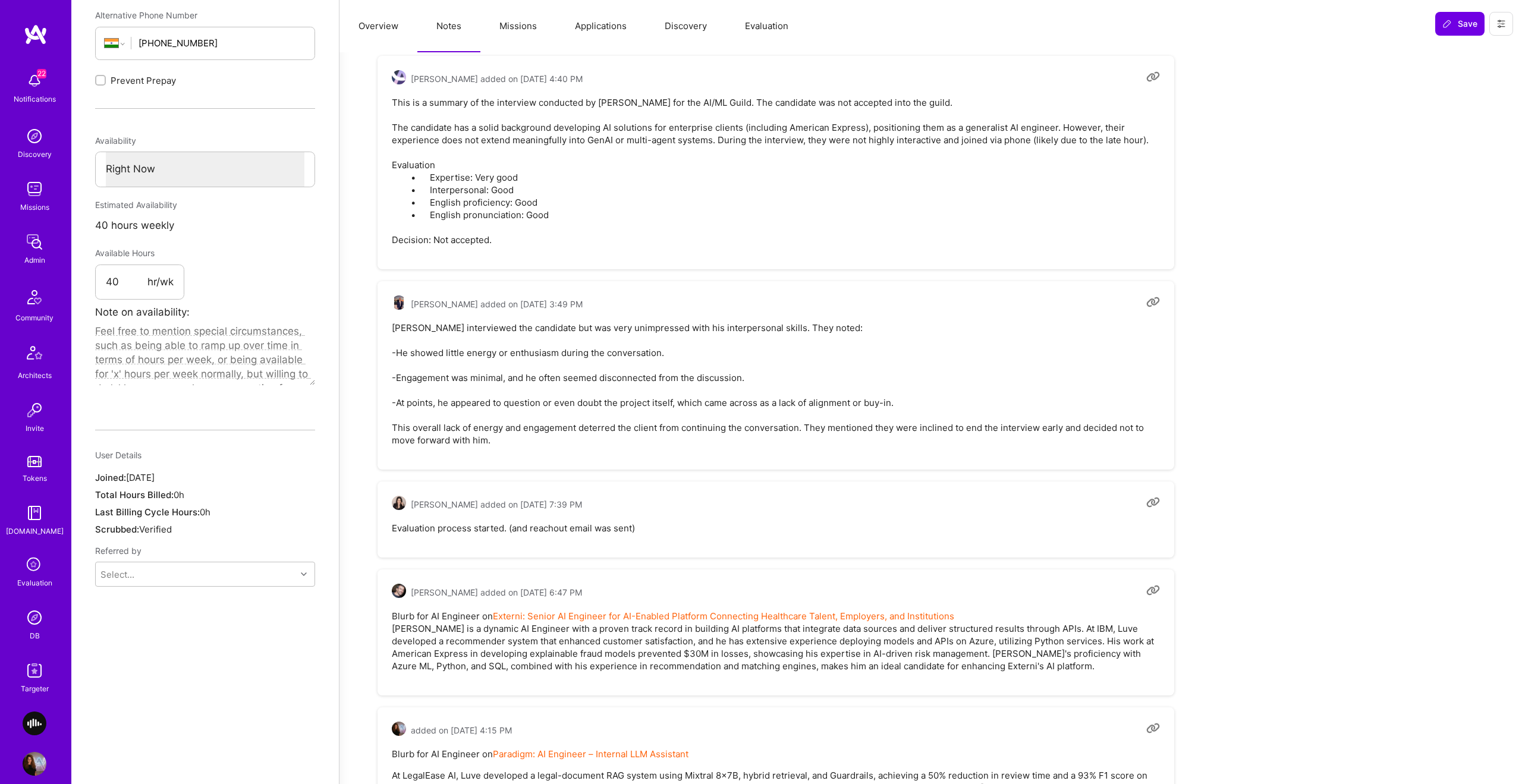
scroll to position [495, 0]
drag, startPoint x: 415, startPoint y: 325, endPoint x: 727, endPoint y: 331, distance: 312.1
click at [727, 331] on pre "Anguleris interviewed the candidate but was very unimpressed with his interpers…" at bounding box center [776, 381] width 768 height 125
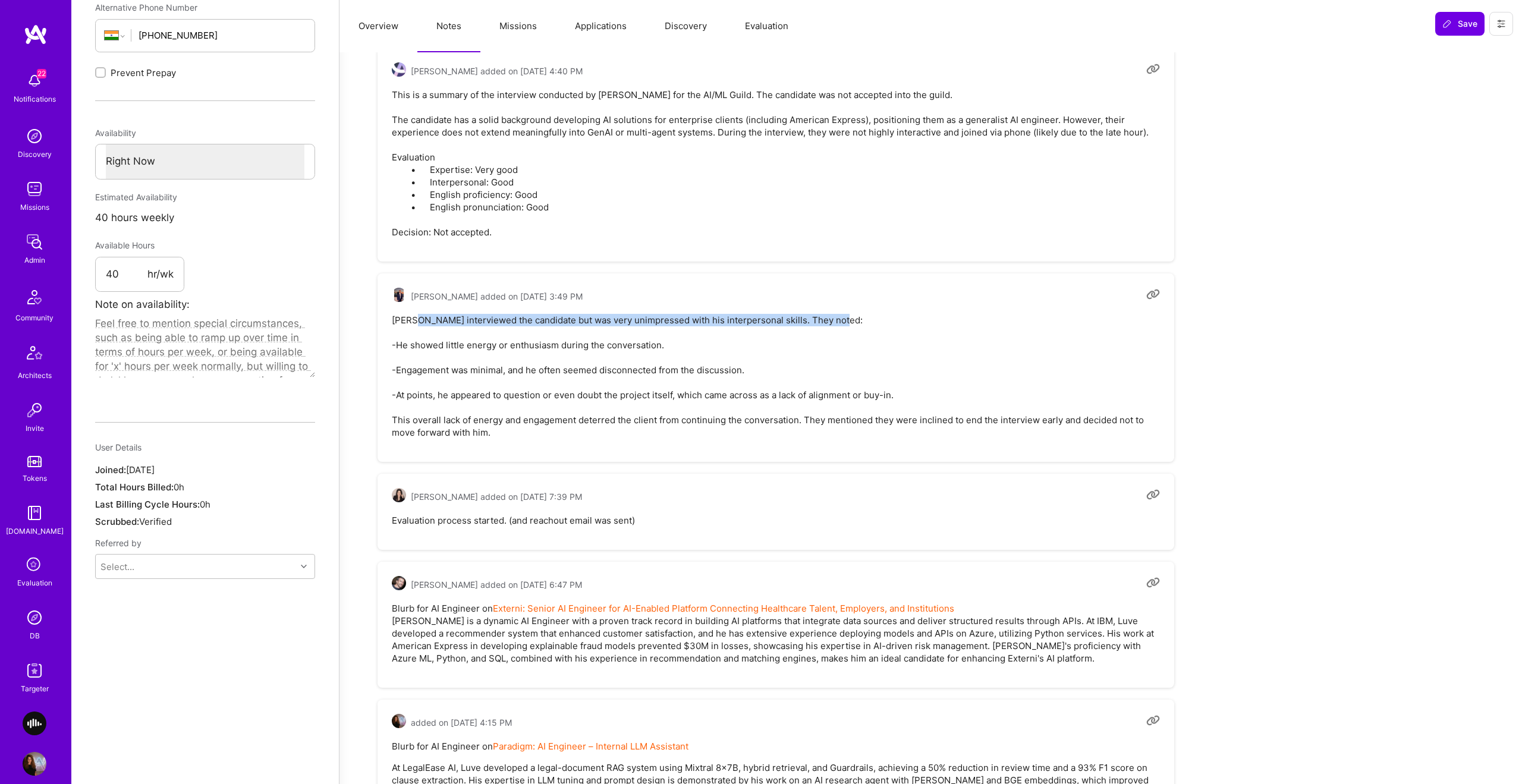
scroll to position [497, 0]
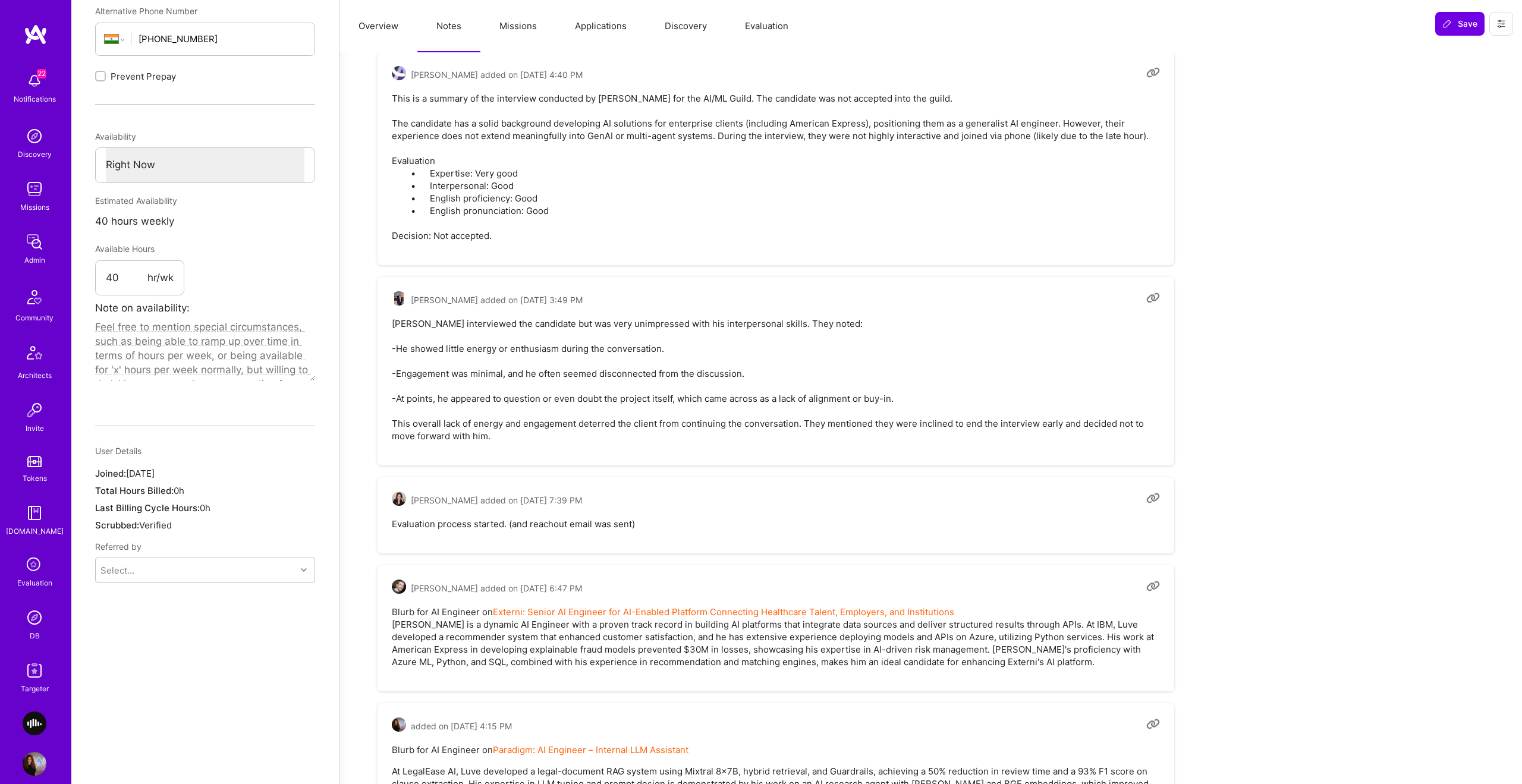
drag, startPoint x: 733, startPoint y: 331, endPoint x: 577, endPoint y: 351, distance: 157.3
click at [733, 332] on pre "Anguleris interviewed the candidate but was very unimpressed with his interpers…" at bounding box center [776, 380] width 768 height 125
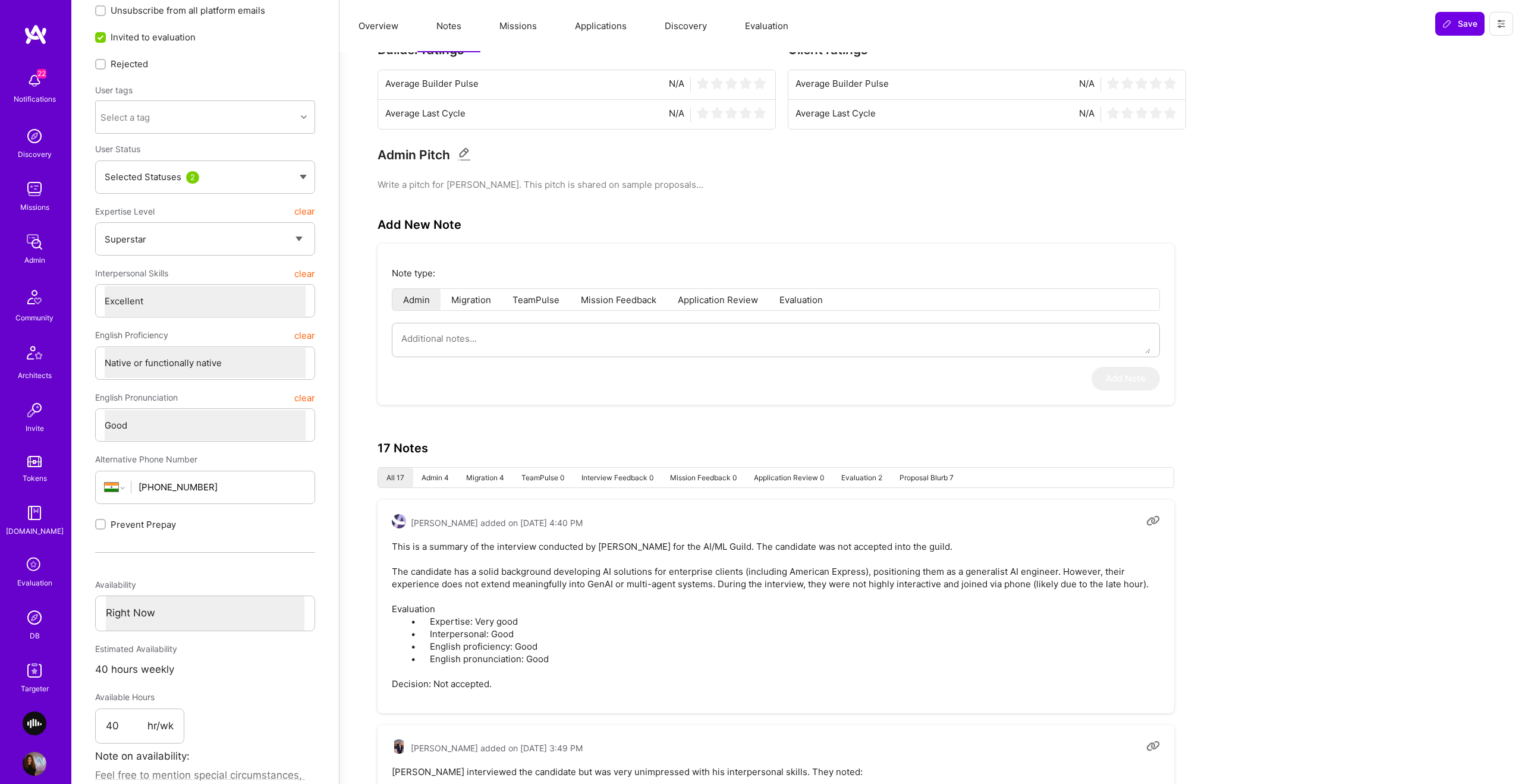
scroll to position [0, 0]
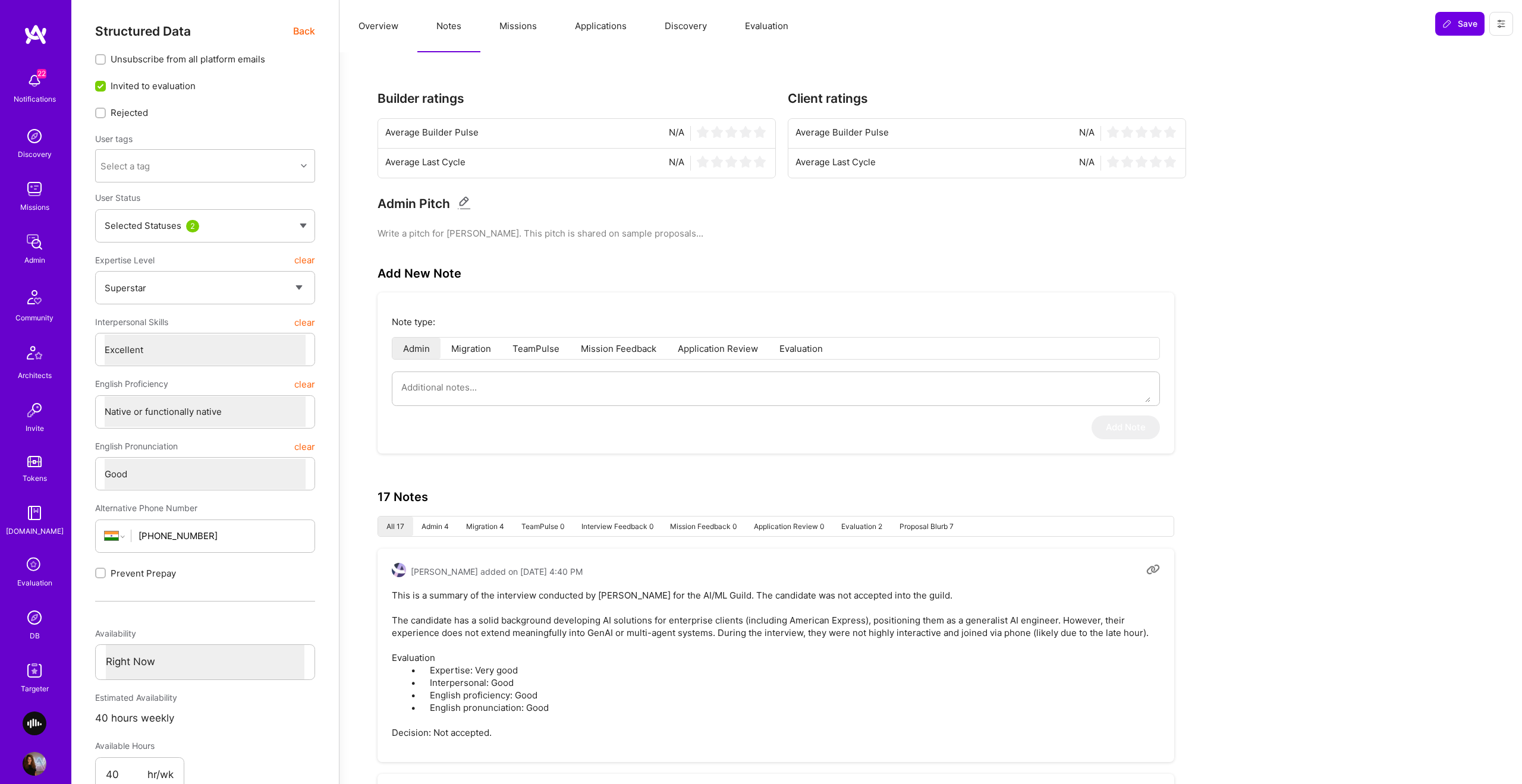
click at [300, 26] on span "Back" at bounding box center [304, 31] width 22 height 15
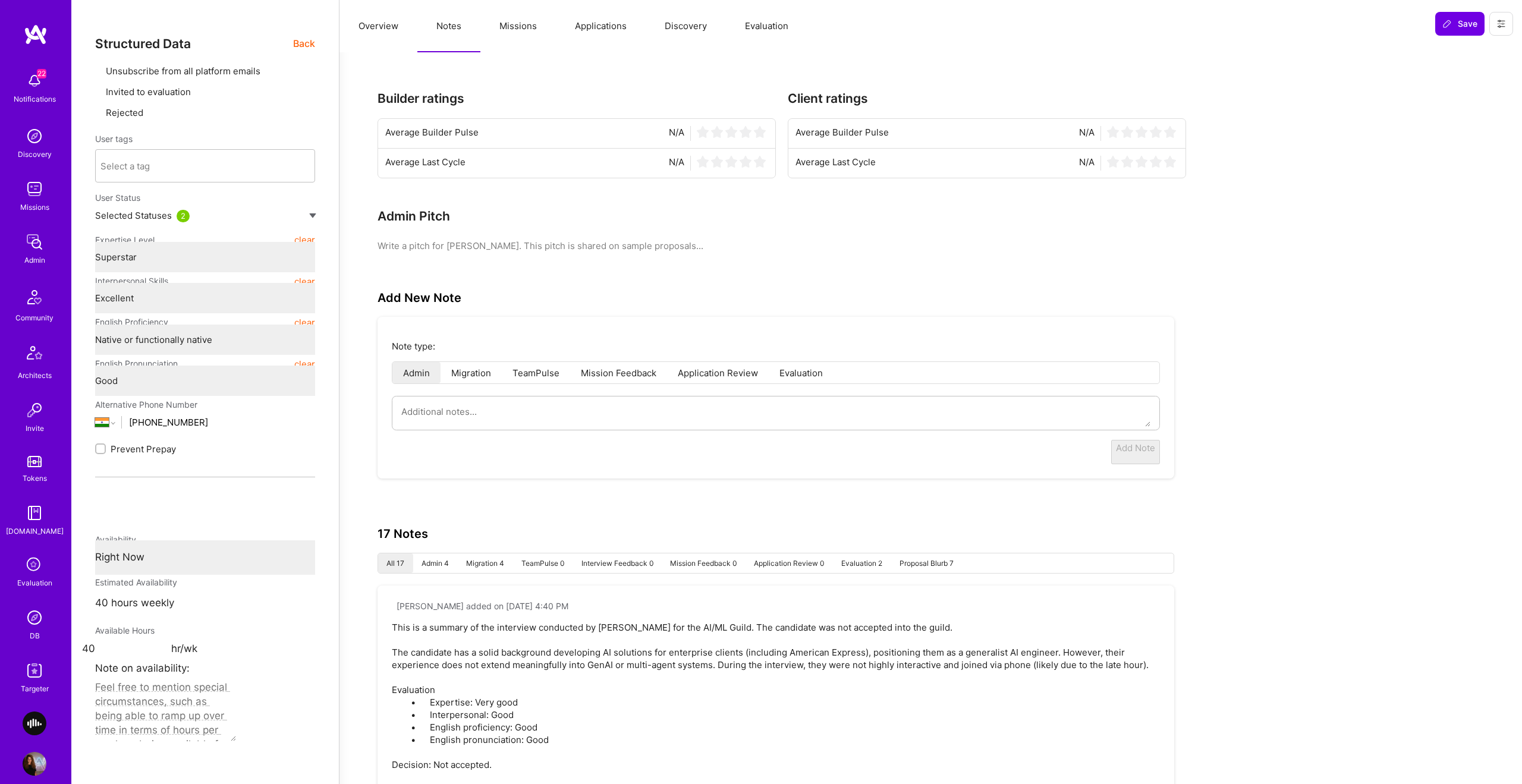
type textarea "x"
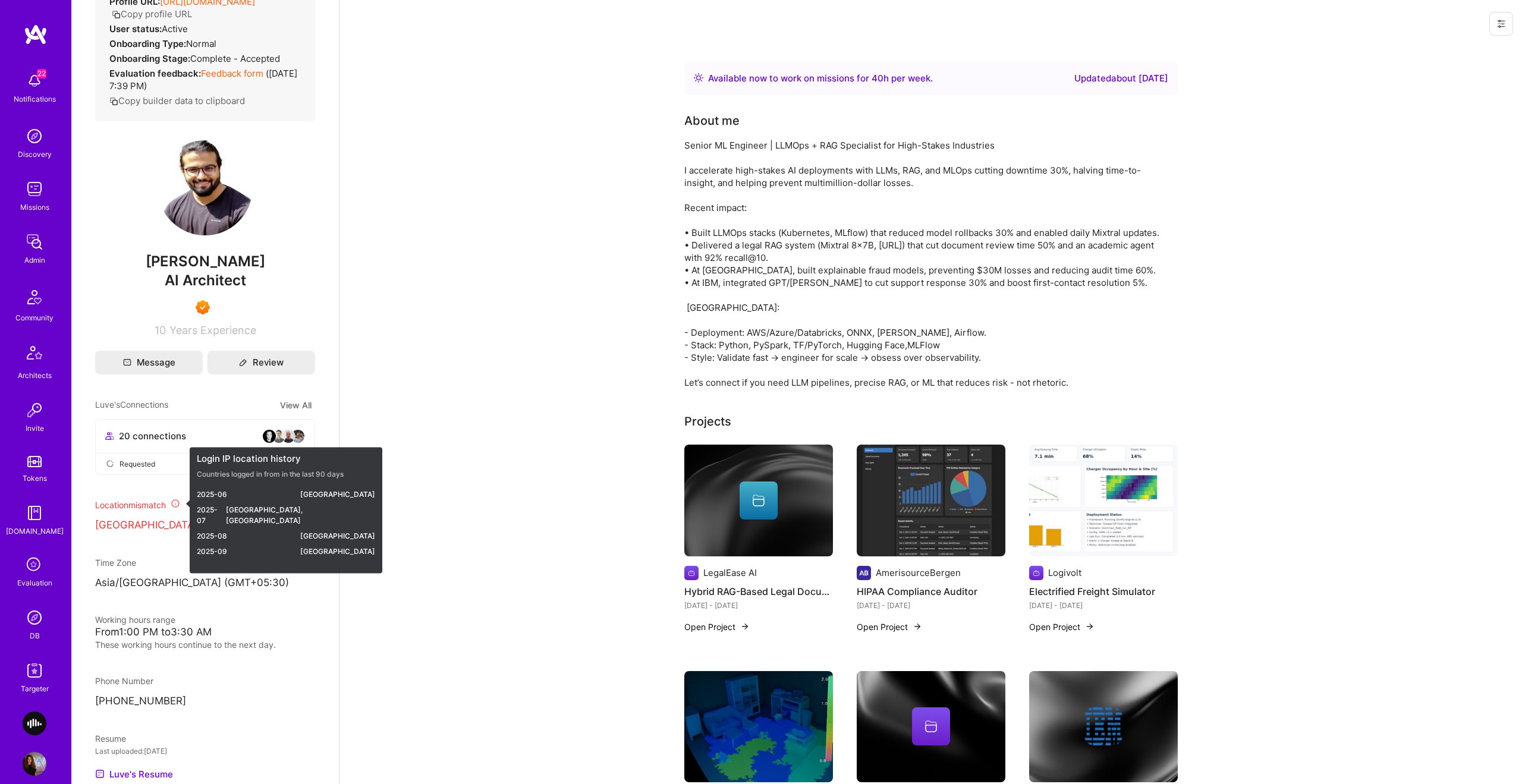
scroll to position [165, 0]
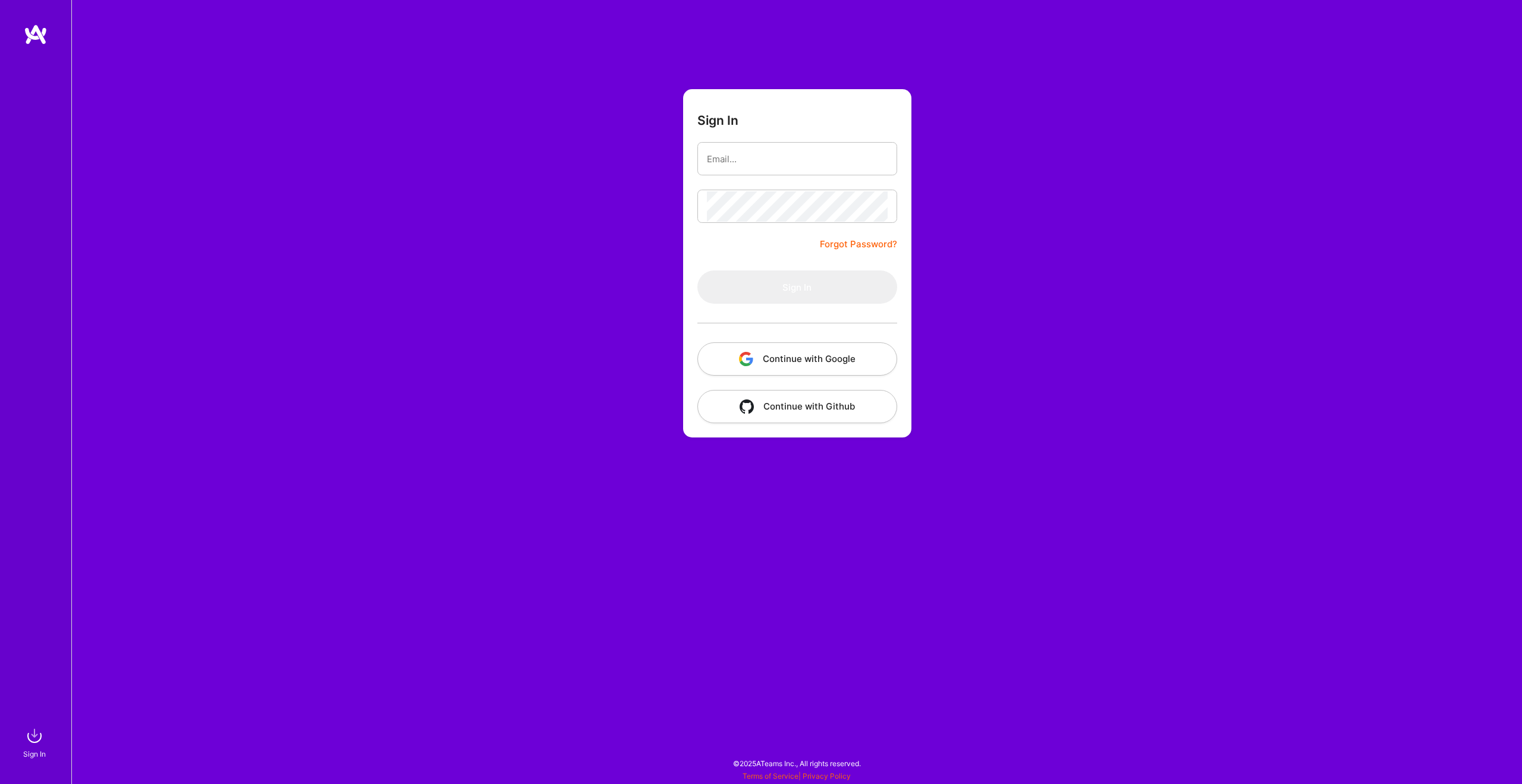
click at [804, 352] on button "Continue with Google" at bounding box center [797, 358] width 200 height 34
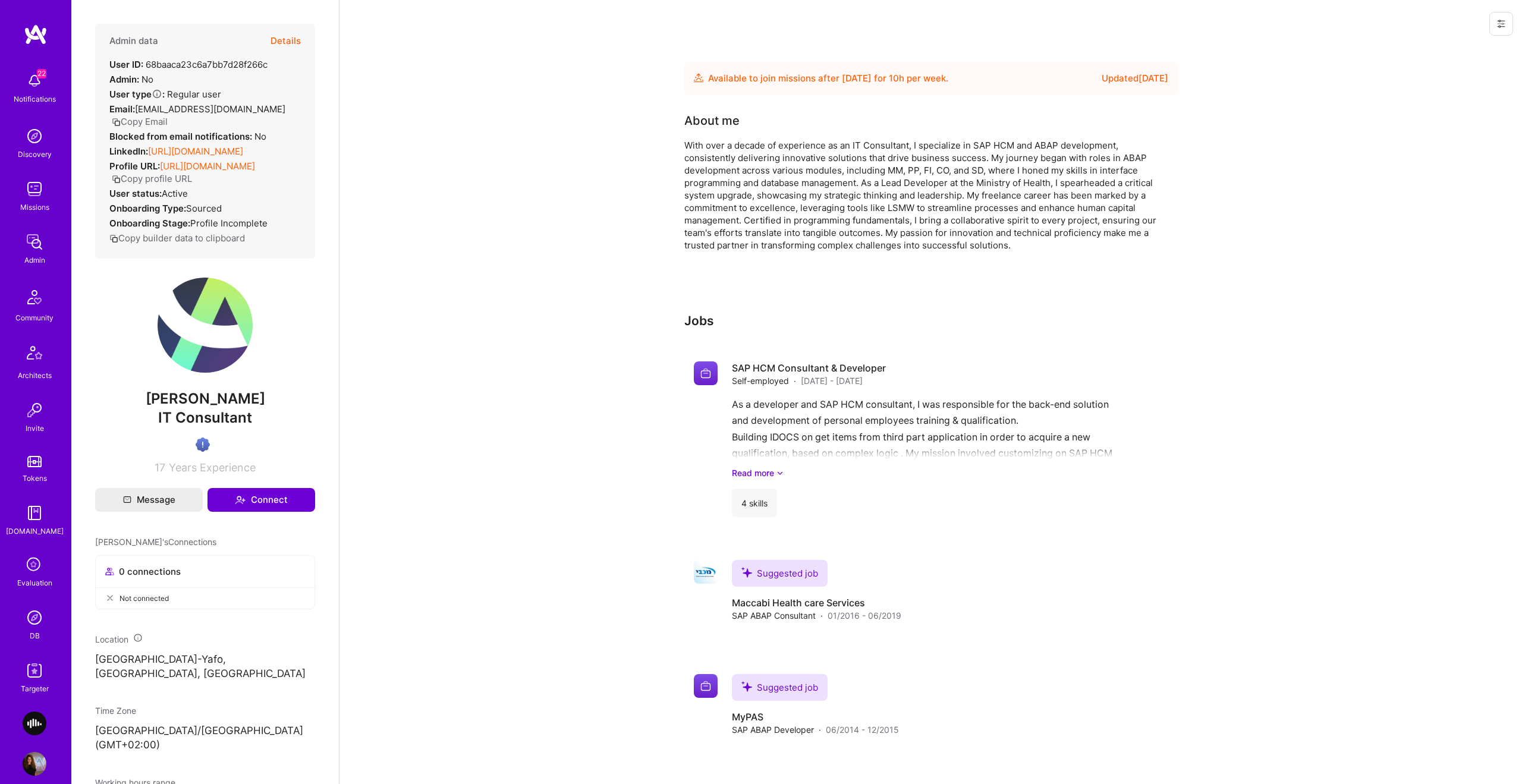
click at [915, 155] on div "With over a decade of experience as an IT Consultant, I specialize in SAP HCM a…" at bounding box center [922, 195] width 476 height 112
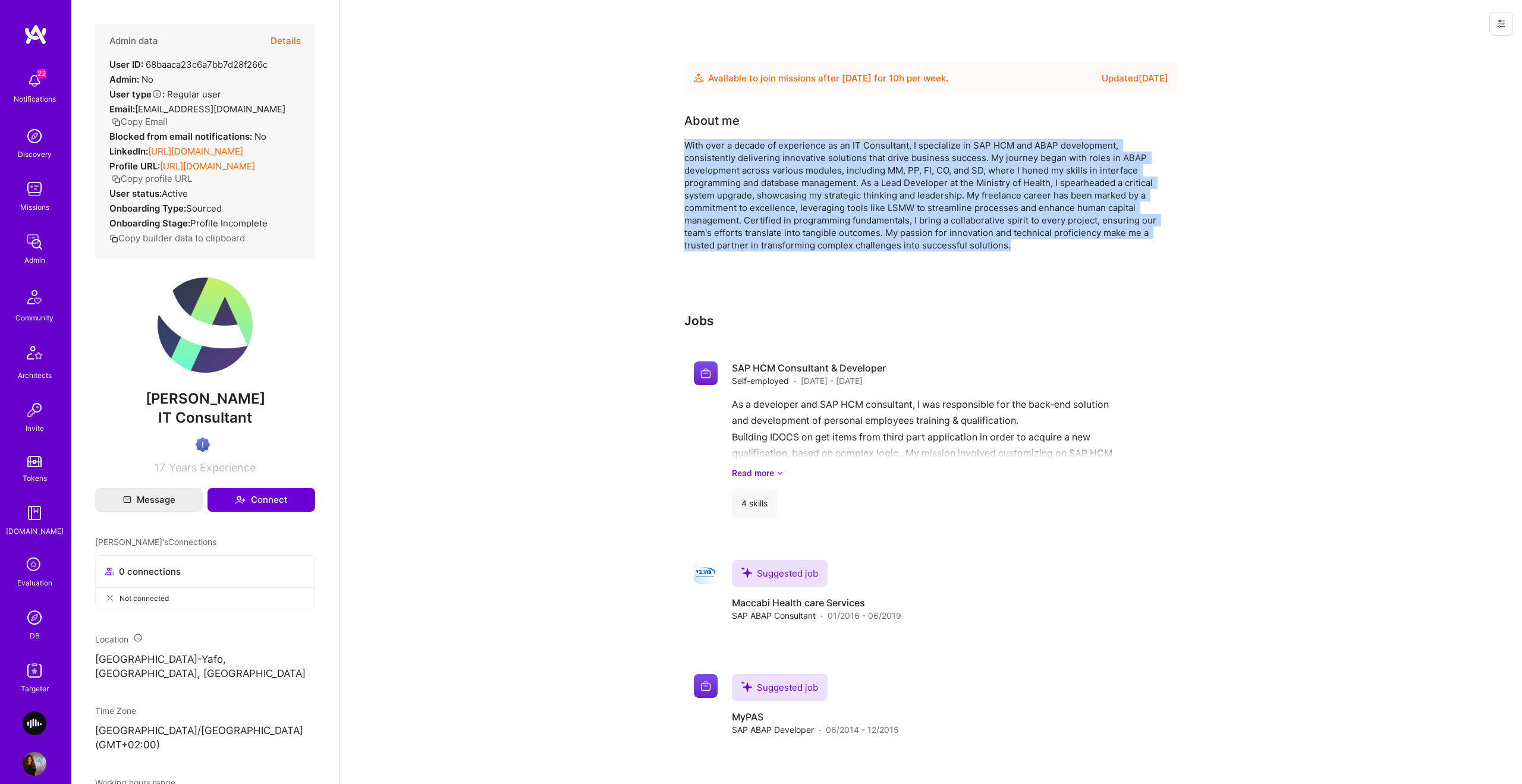
click at [915, 155] on div "With over a decade of experience as an IT Consultant, I specialize in SAP HCM a…" at bounding box center [922, 195] width 476 height 112
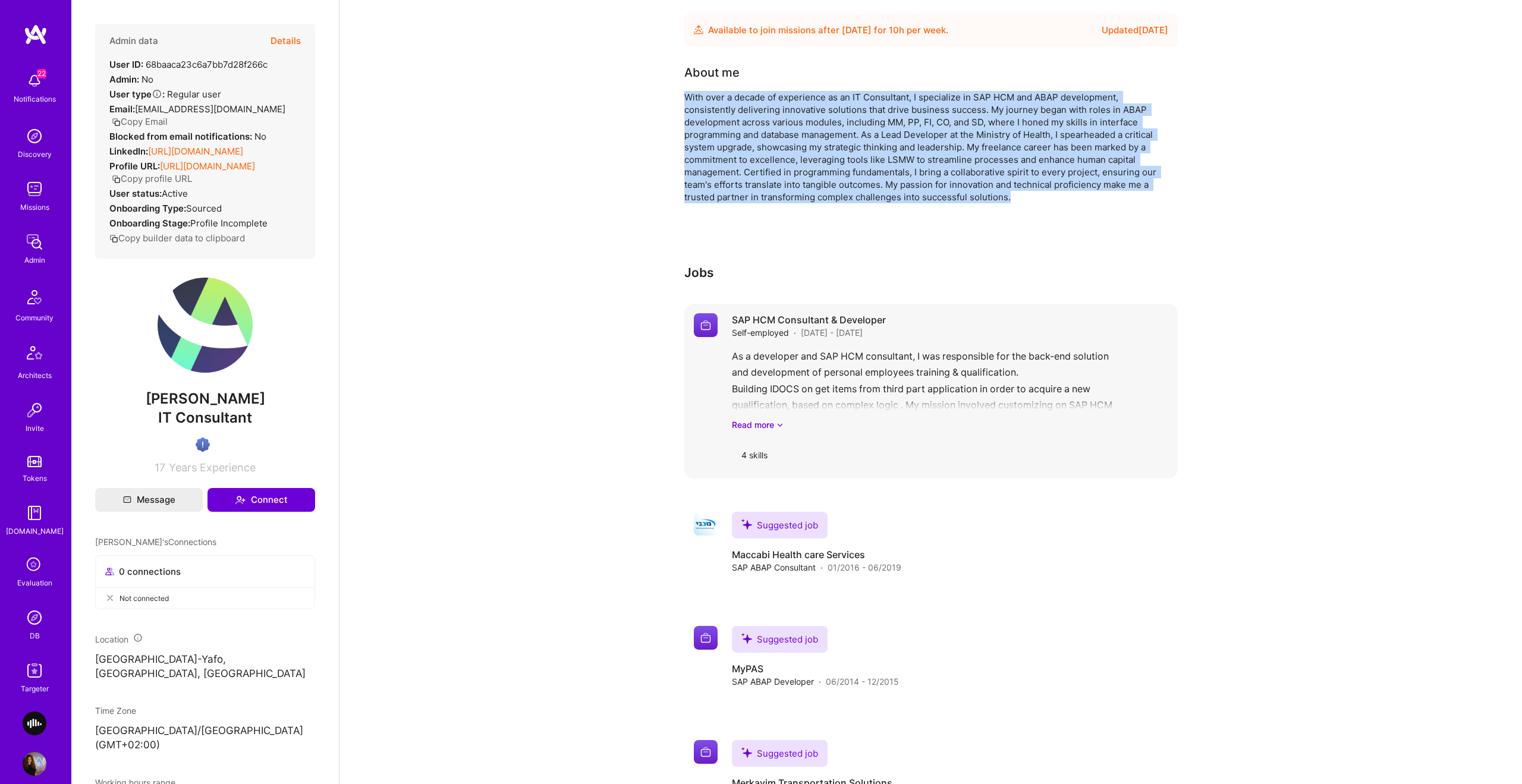
scroll to position [50, 0]
click at [770, 425] on link "Read more" at bounding box center [950, 422] width 436 height 12
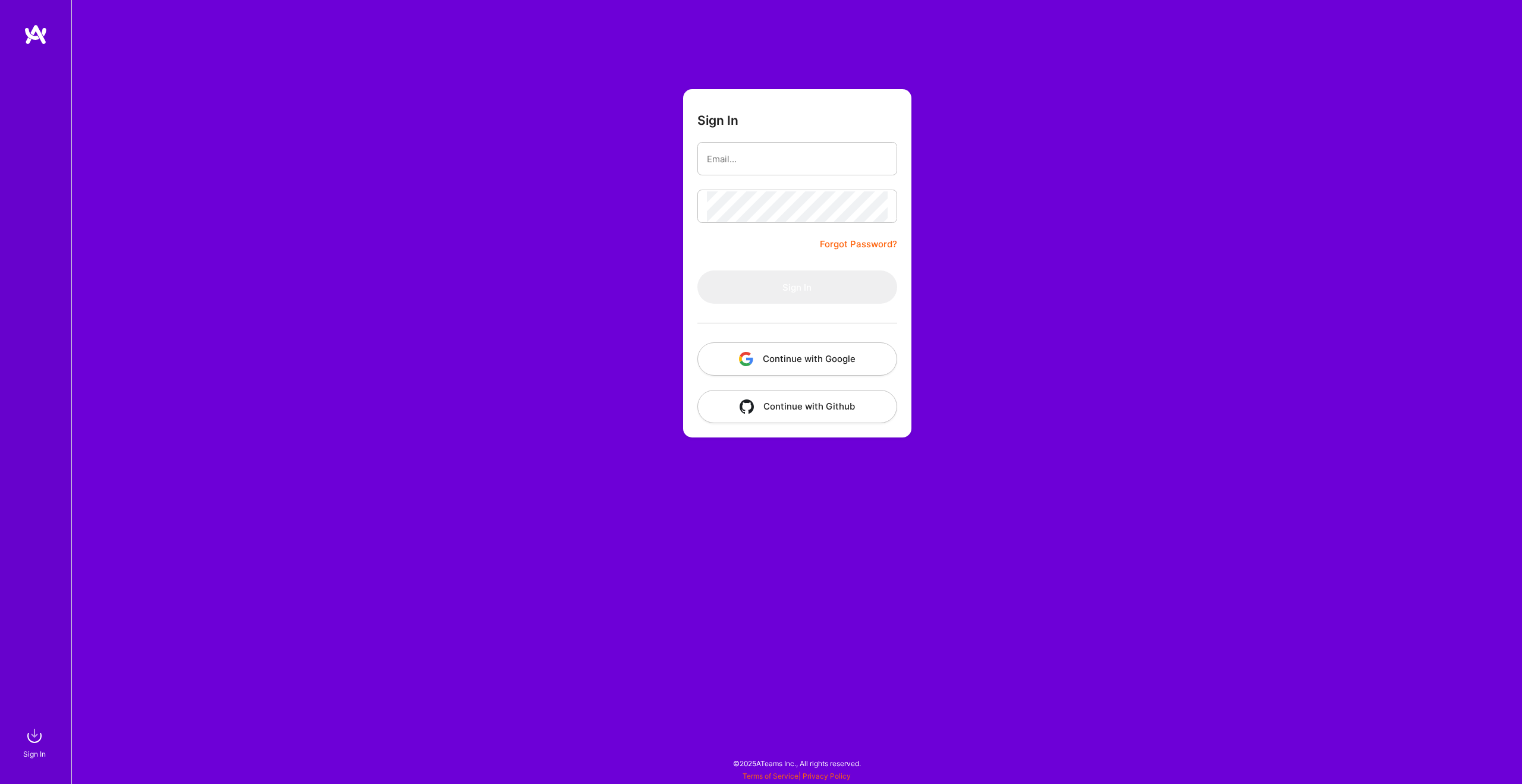
drag, startPoint x: 791, startPoint y: 331, endPoint x: 792, endPoint y: 346, distance: 15.0
click at [791, 331] on div at bounding box center [797, 322] width 200 height 38
click at [794, 360] on button "Continue with Google" at bounding box center [797, 358] width 200 height 34
